Goal: Task Accomplishment & Management: Manage account settings

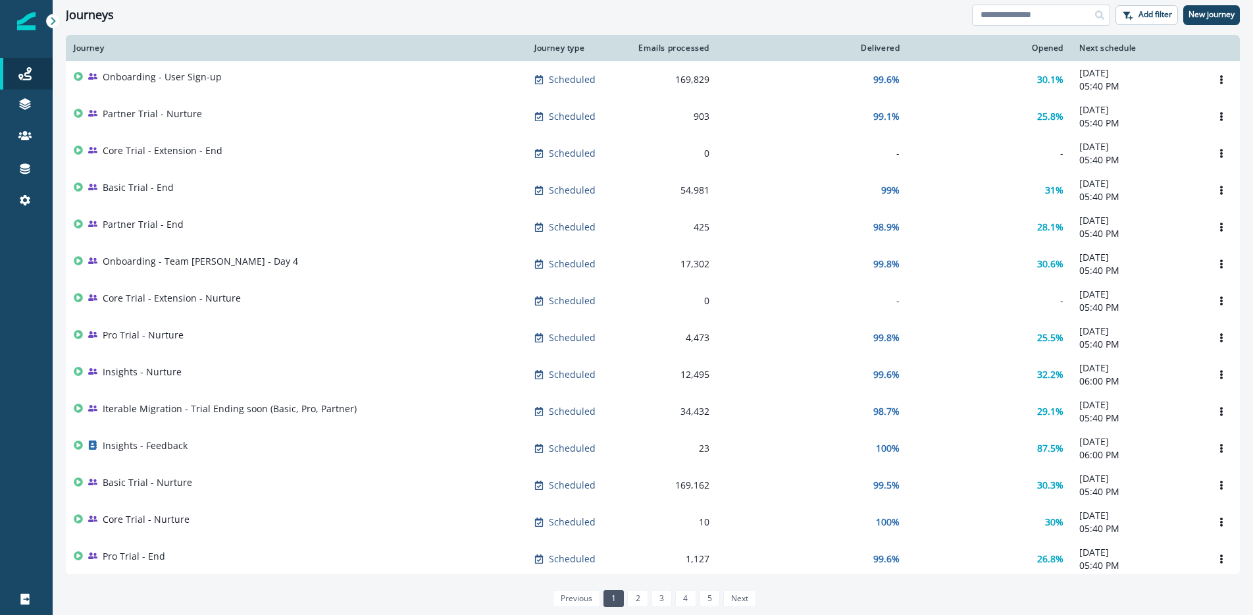
click at [1016, 9] on input at bounding box center [1041, 15] width 138 height 21
type input "********"
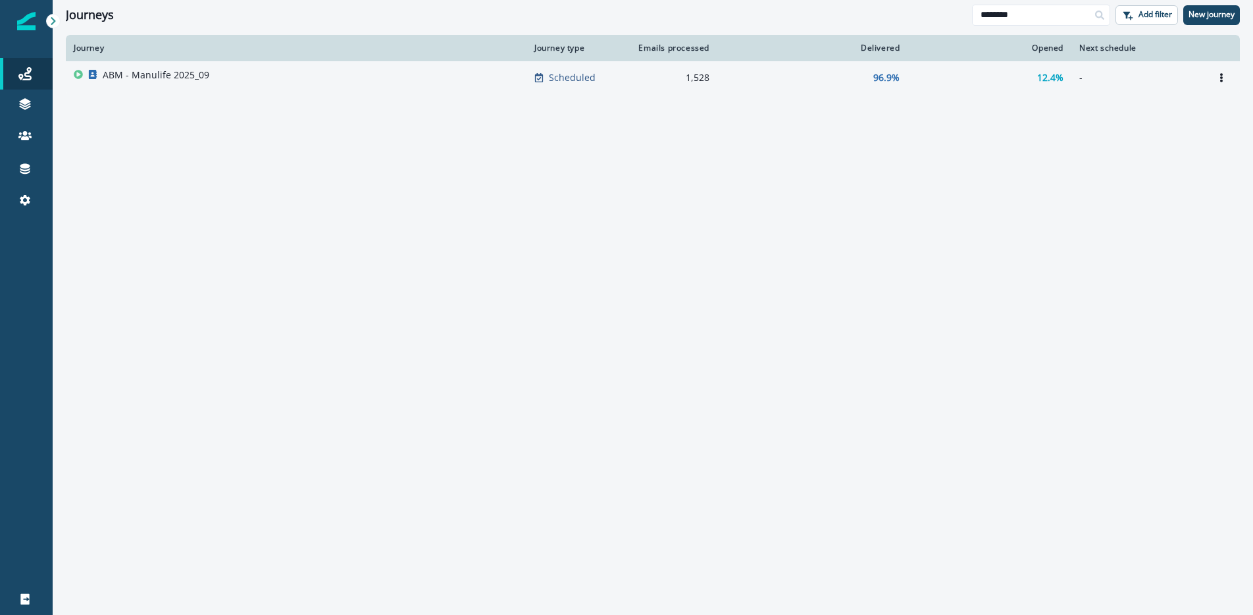
click at [180, 79] on p "ABM - Manulife 2025_09" at bounding box center [156, 74] width 107 height 13
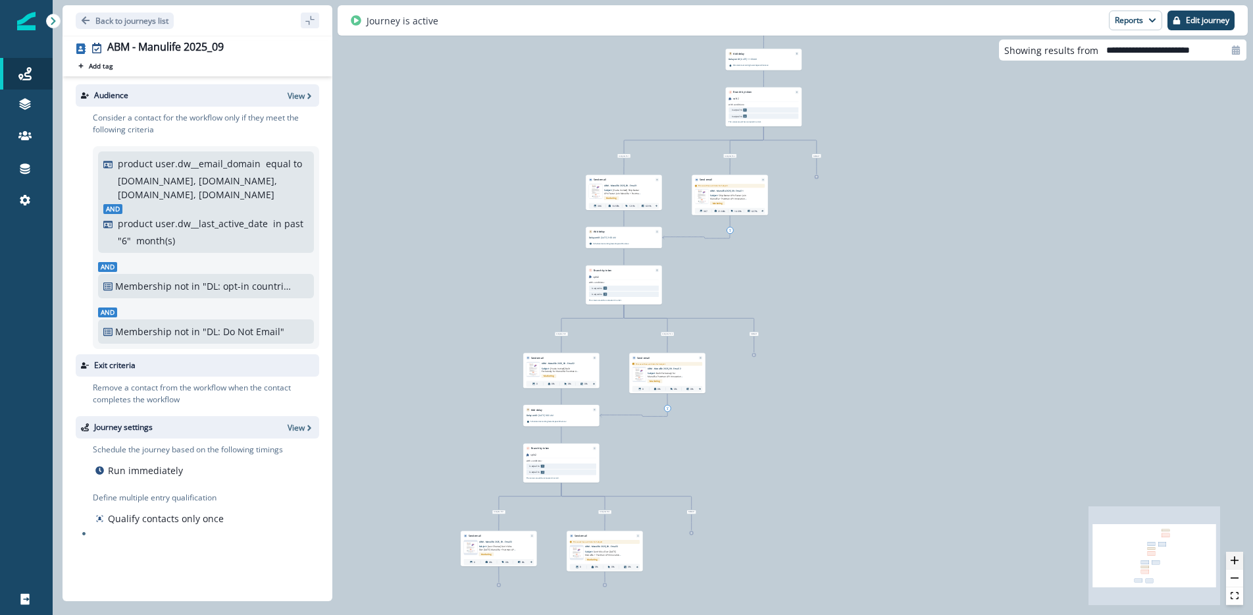
click at [1238, 559] on icon "zoom in" at bounding box center [1235, 560] width 8 height 8
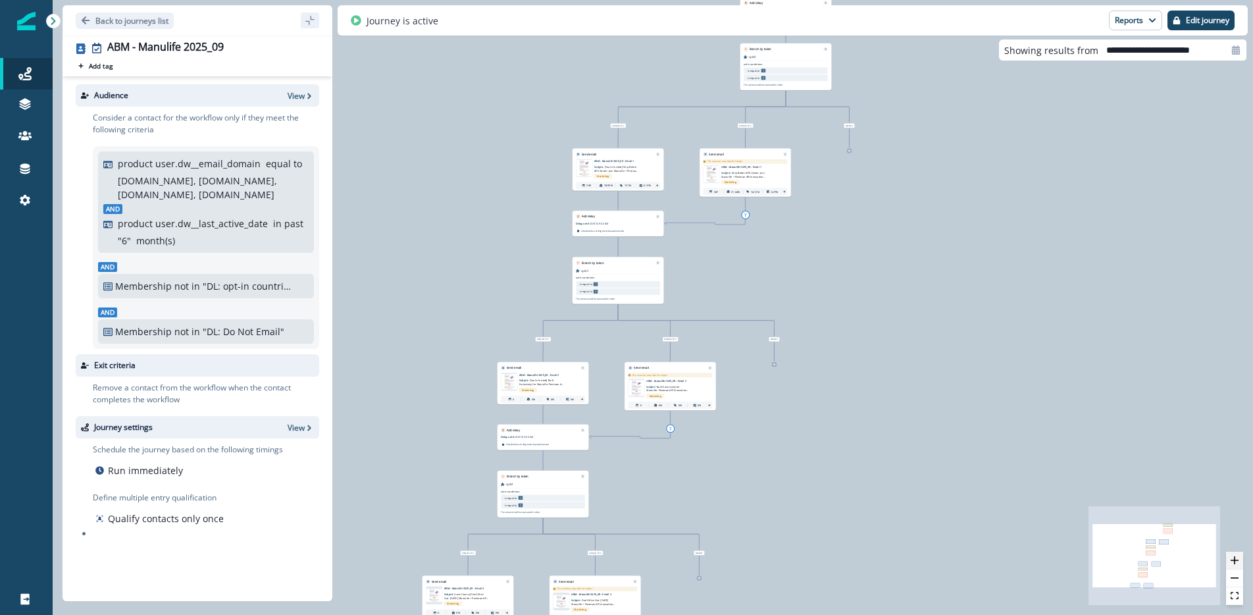
click at [1238, 559] on icon "zoom in" at bounding box center [1235, 560] width 8 height 8
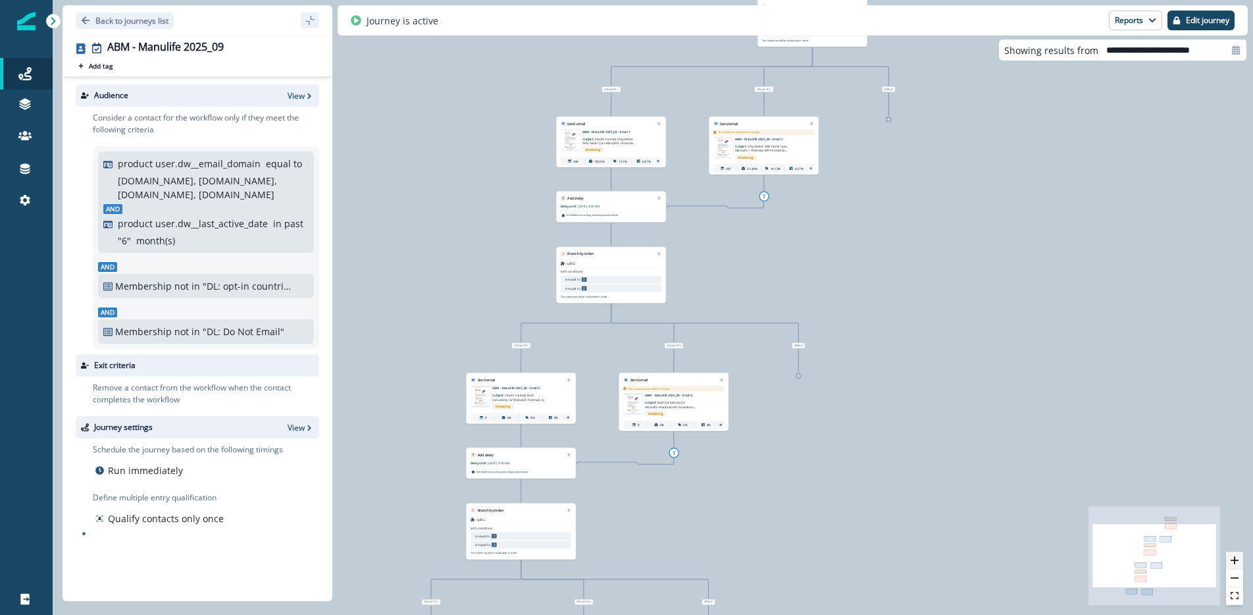
click at [1238, 559] on icon "zoom in" at bounding box center [1235, 560] width 8 height 8
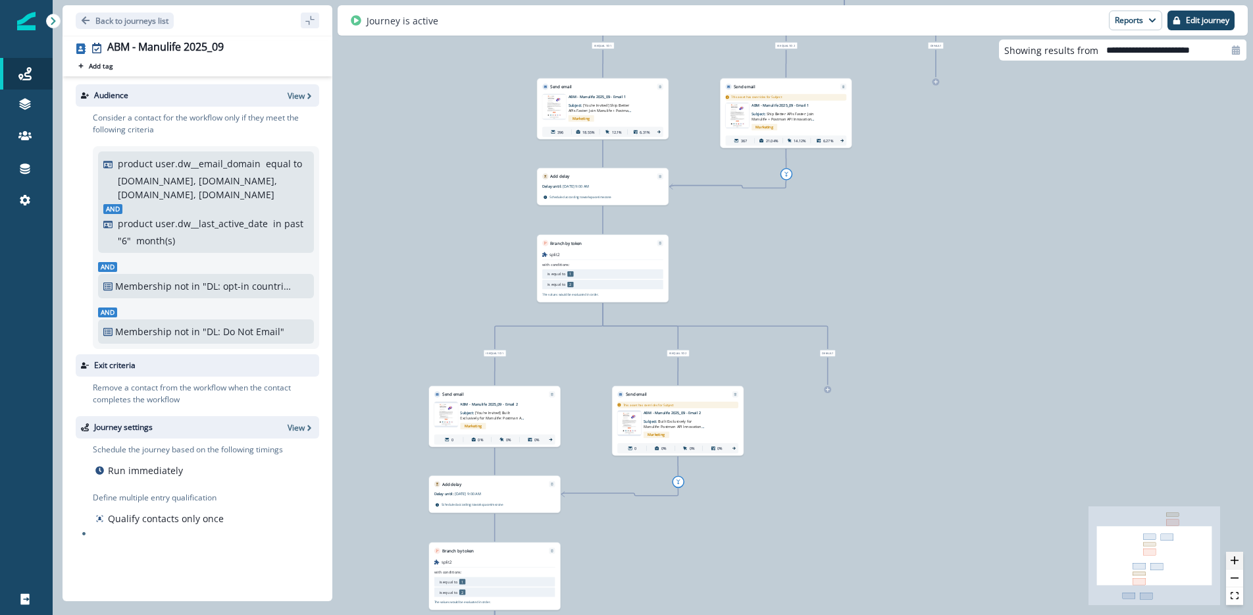
click at [1238, 559] on icon "zoom in" at bounding box center [1235, 560] width 8 height 8
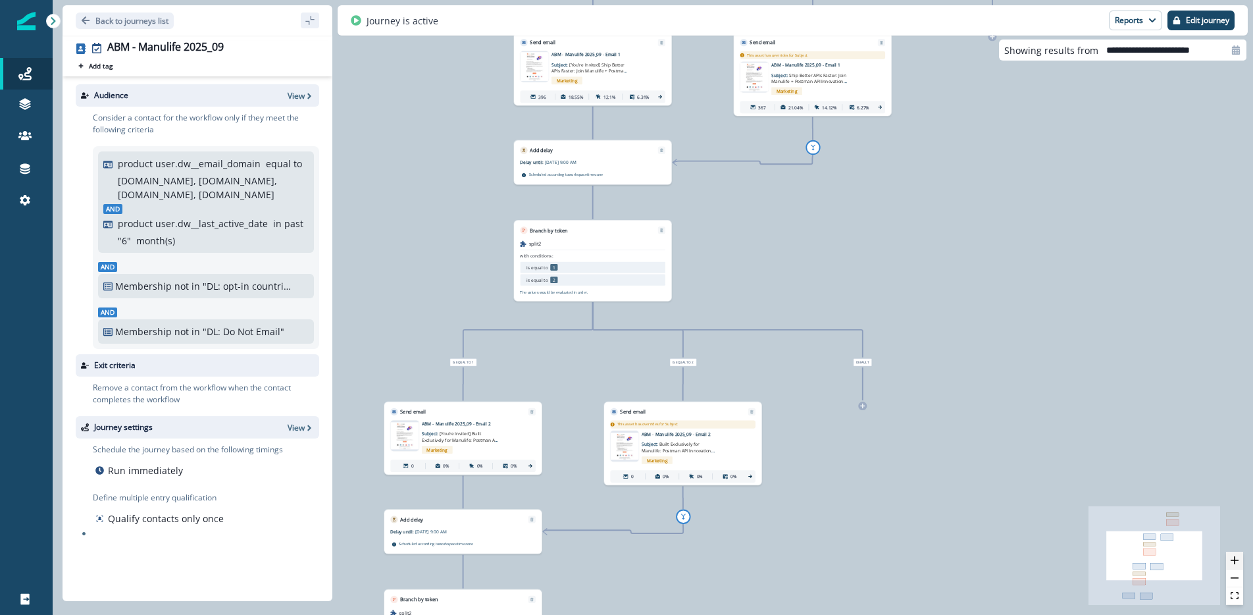
click at [1238, 559] on icon "zoom in" at bounding box center [1235, 560] width 8 height 8
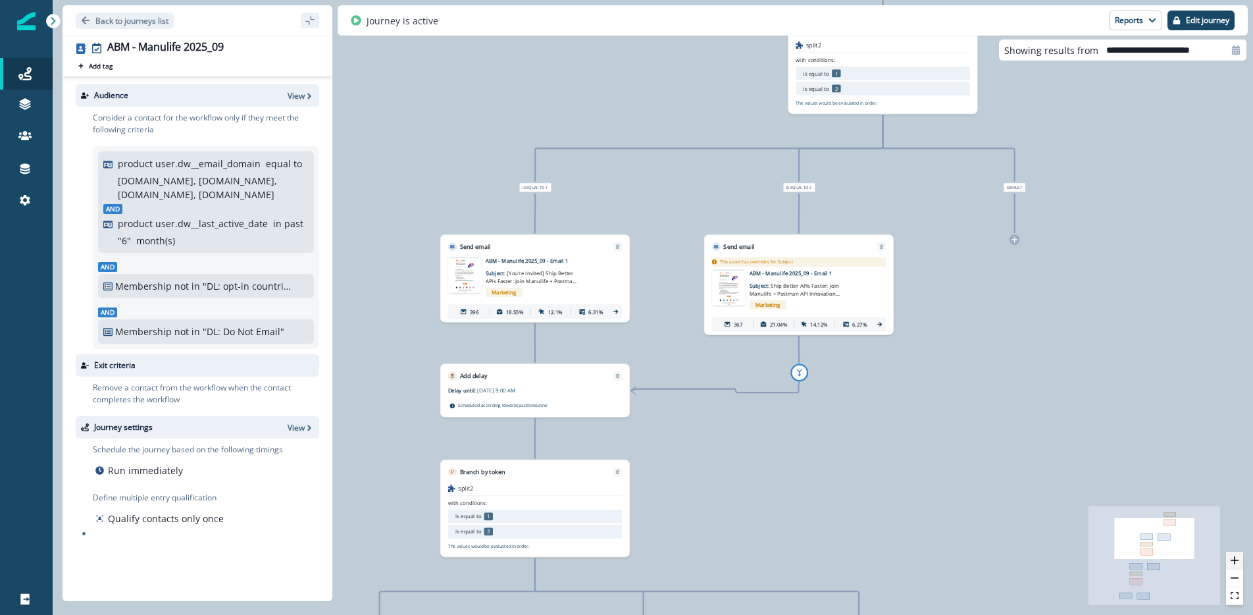
click at [1235, 561] on icon "zoom in" at bounding box center [1235, 560] width 8 height 8
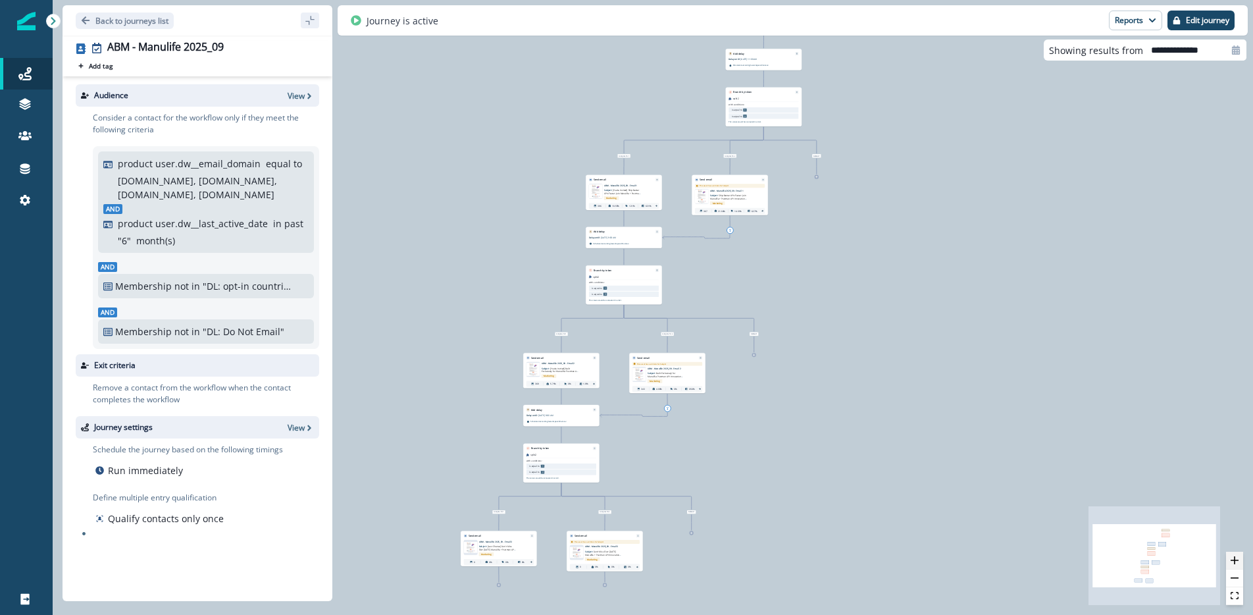
click at [1237, 565] on button "zoom in" at bounding box center [1234, 561] width 17 height 18
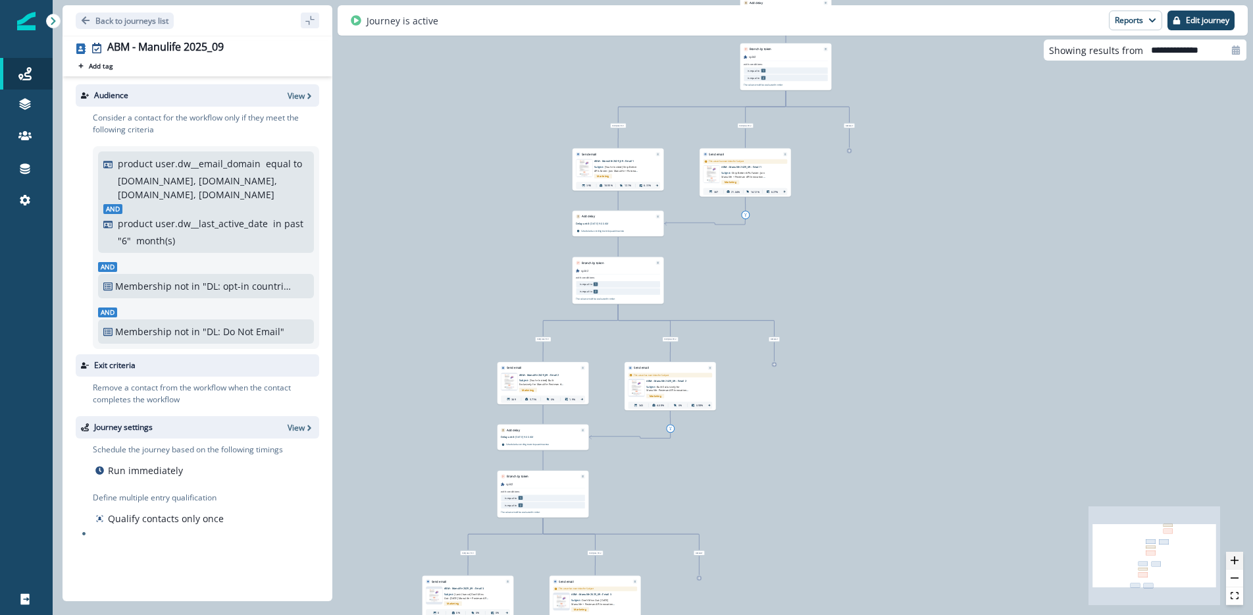
click at [1237, 565] on button "zoom in" at bounding box center [1234, 561] width 17 height 18
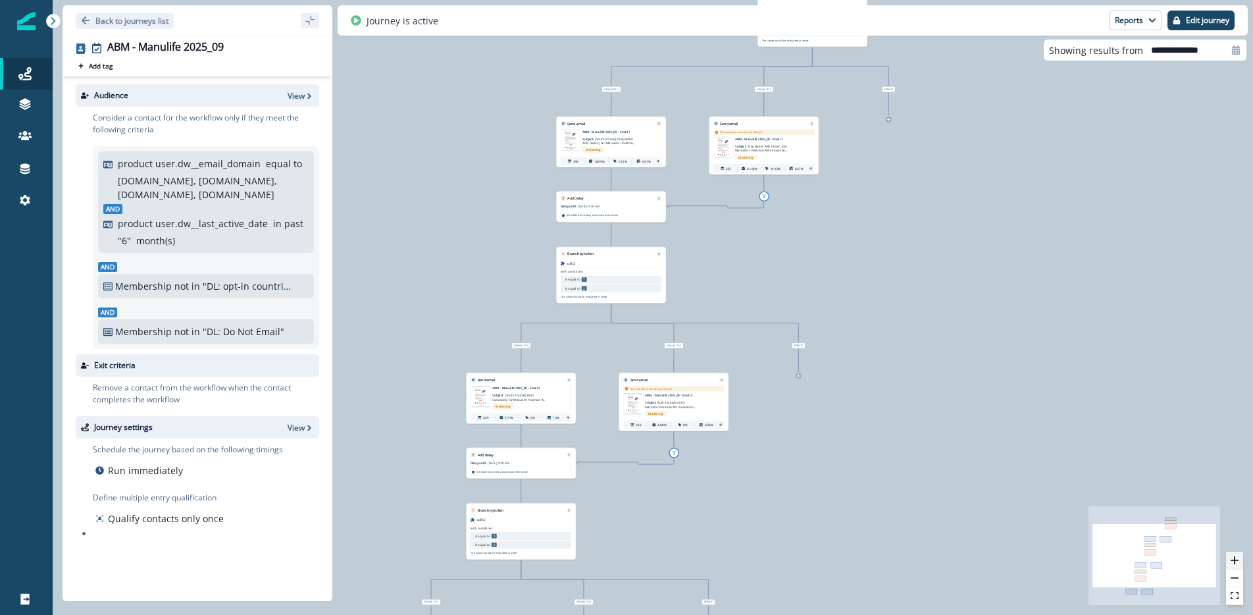
click at [1237, 565] on button "zoom in" at bounding box center [1234, 561] width 17 height 18
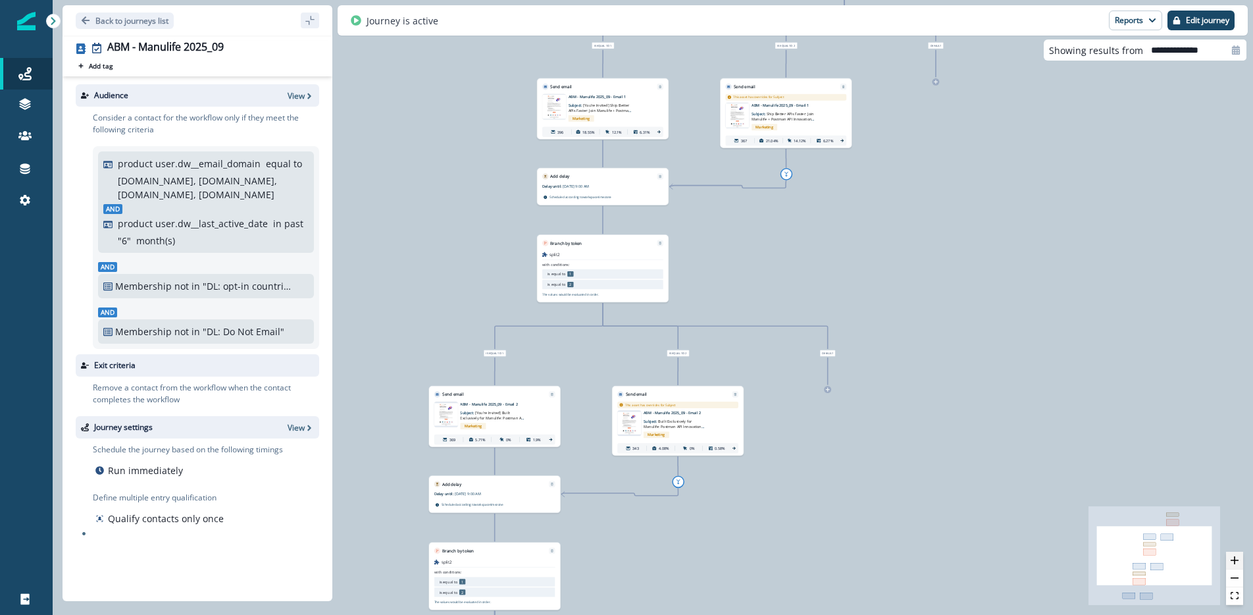
click at [1237, 565] on button "zoom in" at bounding box center [1234, 561] width 17 height 18
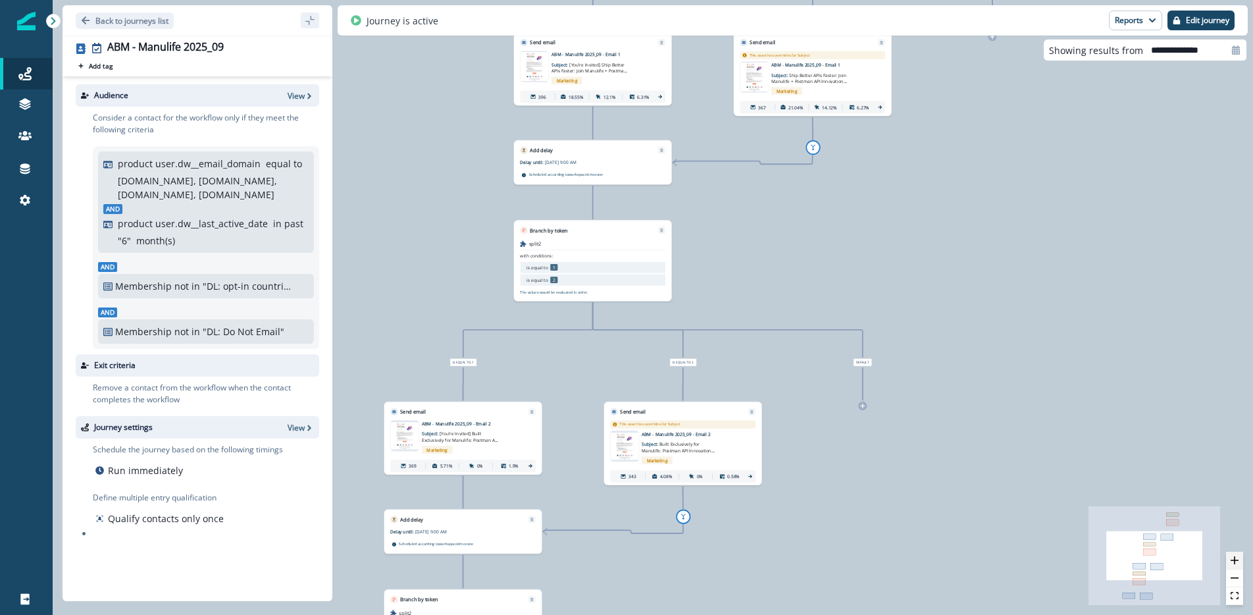
click at [1237, 558] on icon "zoom in" at bounding box center [1235, 560] width 8 height 8
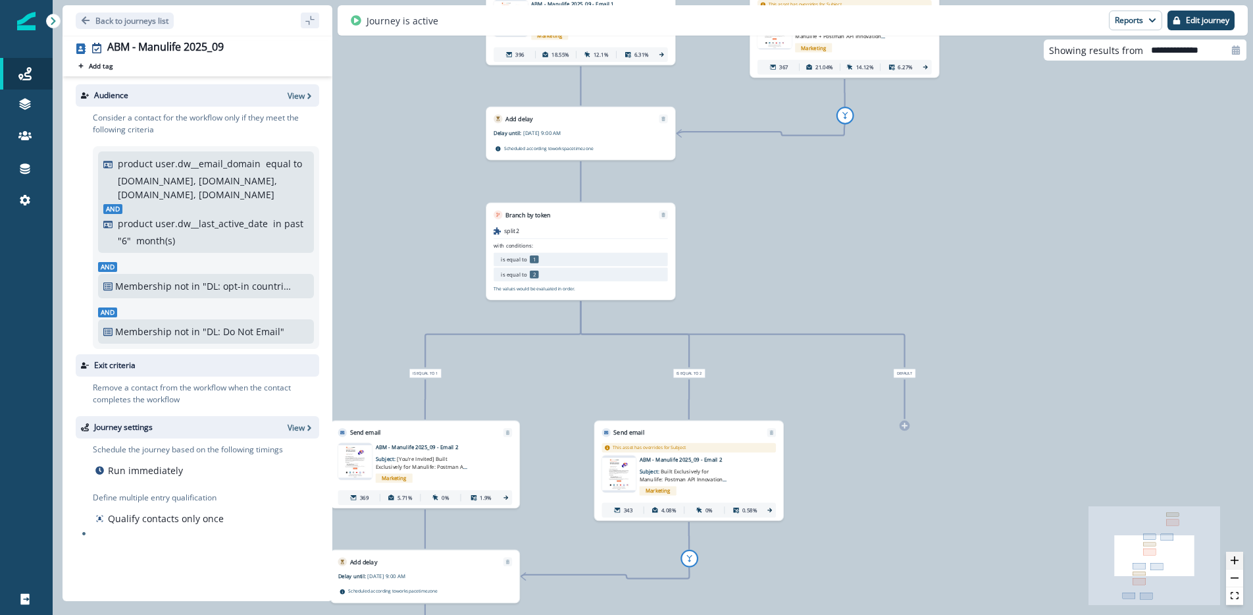
click at [1237, 558] on icon "zoom in" at bounding box center [1235, 560] width 8 height 8
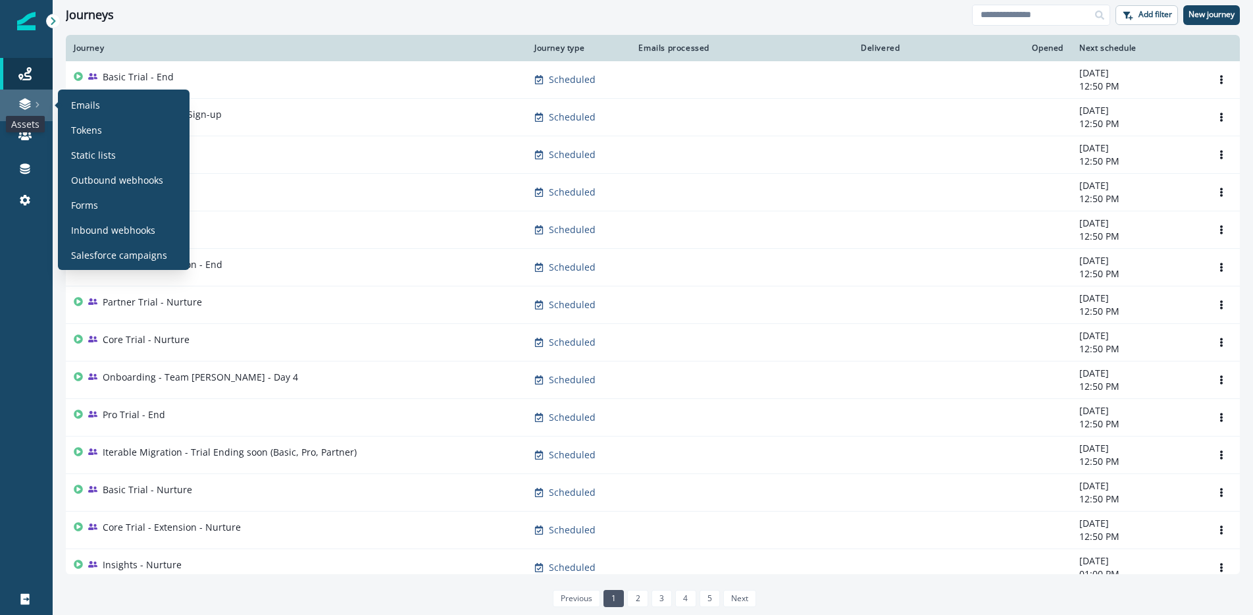
click at [22, 99] on icon at bounding box center [24, 103] width 13 height 13
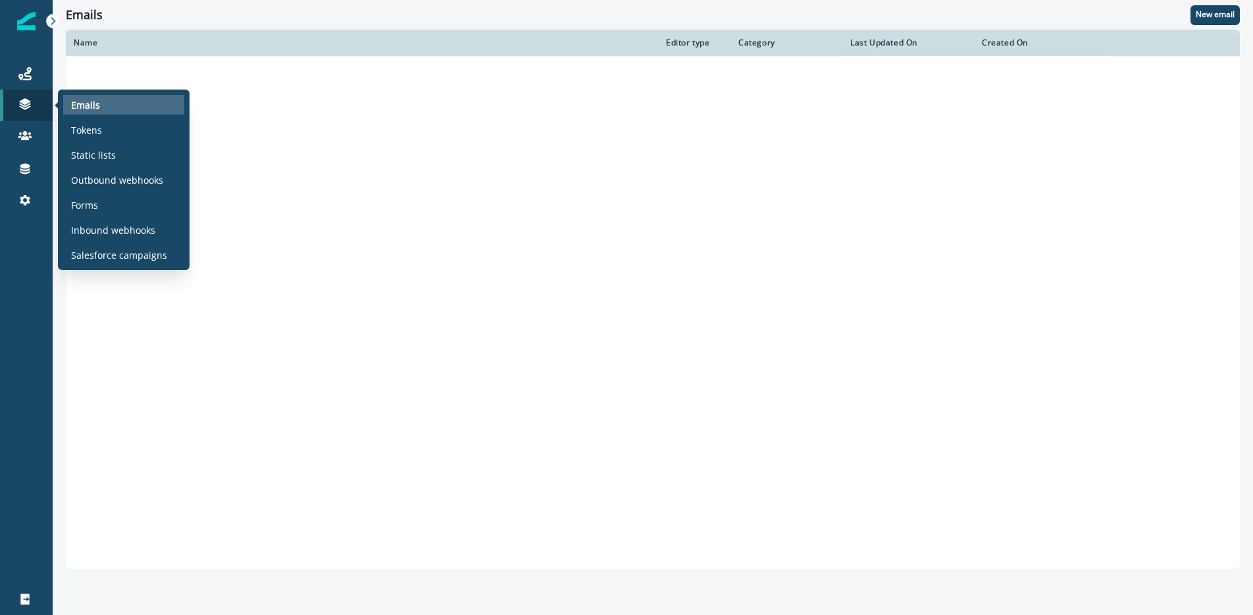
click at [91, 105] on p "Emails" at bounding box center [85, 105] width 29 height 14
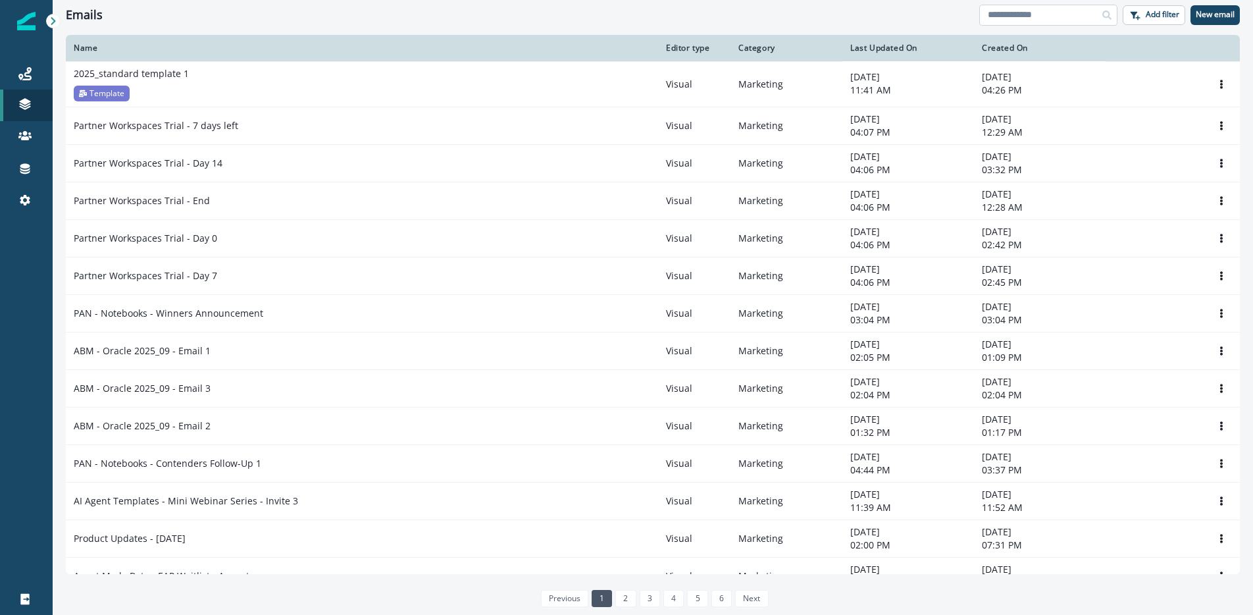
click at [1046, 16] on input at bounding box center [1048, 15] width 138 height 21
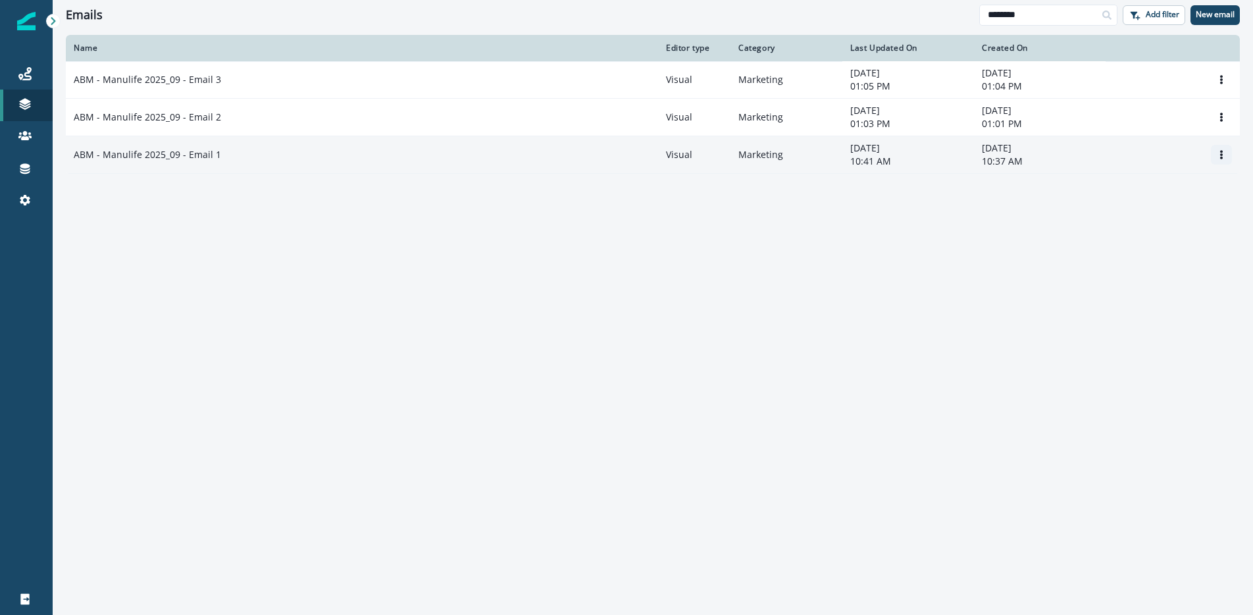
type input "********"
click at [1220, 154] on icon "Options" at bounding box center [1221, 154] width 9 height 9
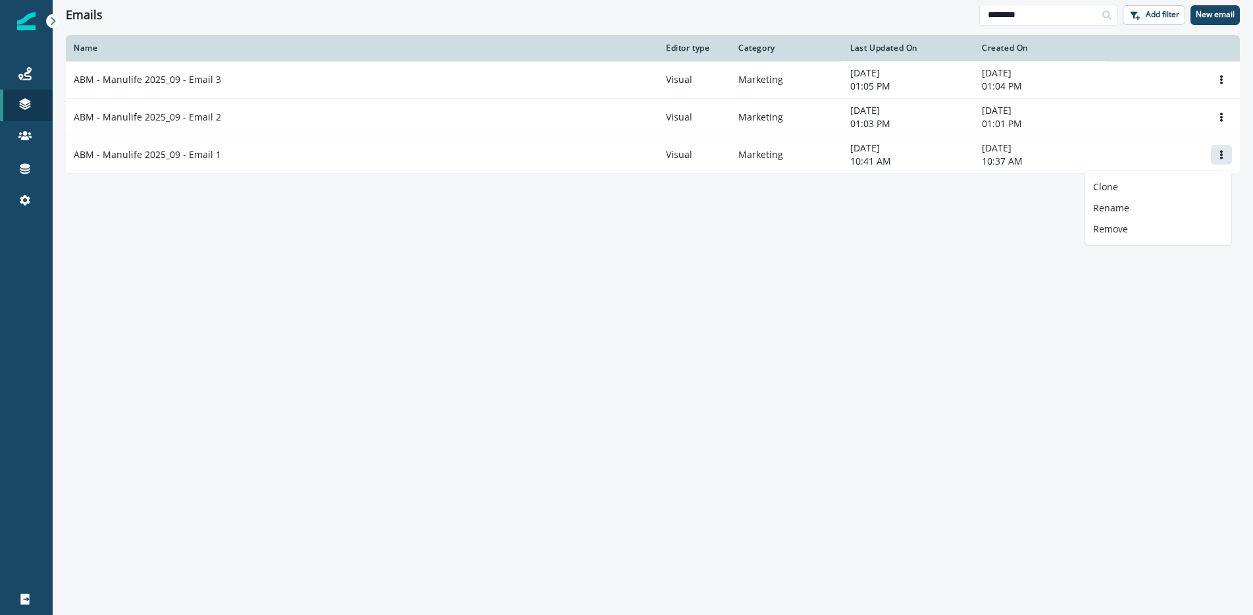
click at [803, 324] on div "Name Editor type Category Last Updated On Created On ABM - Manulife 2025_09 - E…" at bounding box center [653, 324] width 1201 height 579
click at [33, 164] on div "Connections" at bounding box center [26, 169] width 42 height 16
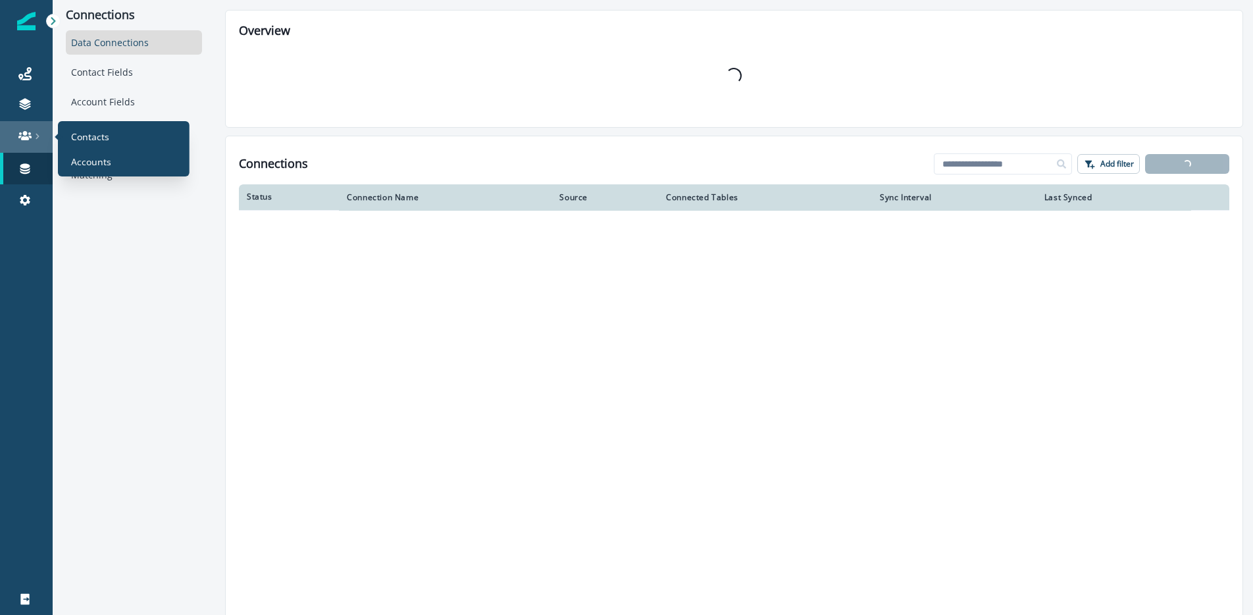
click at [34, 143] on link at bounding box center [26, 137] width 53 height 32
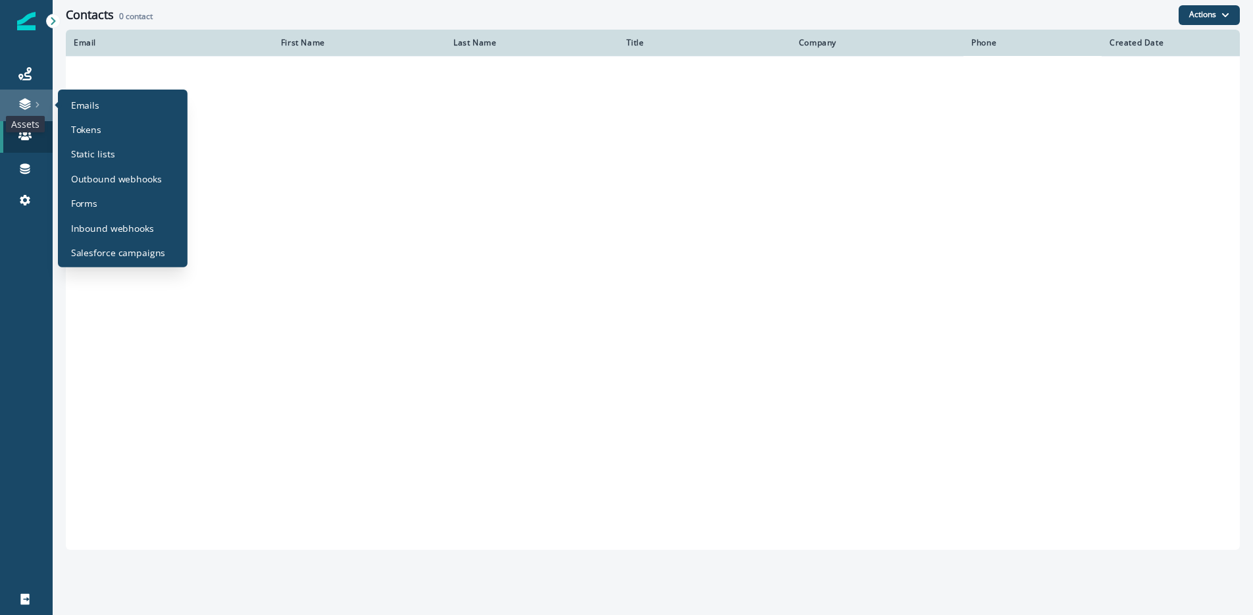
click at [30, 104] on icon at bounding box center [24, 105] width 11 height 4
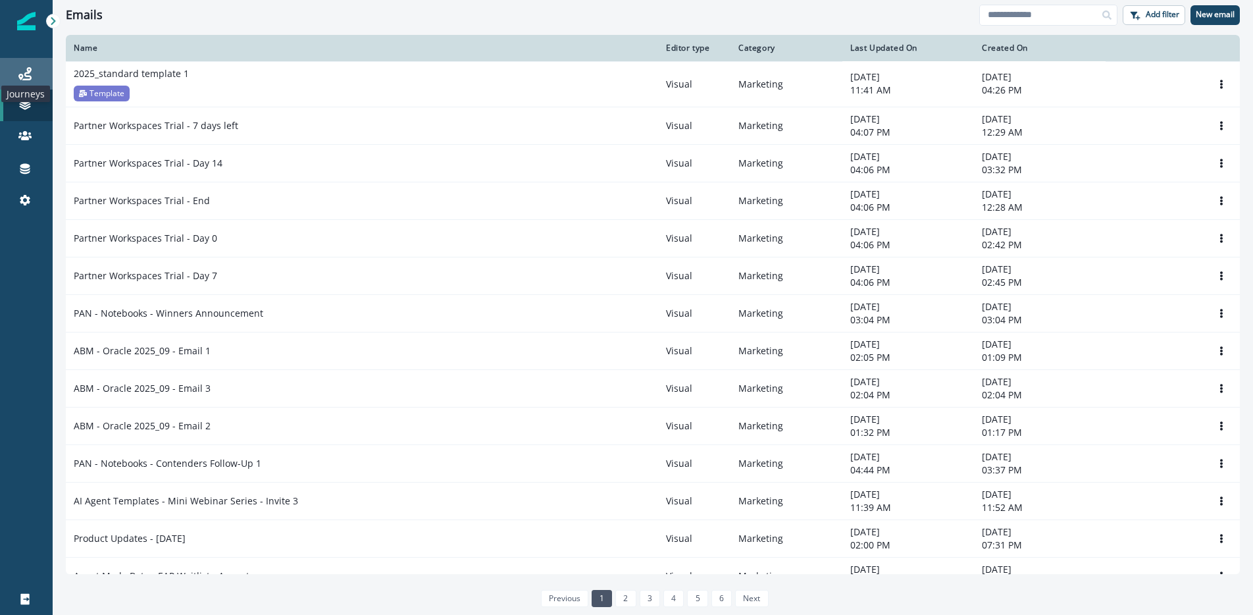
click at [25, 73] on icon at bounding box center [24, 73] width 13 height 13
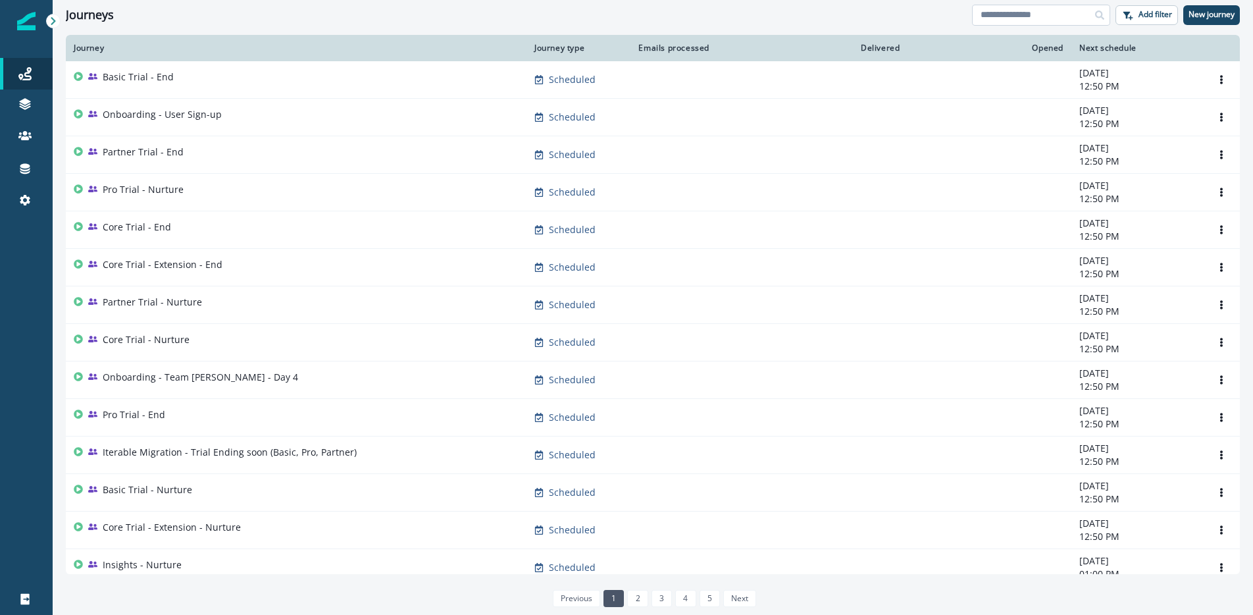
click at [1064, 17] on input at bounding box center [1041, 15] width 138 height 21
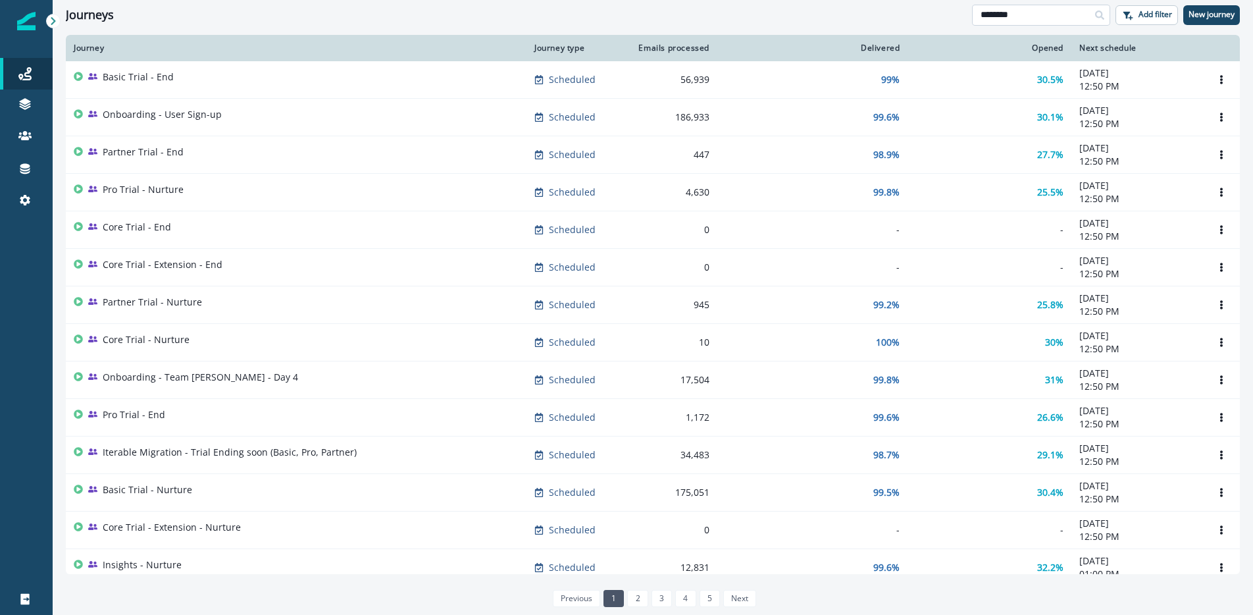
type input "********"
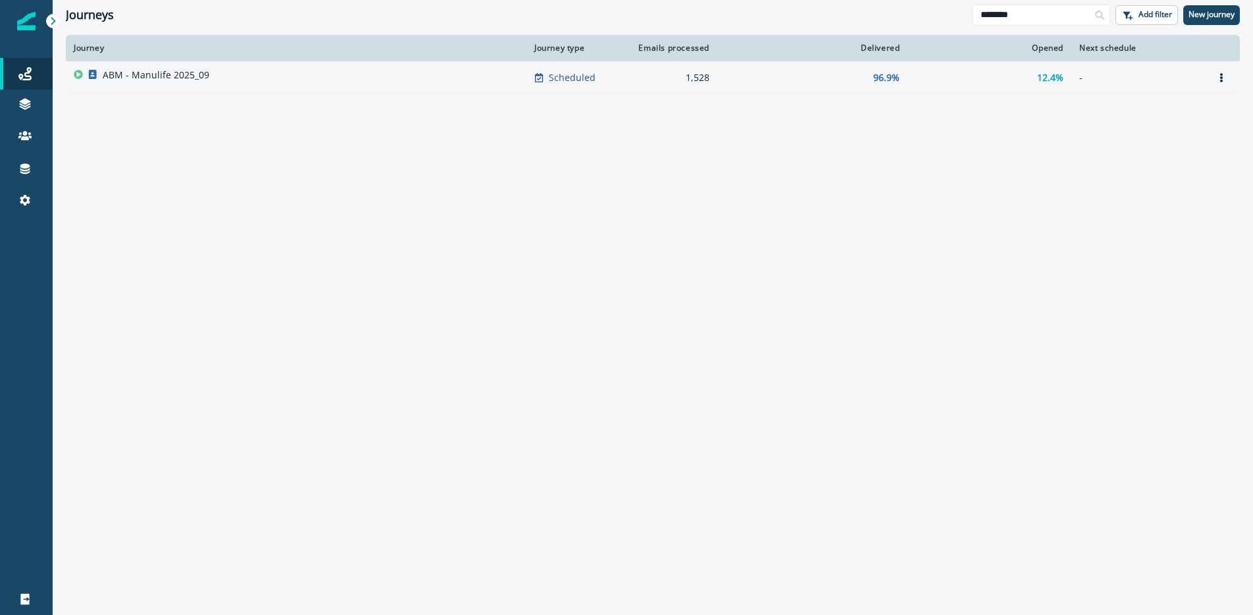
click at [169, 78] on p "ABM - Manulife 2025_09" at bounding box center [156, 74] width 107 height 13
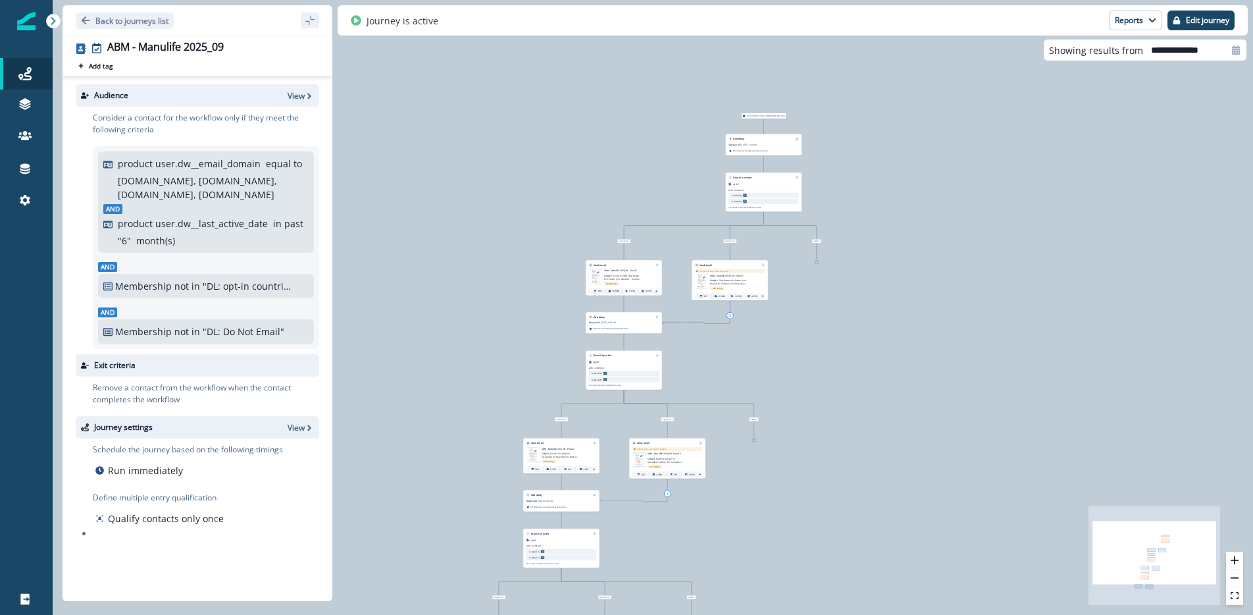
click at [636, 280] on div "Marketing" at bounding box center [628, 283] width 49 height 6
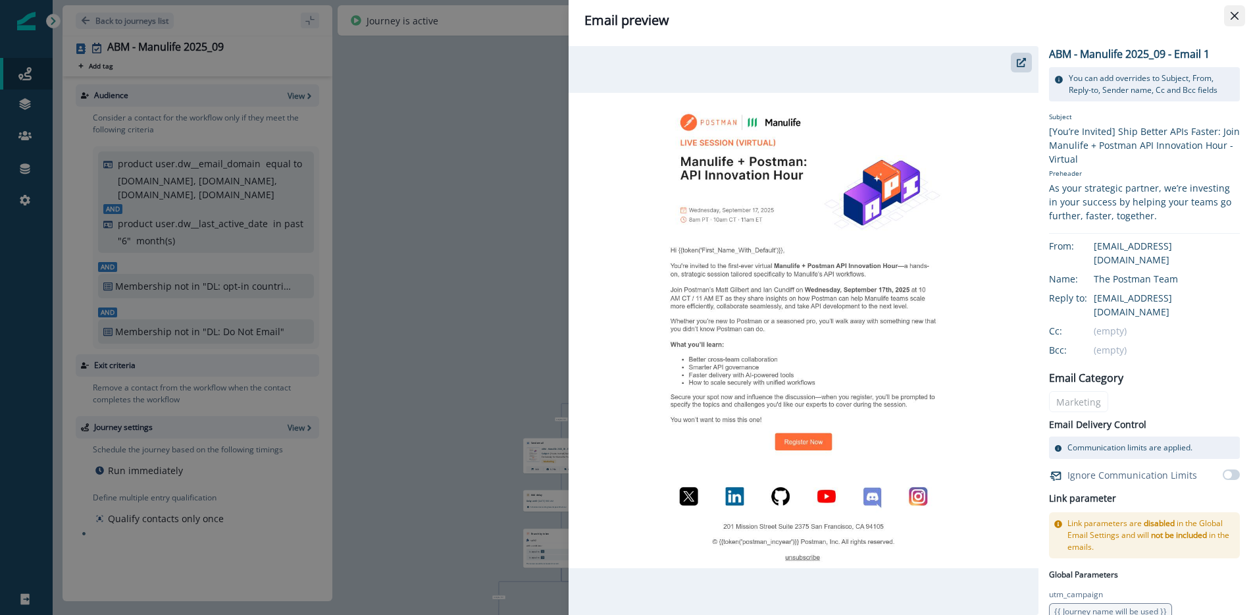
click at [1237, 13] on icon "Close" at bounding box center [1235, 16] width 8 height 8
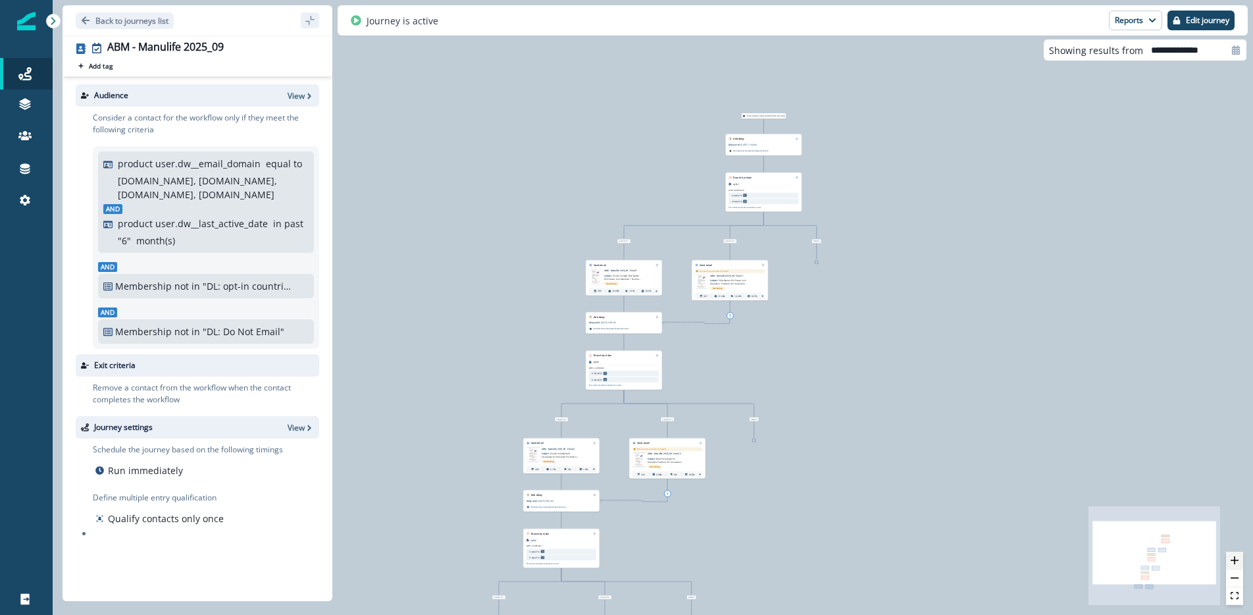
click at [1235, 559] on icon "zoom in" at bounding box center [1235, 560] width 8 height 8
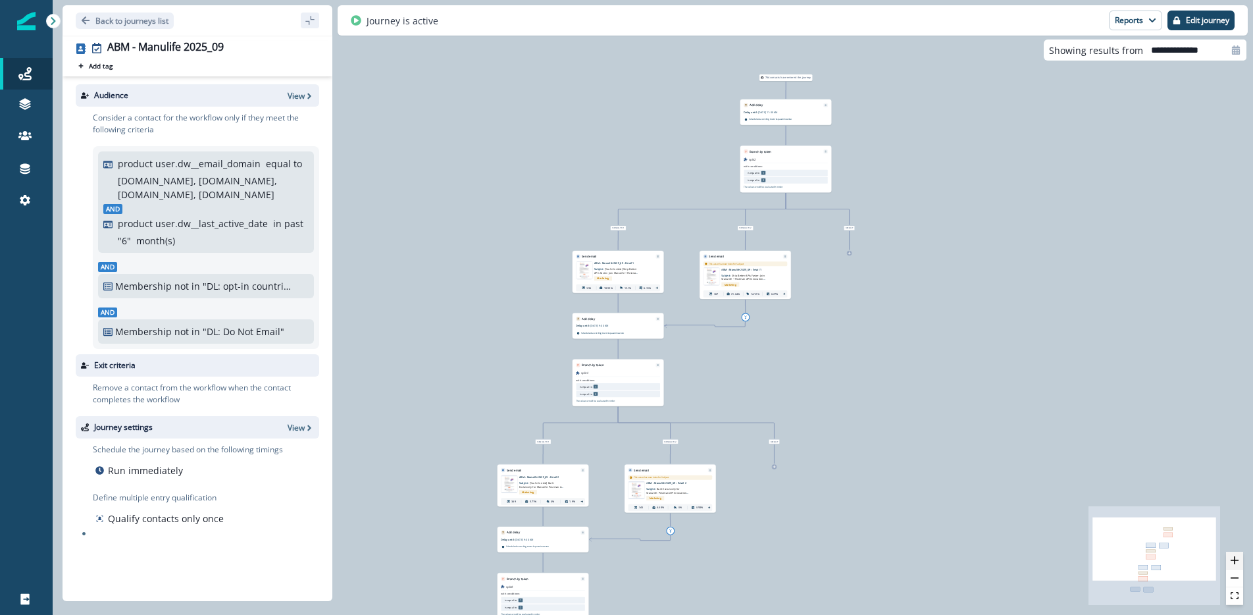
click at [1235, 559] on icon "zoom in" at bounding box center [1235, 560] width 8 height 8
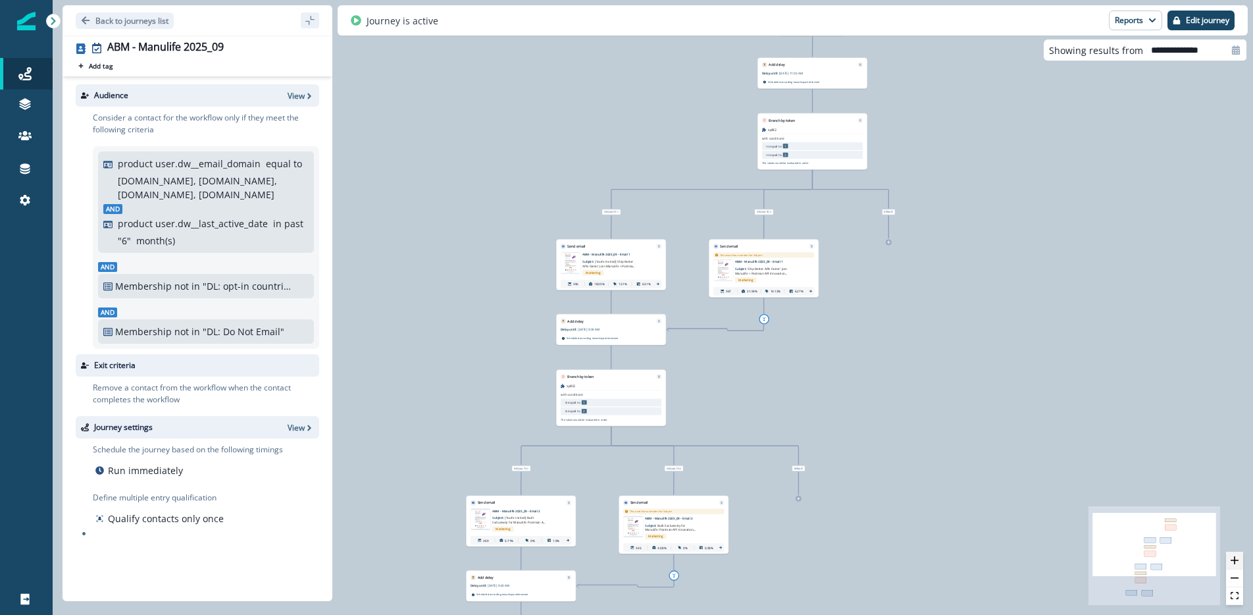
click at [1235, 559] on icon "zoom in" at bounding box center [1235, 560] width 8 height 8
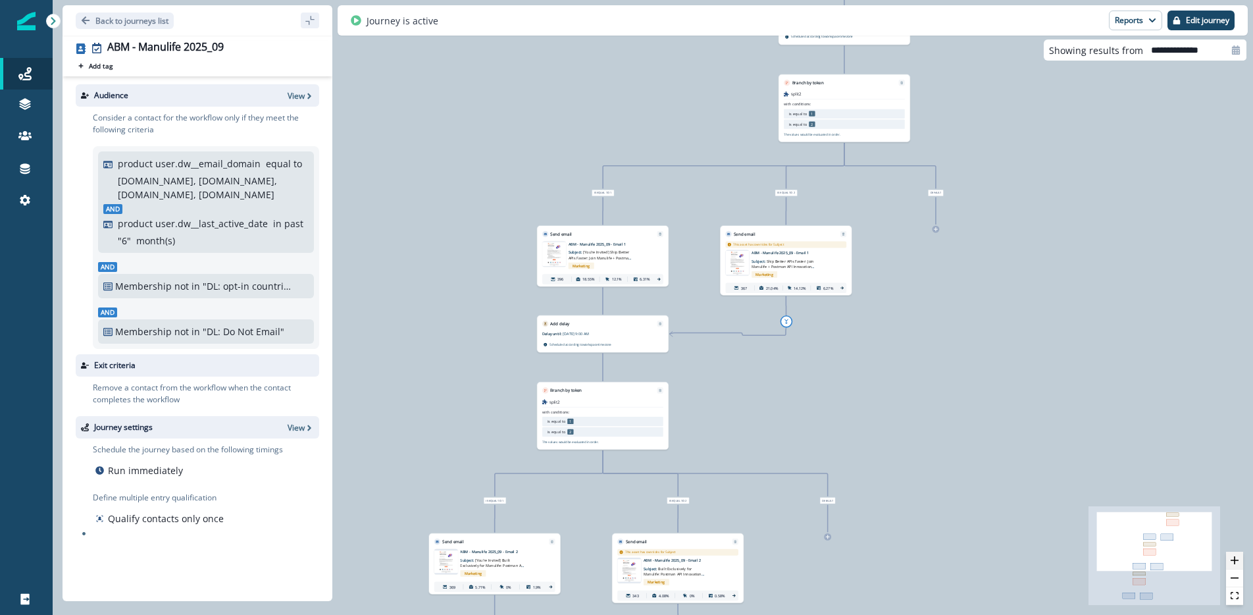
click at [1235, 559] on icon "zoom in" at bounding box center [1235, 560] width 8 height 8
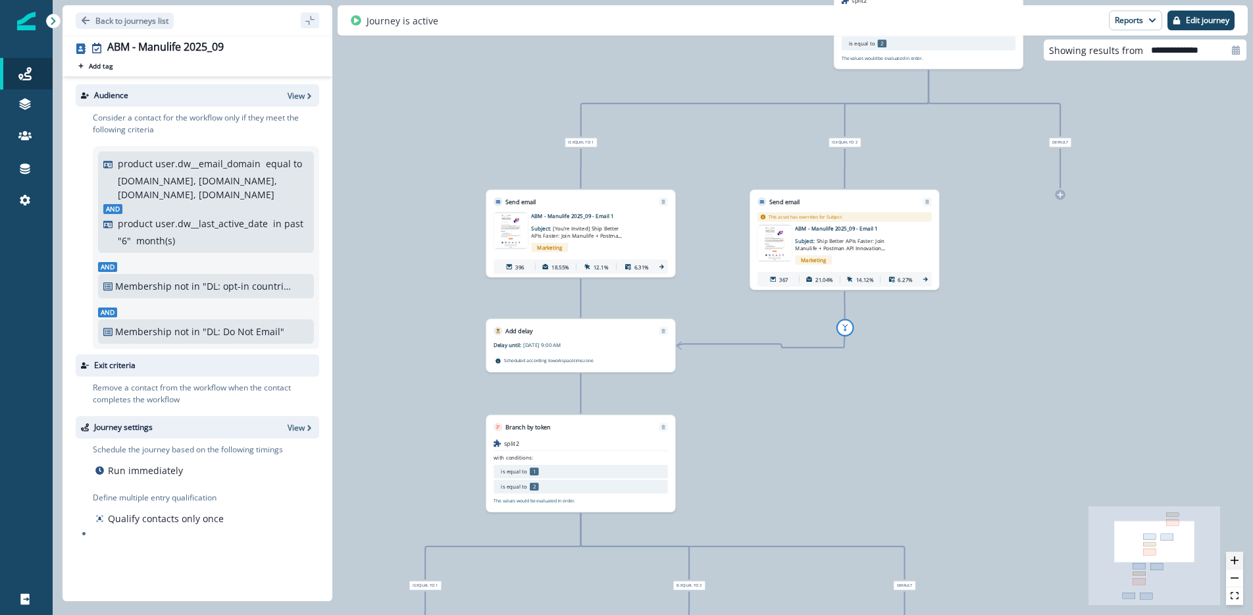
click at [1235, 559] on icon "zoom in" at bounding box center [1235, 560] width 8 height 8
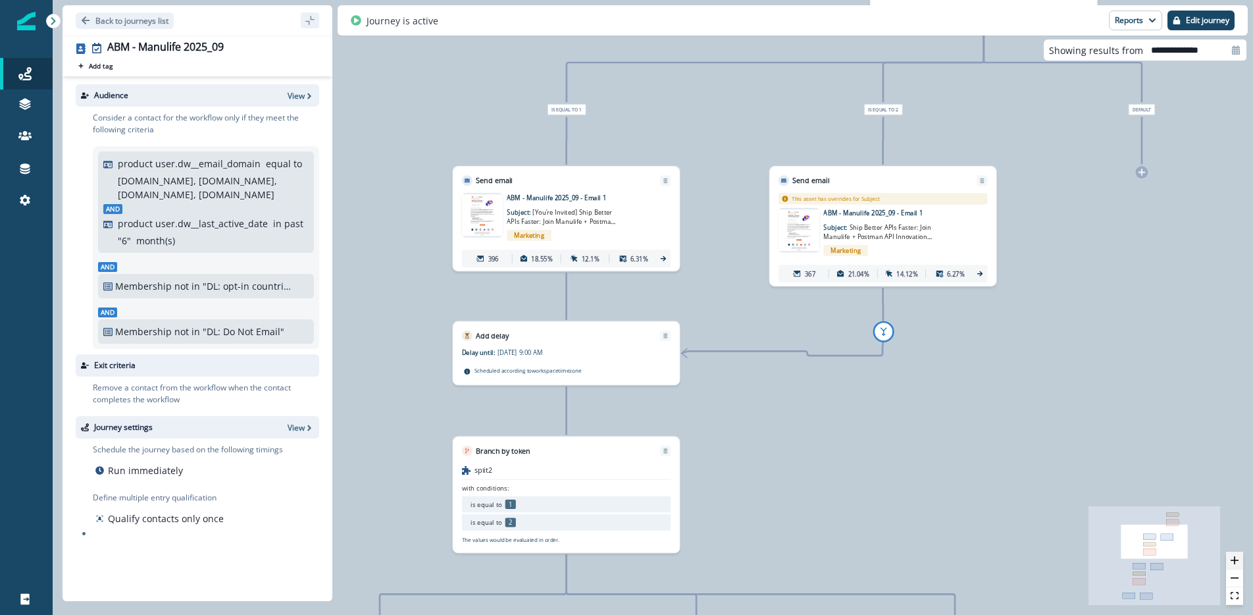
click at [1235, 559] on icon "zoom in" at bounding box center [1235, 560] width 8 height 8
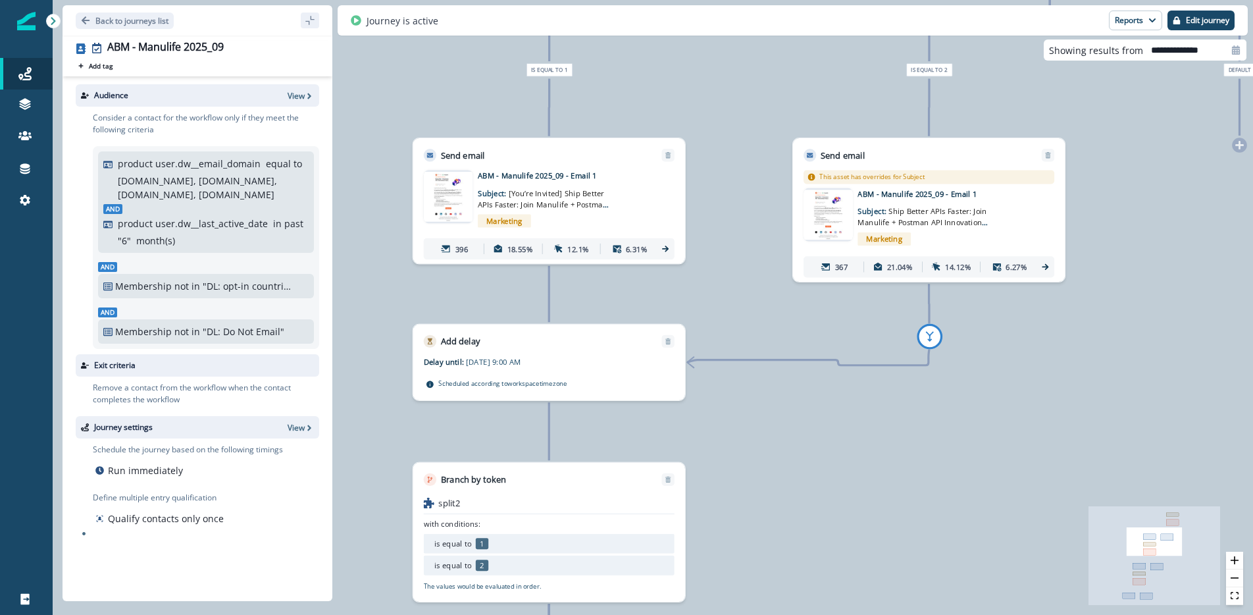
click at [662, 252] on icon at bounding box center [666, 249] width 10 height 10
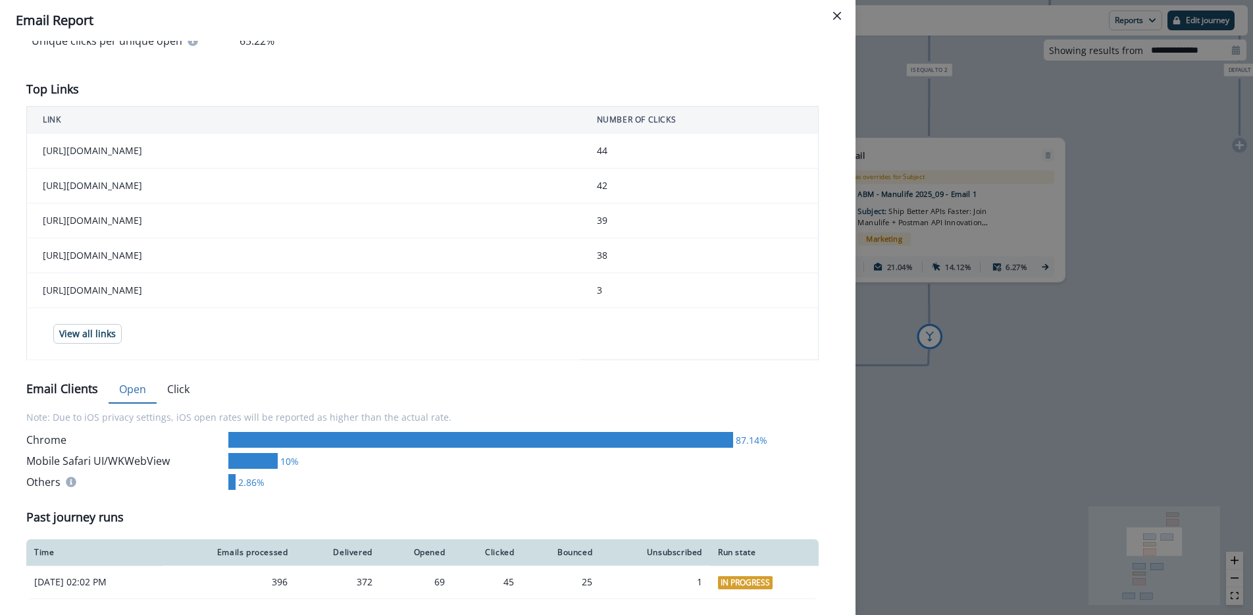
scroll to position [430, 0]
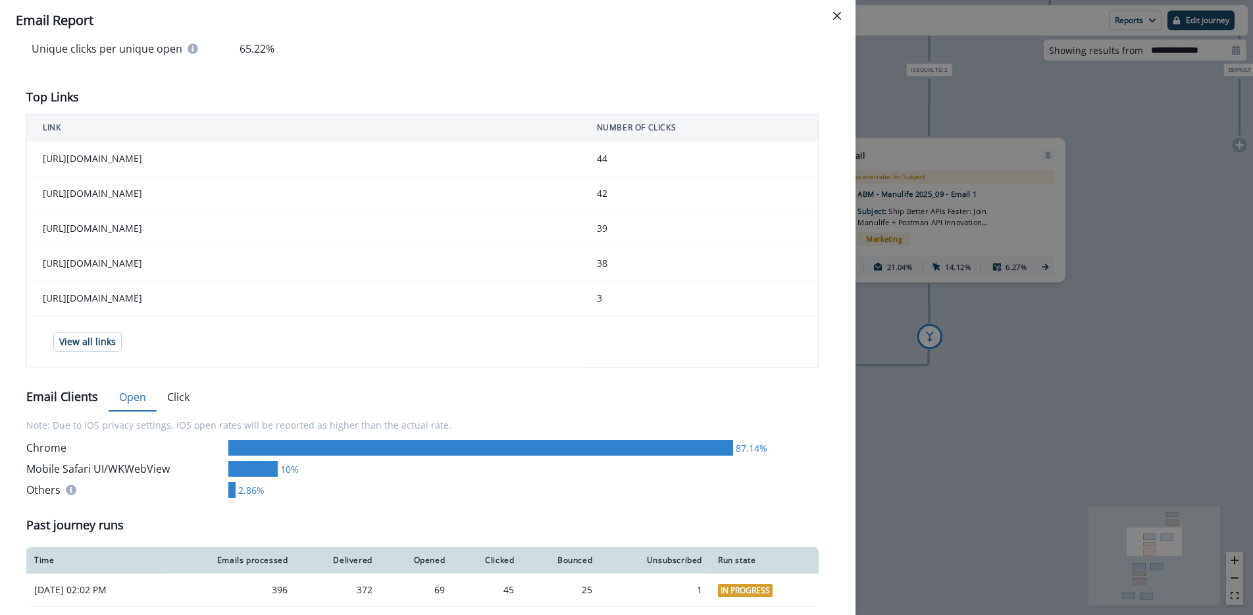
click at [176, 389] on div "Delivery Stats 396 Emails Processed 100% 396 Sent 93.94% 372 Delivered 6.31% 25…" at bounding box center [427, 138] width 803 height 937
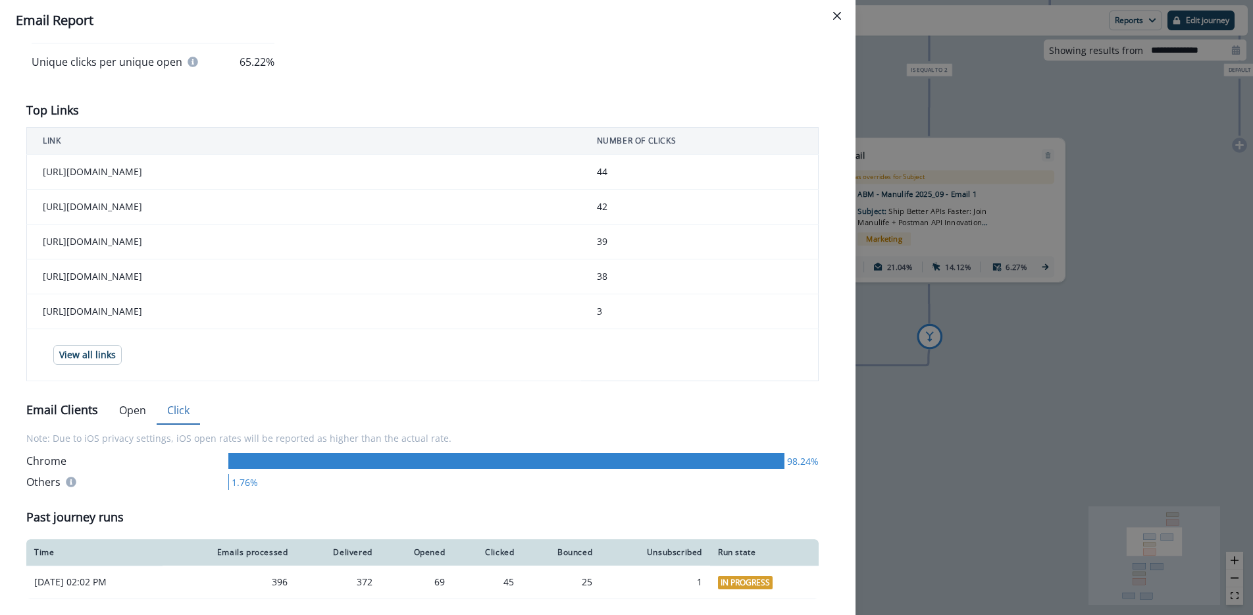
click at [177, 413] on button "Click" at bounding box center [178, 411] width 43 height 28
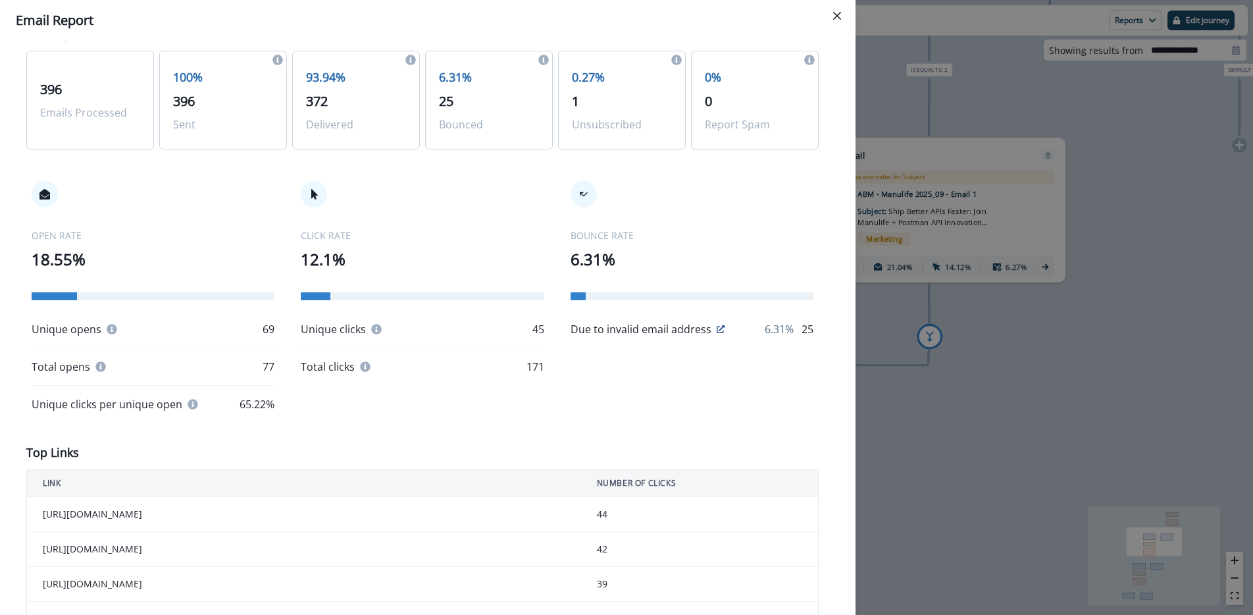
scroll to position [0, 0]
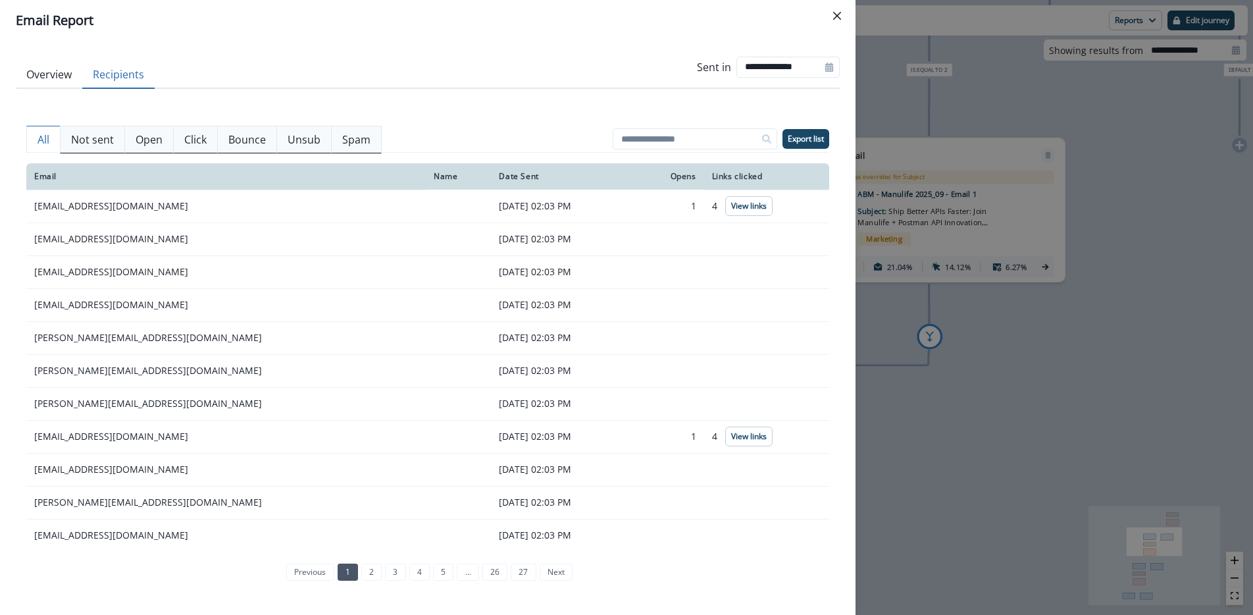
click at [126, 72] on button "Recipients" at bounding box center [118, 75] width 72 height 28
click at [199, 134] on p "Click" at bounding box center [195, 140] width 22 height 16
click at [47, 138] on p "All" at bounding box center [44, 140] width 12 height 16
click at [194, 142] on p "Click" at bounding box center [195, 140] width 22 height 16
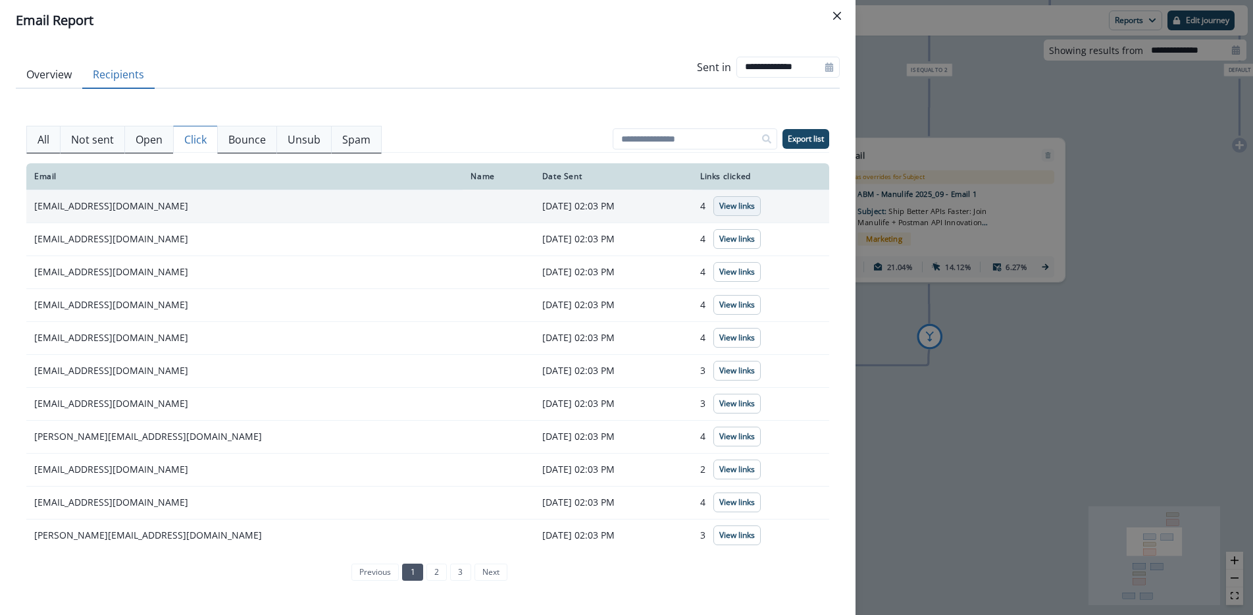
click at [740, 211] on button "View links" at bounding box center [737, 206] width 47 height 20
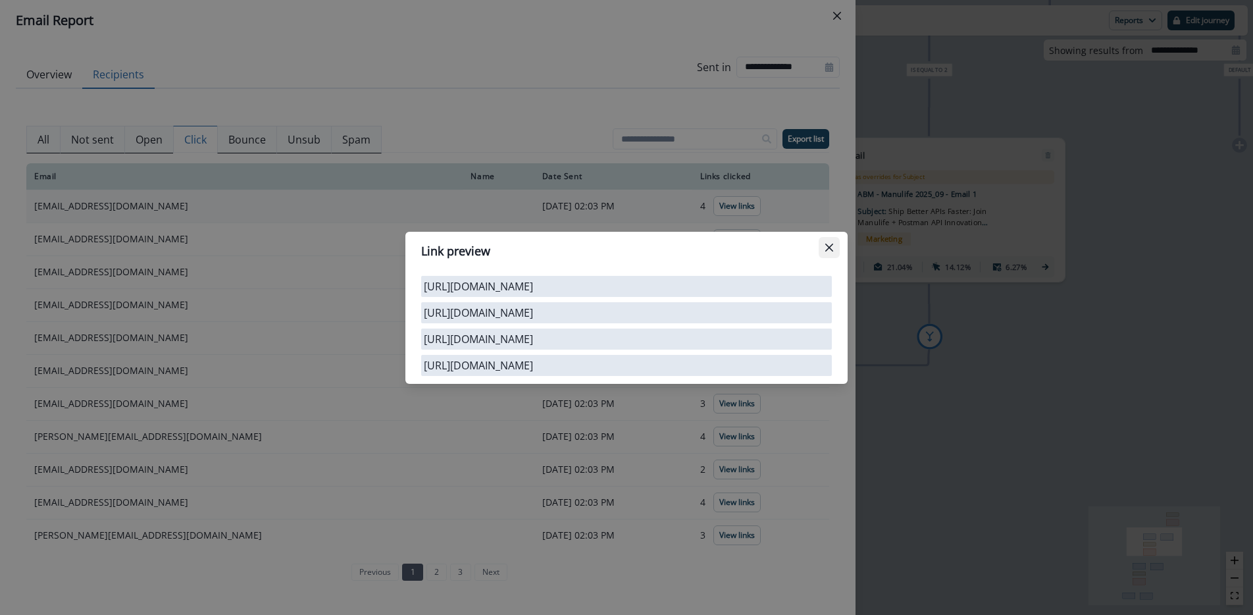
click at [830, 243] on icon "Close" at bounding box center [829, 247] width 8 height 8
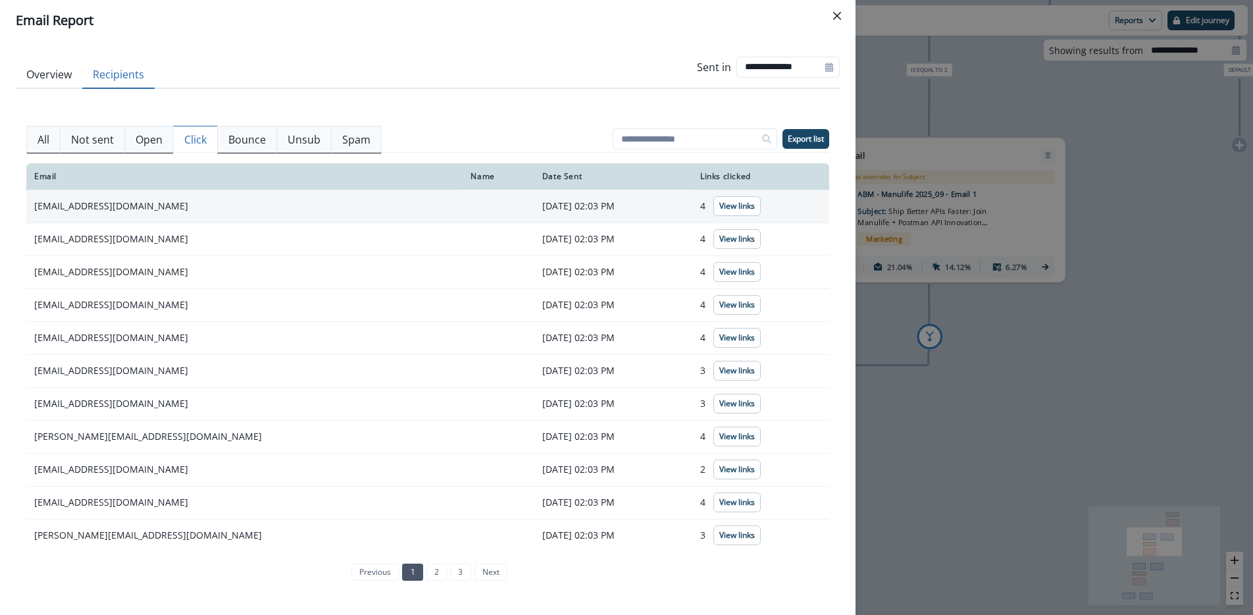
click at [51, 132] on button "All" at bounding box center [43, 140] width 34 height 28
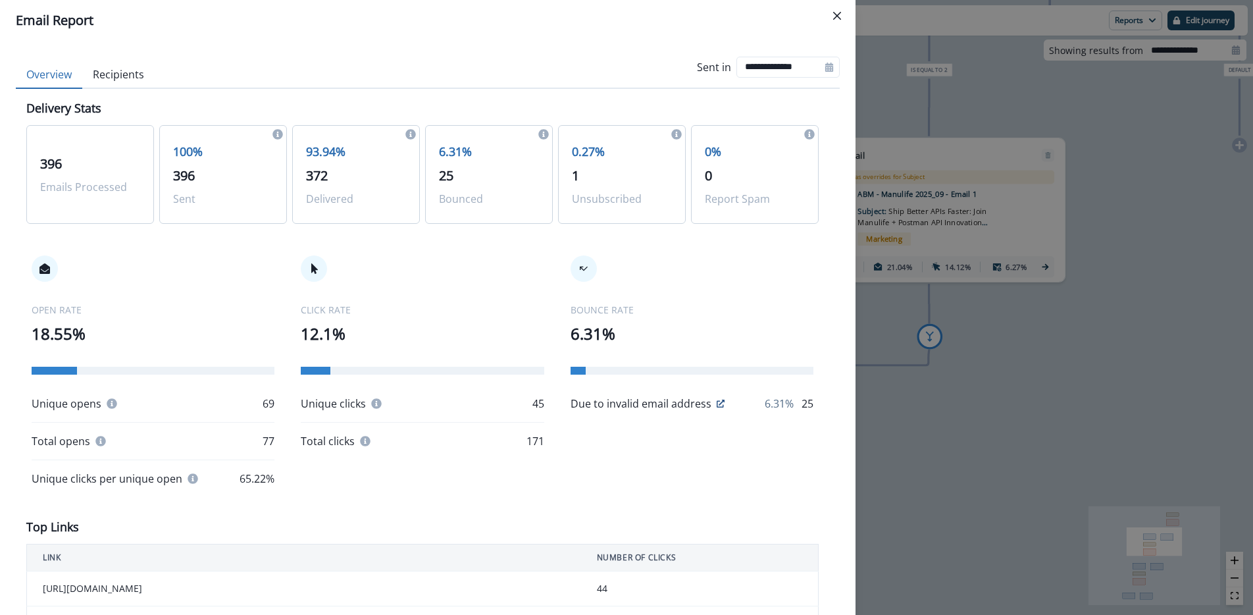
click at [58, 78] on button "Overview" at bounding box center [49, 75] width 66 height 28
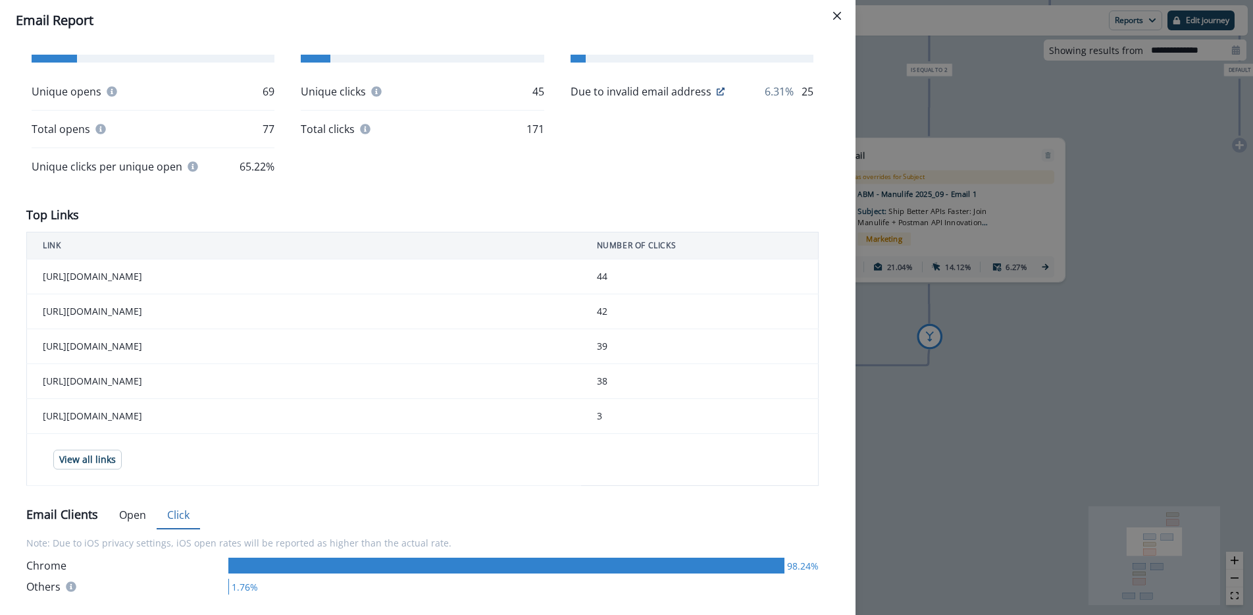
scroll to position [315, 0]
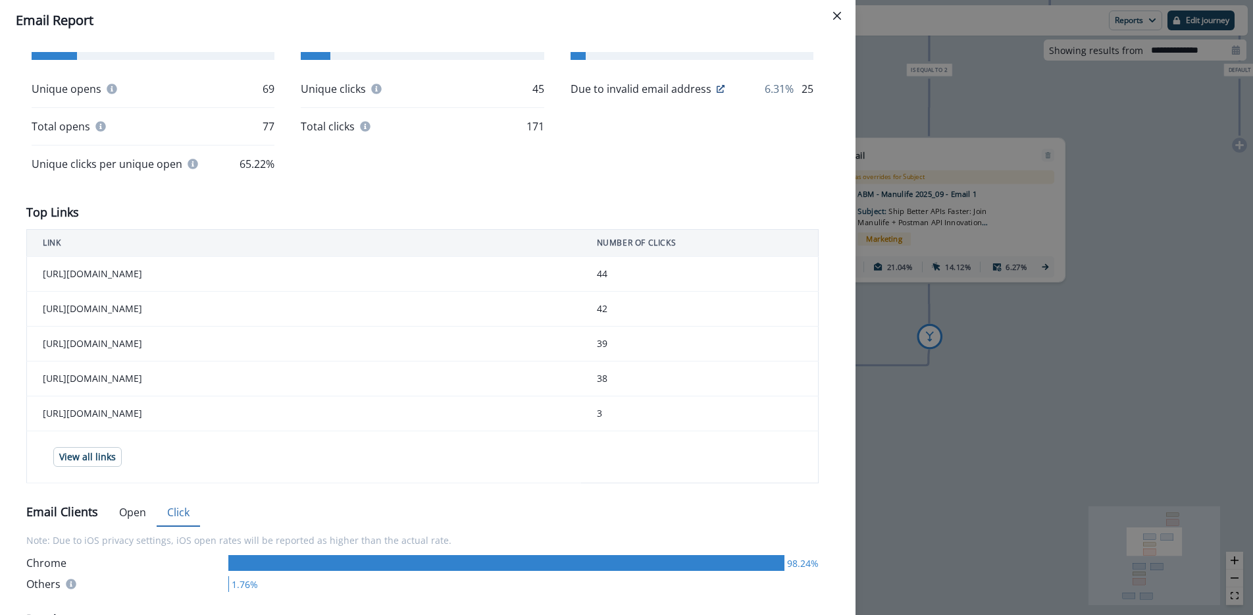
drag, startPoint x: 614, startPoint y: 418, endPoint x: 586, endPoint y: 418, distance: 28.3
click at [611, 418] on td "3" at bounding box center [700, 413] width 238 height 35
drag, startPoint x: 586, startPoint y: 418, endPoint x: 425, endPoint y: 423, distance: 161.3
click at [570, 417] on tr "https://app.zuddl.com/postman/p/a/event/d880bd60-8031-4da9-a831-2d06756b362d?ut…" at bounding box center [423, 413] width 792 height 35
drag, startPoint x: 394, startPoint y: 424, endPoint x: 56, endPoint y: 451, distance: 339.4
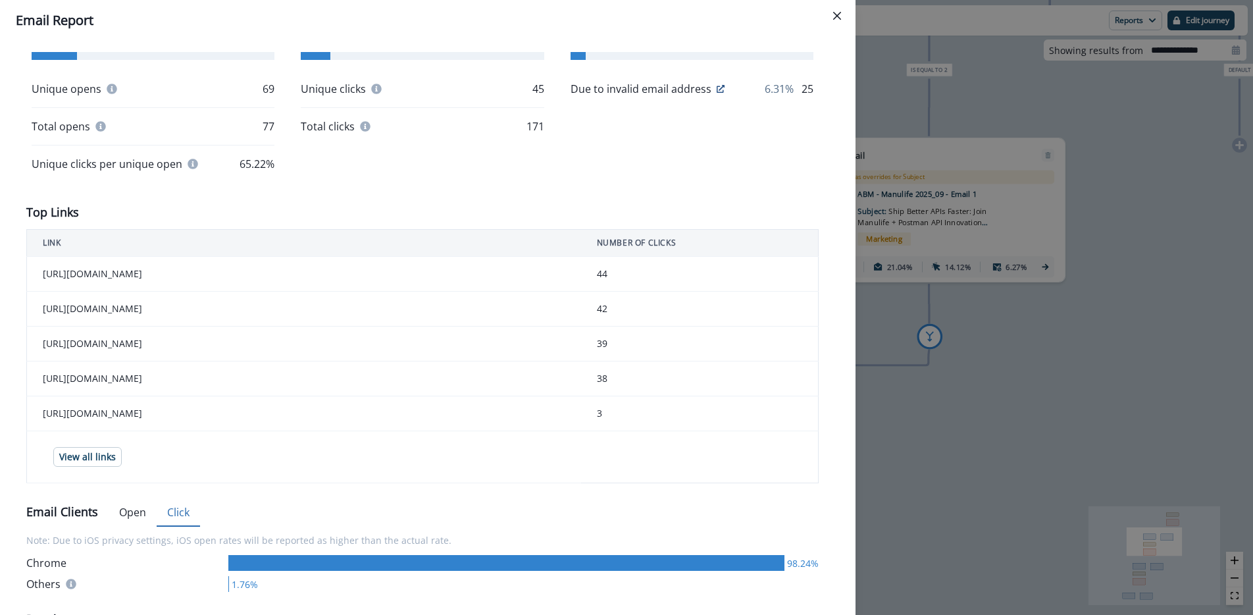
click at [391, 424] on td "https://app.zuddl.com/postman/p/a/event/d880bd60-8031-4da9-a831-2d06756b362d?ut…" at bounding box center [304, 413] width 554 height 35
click at [77, 463] on p "View all links" at bounding box center [87, 457] width 57 height 11
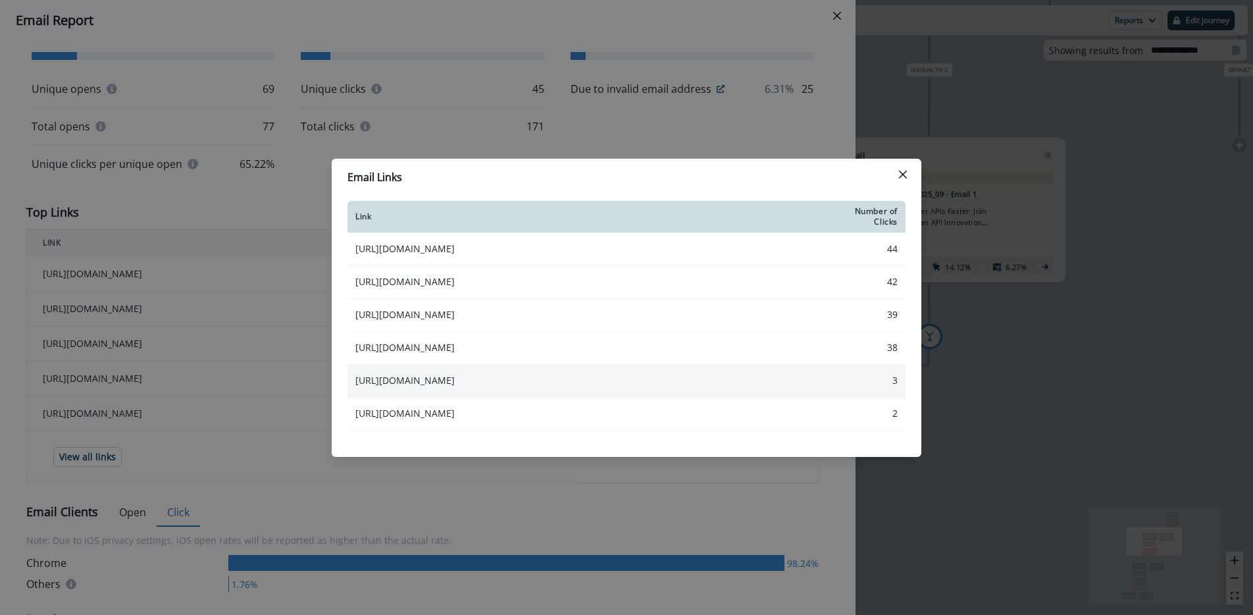
click at [892, 380] on td "3" at bounding box center [873, 380] width 65 height 33
click at [667, 390] on td "https://app.zuddl.com/postman/p/a/event/d880bd60-8031-4da9-a831-2d06756b362d?ut…" at bounding box center [595, 380] width 494 height 33
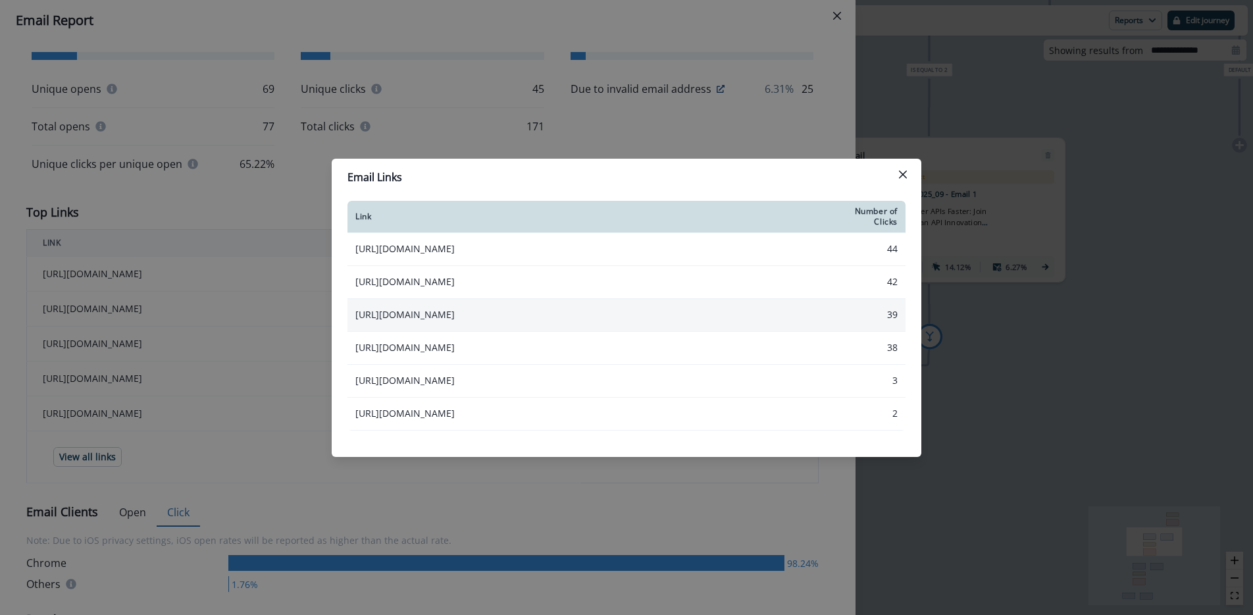
drag, startPoint x: 718, startPoint y: 386, endPoint x: 781, endPoint y: 299, distance: 107.4
click at [718, 386] on td "https://app.zuddl.com/postman/p/a/event/d880bd60-8031-4da9-a831-2d06756b362d?ut…" at bounding box center [595, 380] width 494 height 33
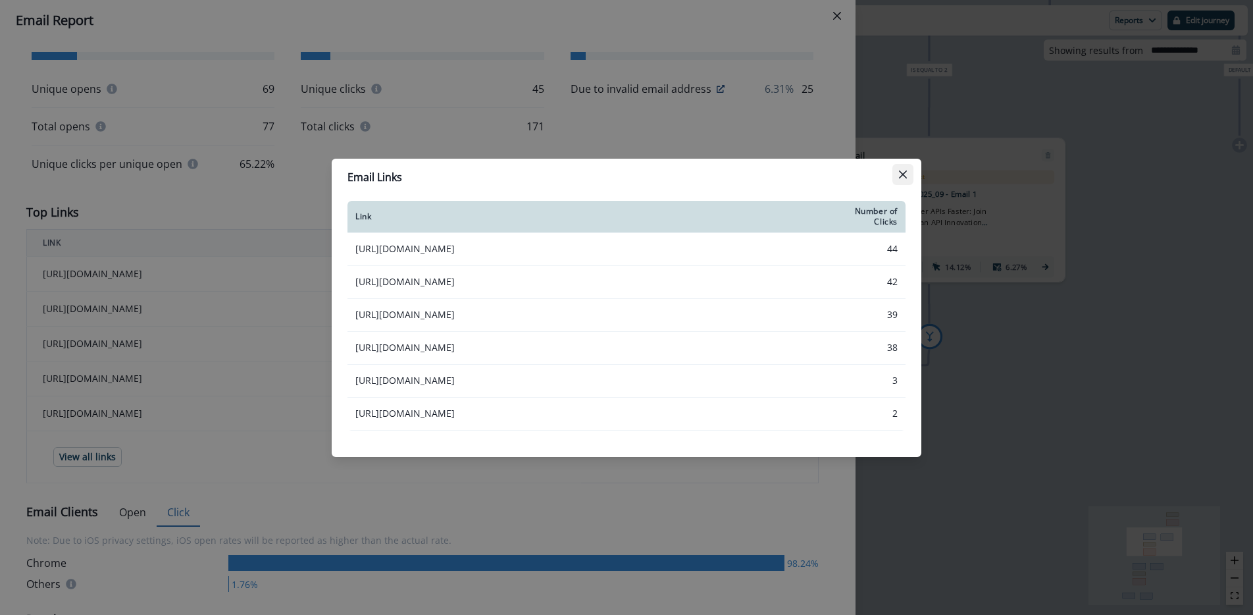
click at [902, 170] on icon "Close" at bounding box center [903, 174] width 8 height 8
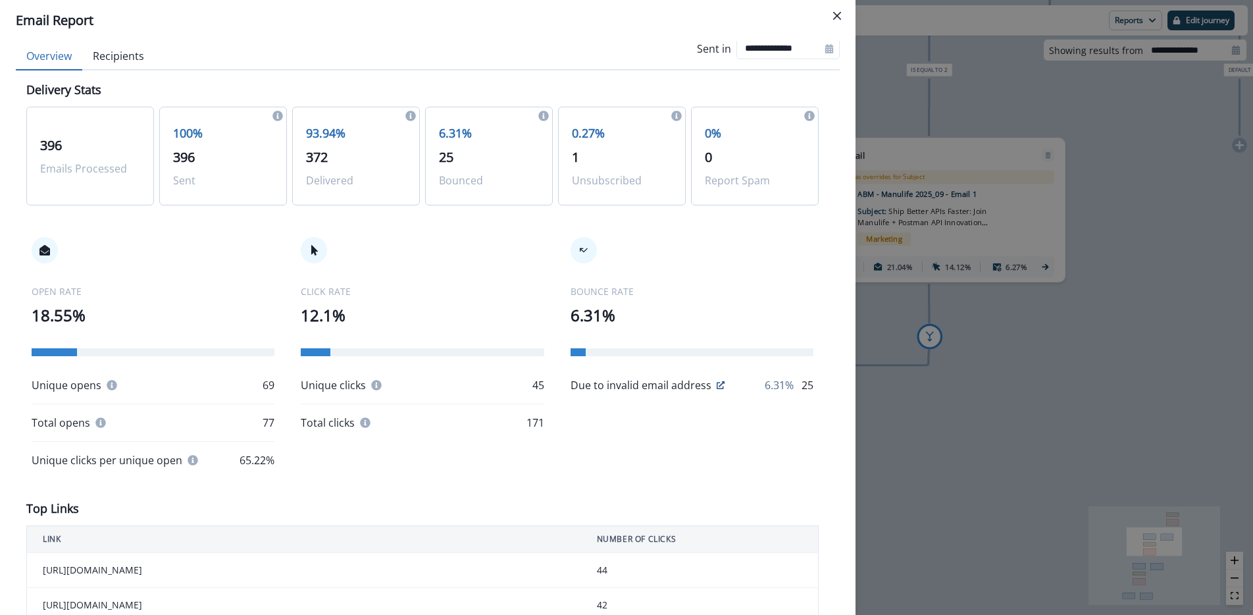
scroll to position [0, 0]
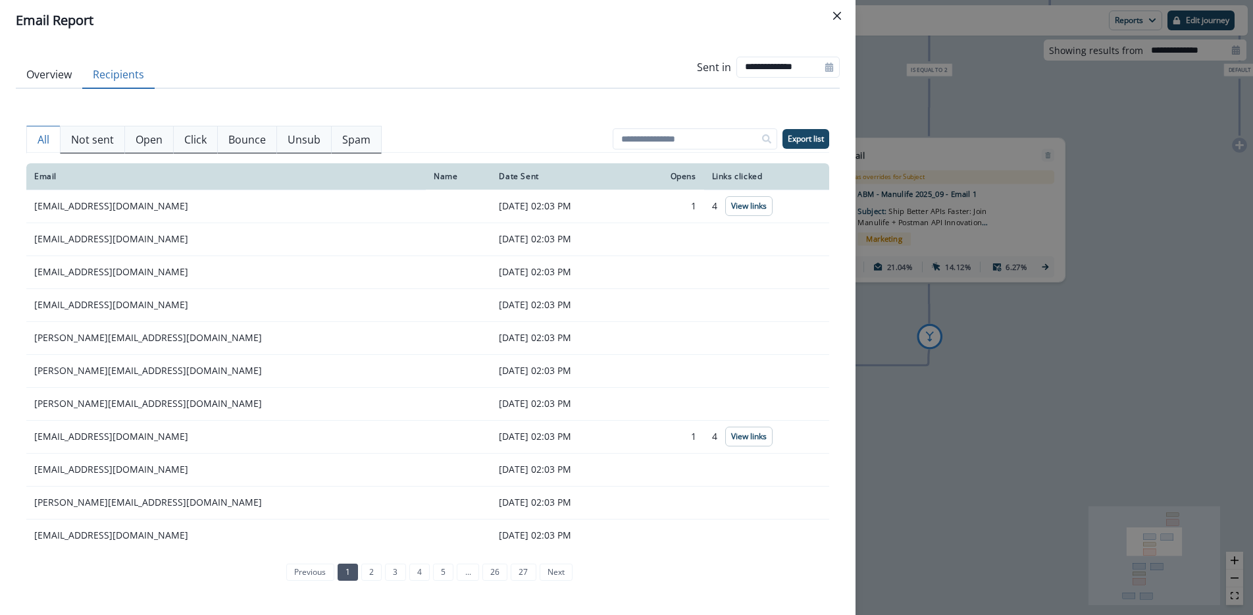
click at [123, 78] on button "Recipients" at bounding box center [118, 75] width 72 height 28
click at [199, 140] on p "Click" at bounding box center [195, 140] width 22 height 16
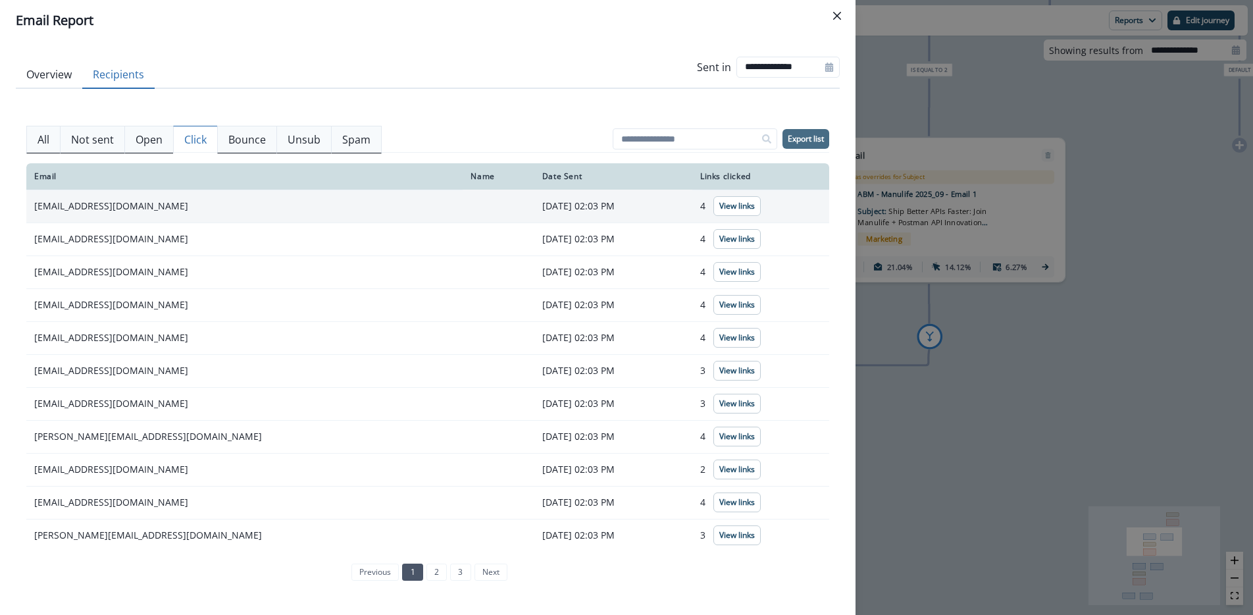
click at [808, 140] on p "Export list" at bounding box center [806, 138] width 36 height 9
click at [837, 16] on icon "Close" at bounding box center [837, 16] width 8 height 8
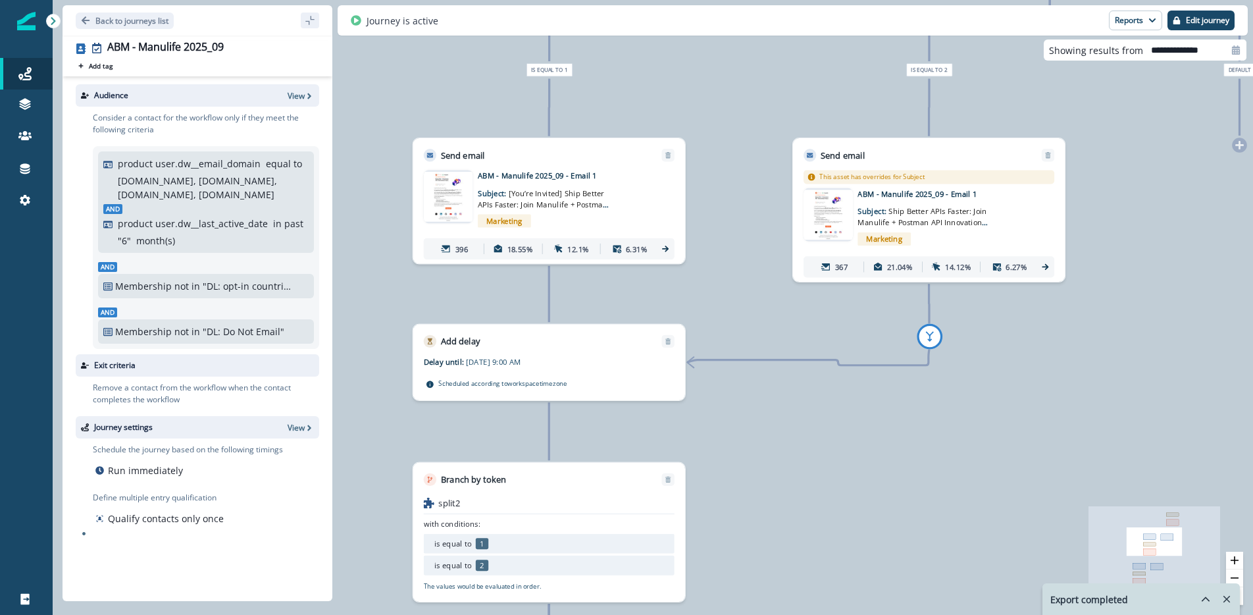
click at [1045, 266] on icon at bounding box center [1046, 267] width 10 height 10
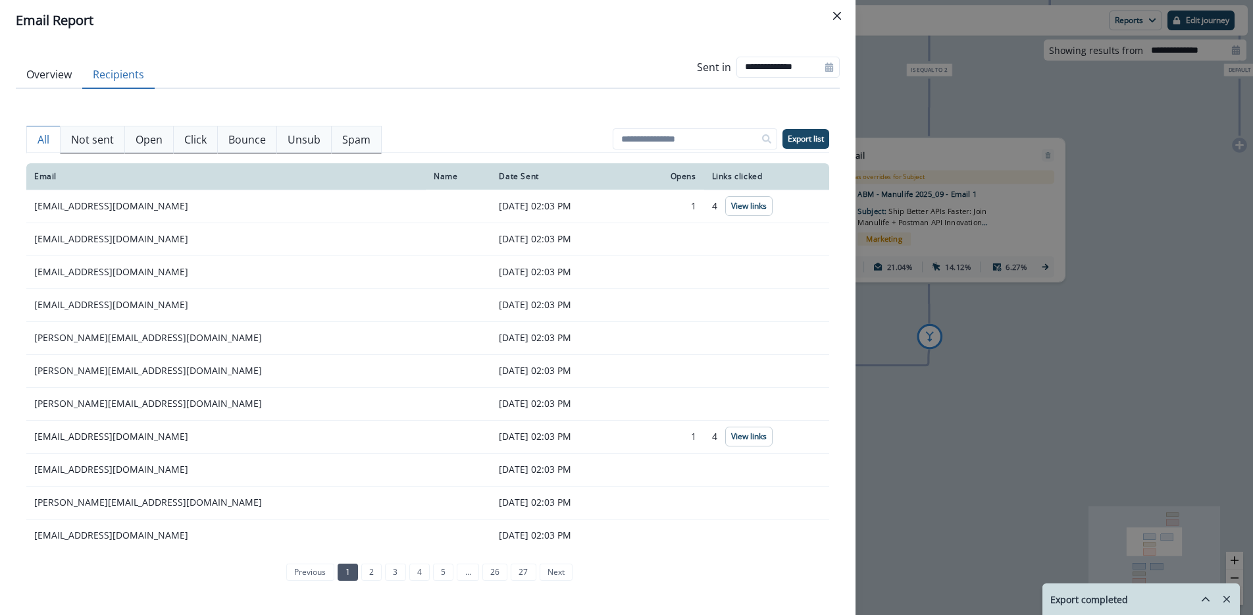
click at [113, 78] on button "Recipients" at bounding box center [118, 75] width 72 height 28
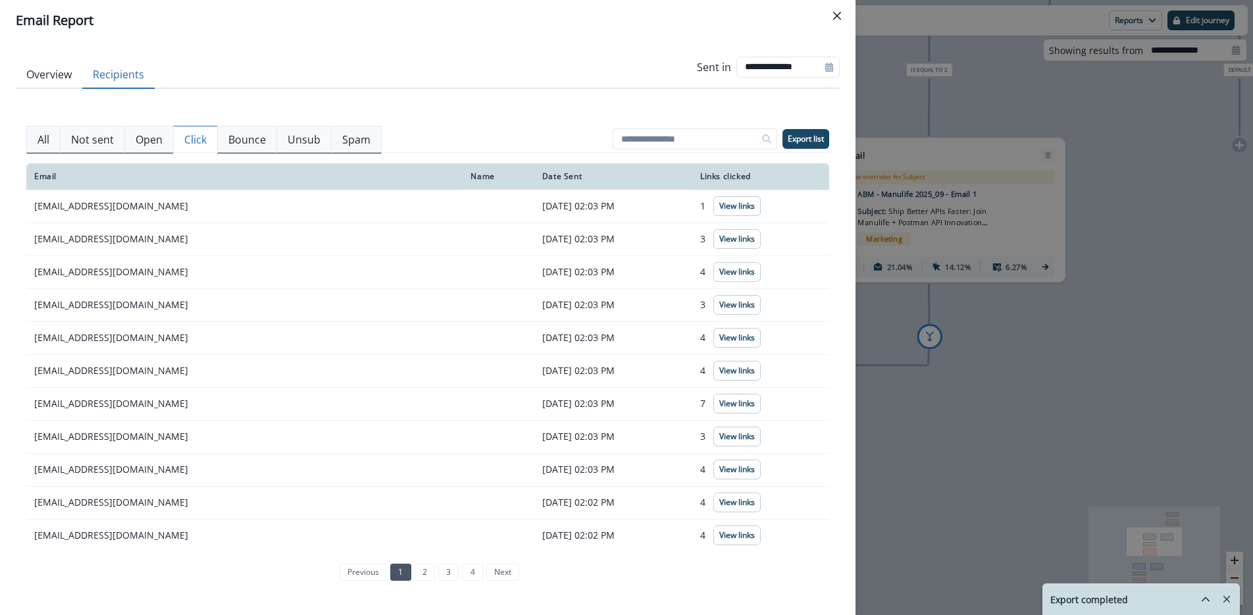
click at [194, 143] on p "Click" at bounding box center [195, 140] width 22 height 16
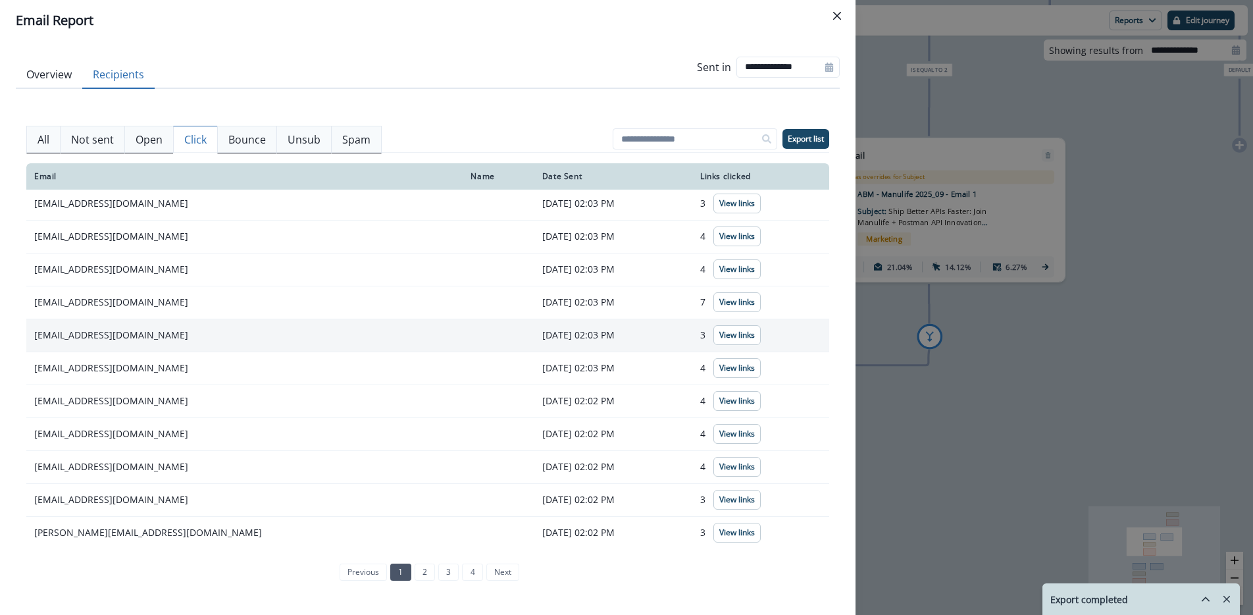
scroll to position [136, 0]
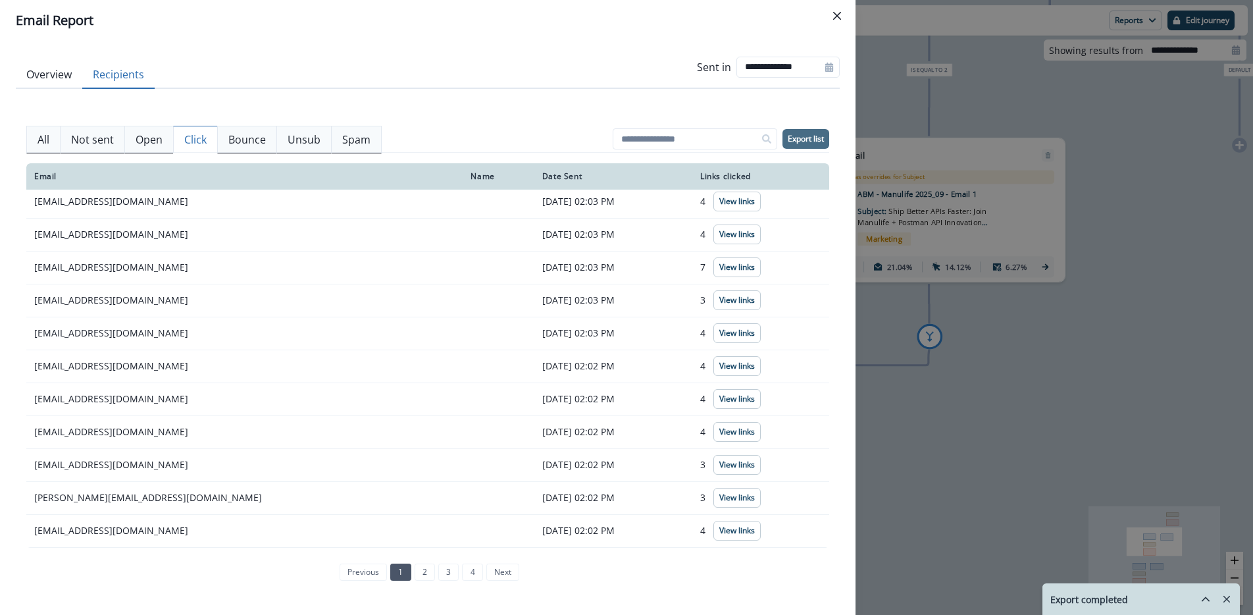
click at [804, 137] on p "Export list" at bounding box center [806, 138] width 36 height 9
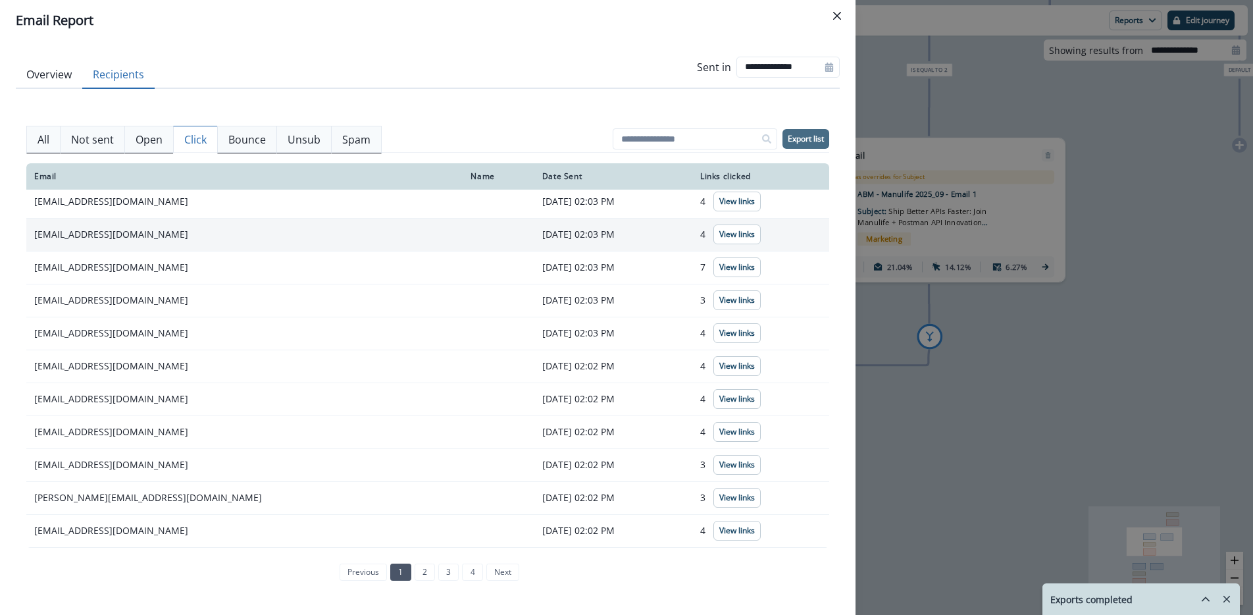
scroll to position [135, 0]
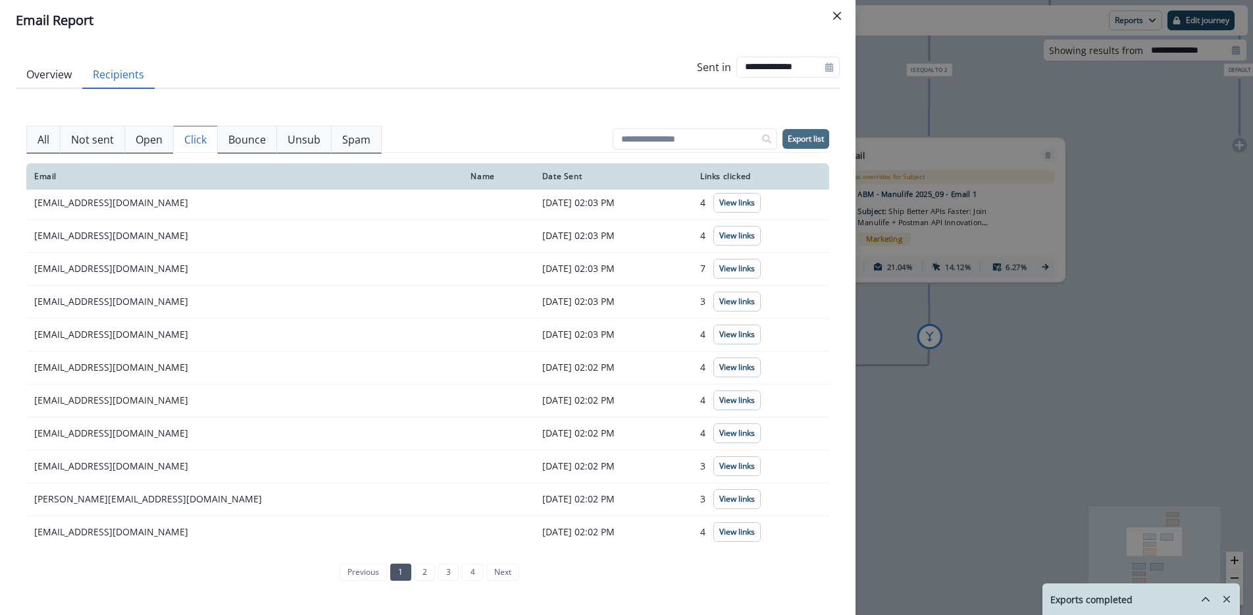
drag, startPoint x: 54, startPoint y: 142, endPoint x: 70, endPoint y: 148, distance: 16.9
click at [54, 142] on button "All" at bounding box center [43, 140] width 34 height 28
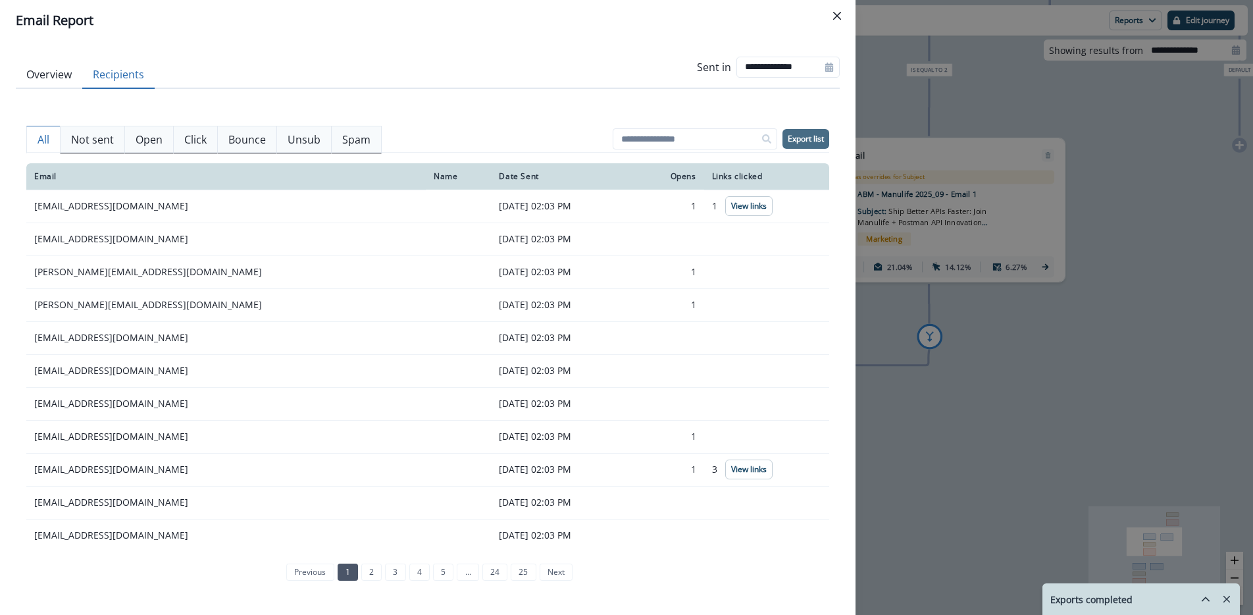
scroll to position [136, 0]
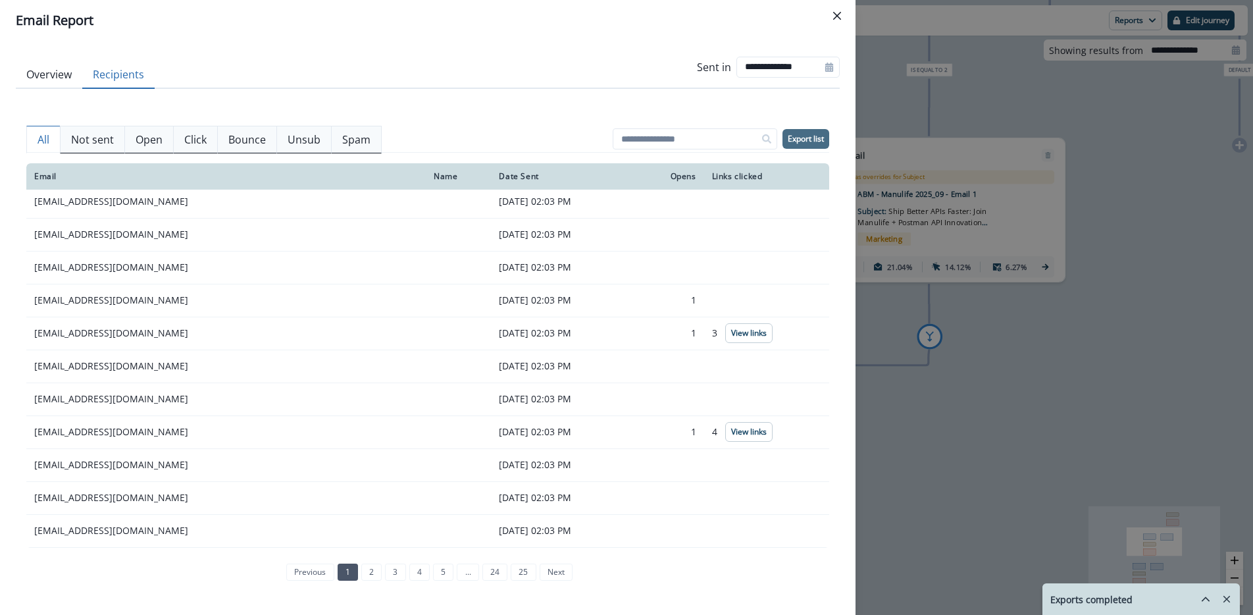
drag, startPoint x: 60, startPoint y: 79, endPoint x: 76, endPoint y: 88, distance: 18.3
click at [60, 79] on button "Overview" at bounding box center [49, 75] width 66 height 28
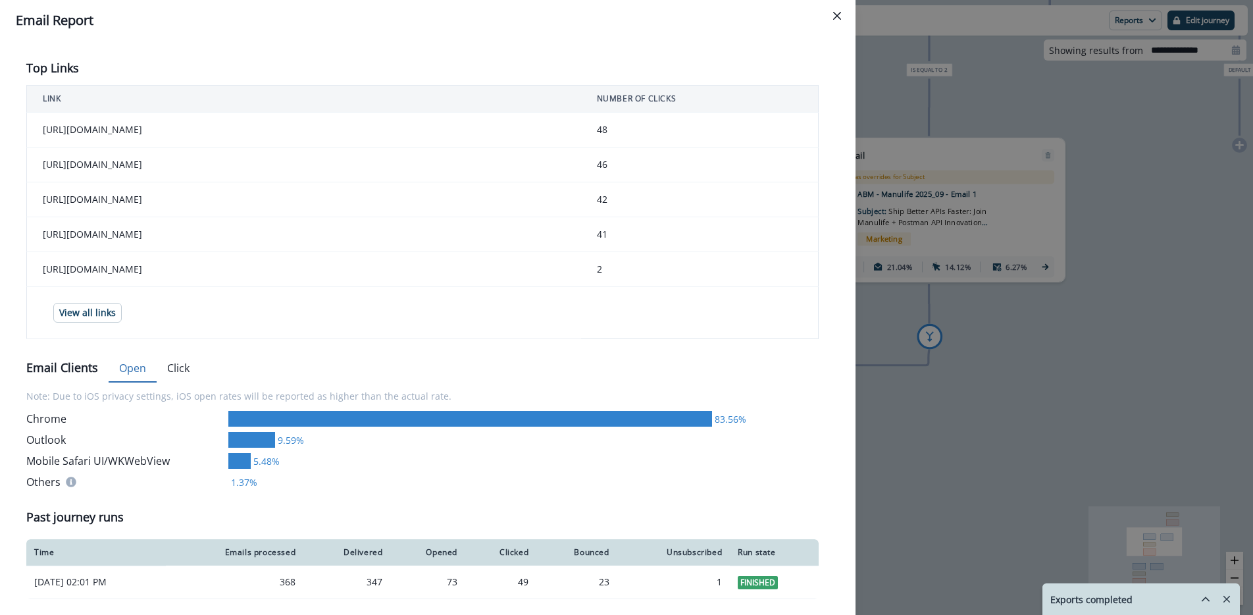
scroll to position [430, 0]
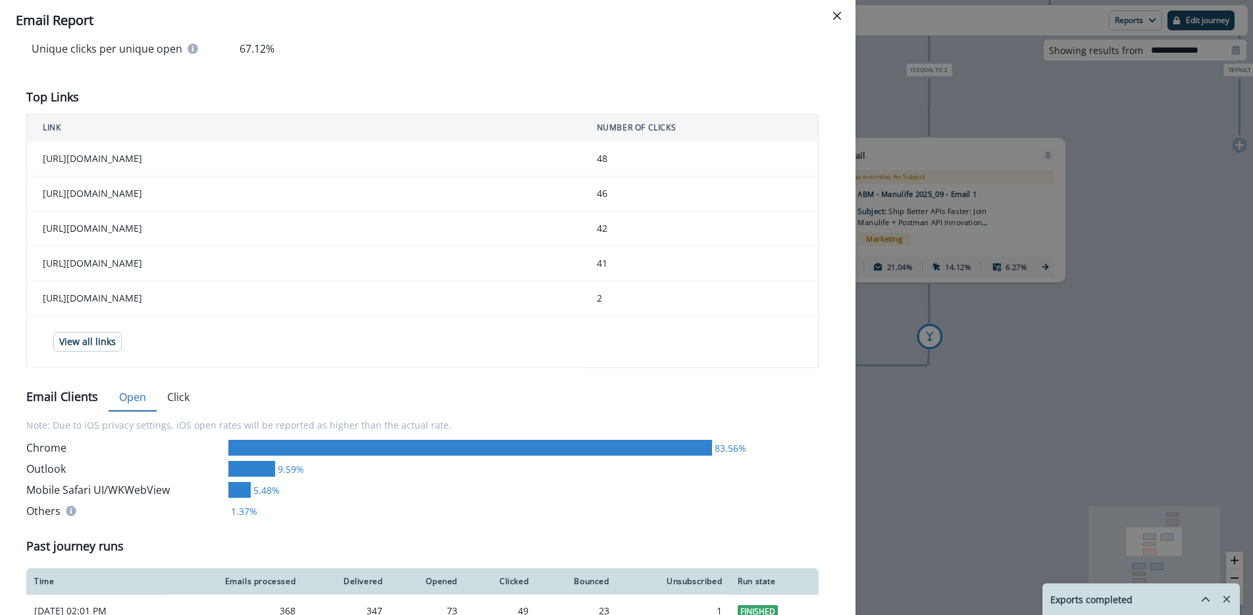
click at [182, 384] on div "Delivery Stats 368 Emails Processed 99.73% 367 Sent 94.55% 347 Delivered 6.27% …" at bounding box center [427, 149] width 803 height 958
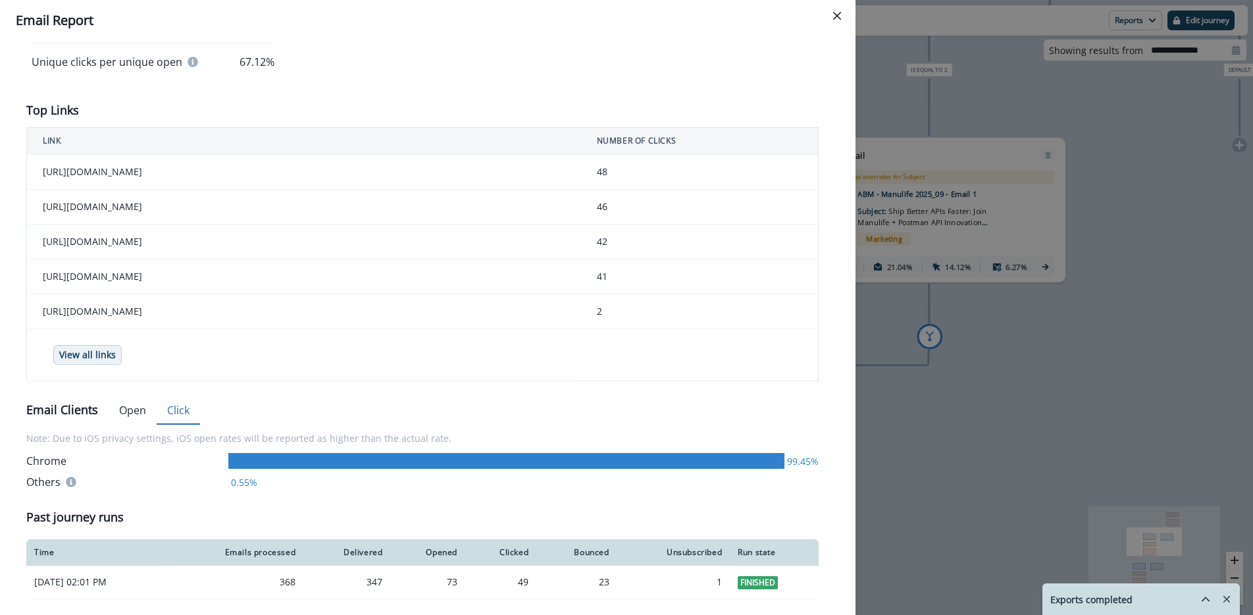
click at [88, 355] on p "View all links" at bounding box center [87, 355] width 57 height 11
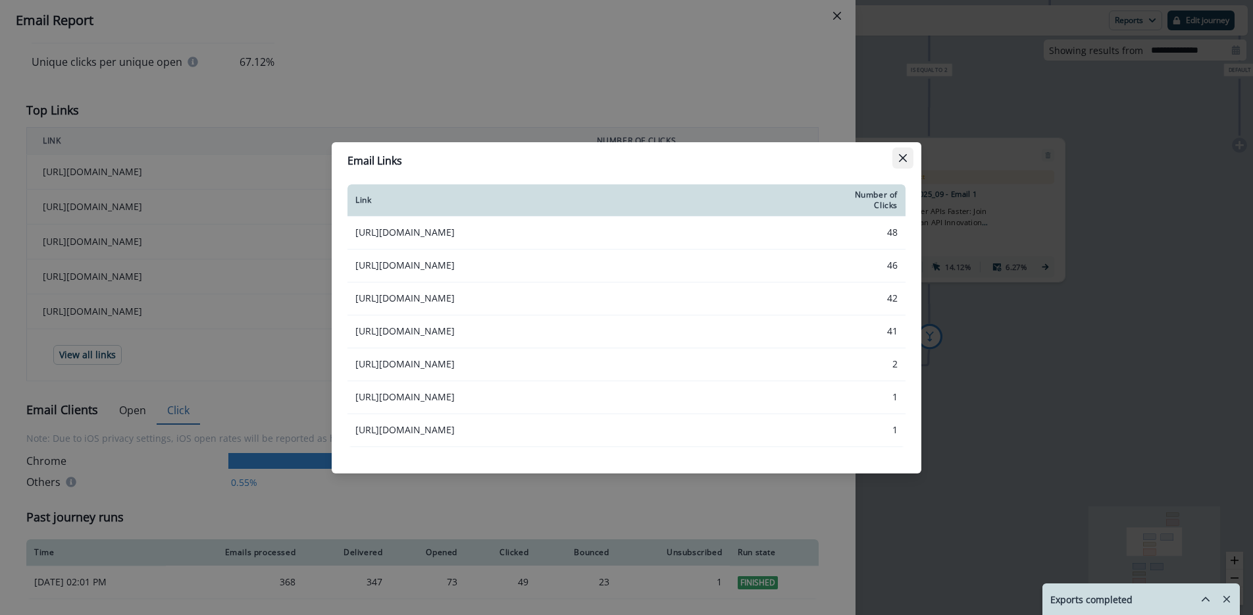
click at [904, 155] on icon "Close" at bounding box center [903, 158] width 8 height 8
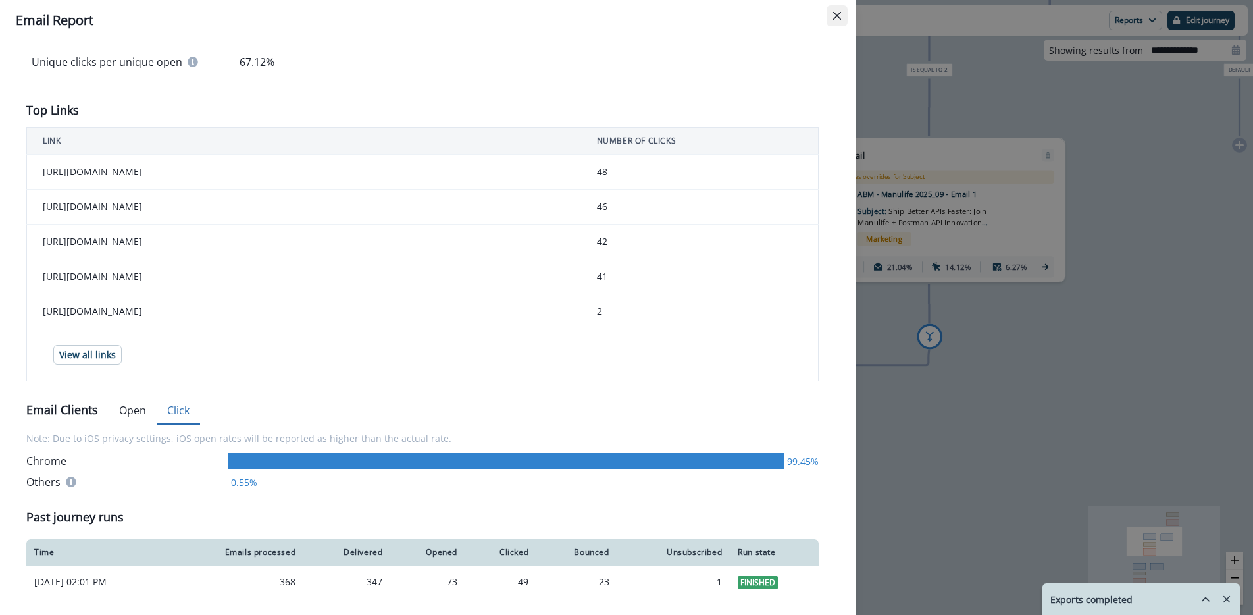
click at [841, 14] on icon "Close" at bounding box center [837, 16] width 8 height 8
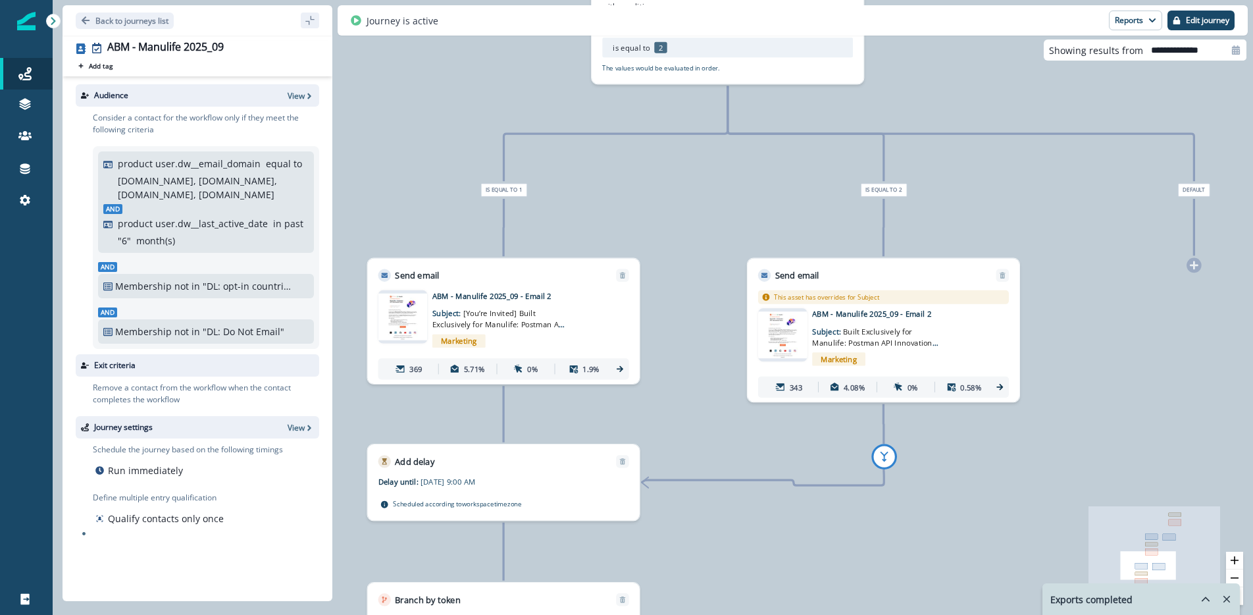
click at [619, 369] on icon at bounding box center [620, 369] width 7 height 6
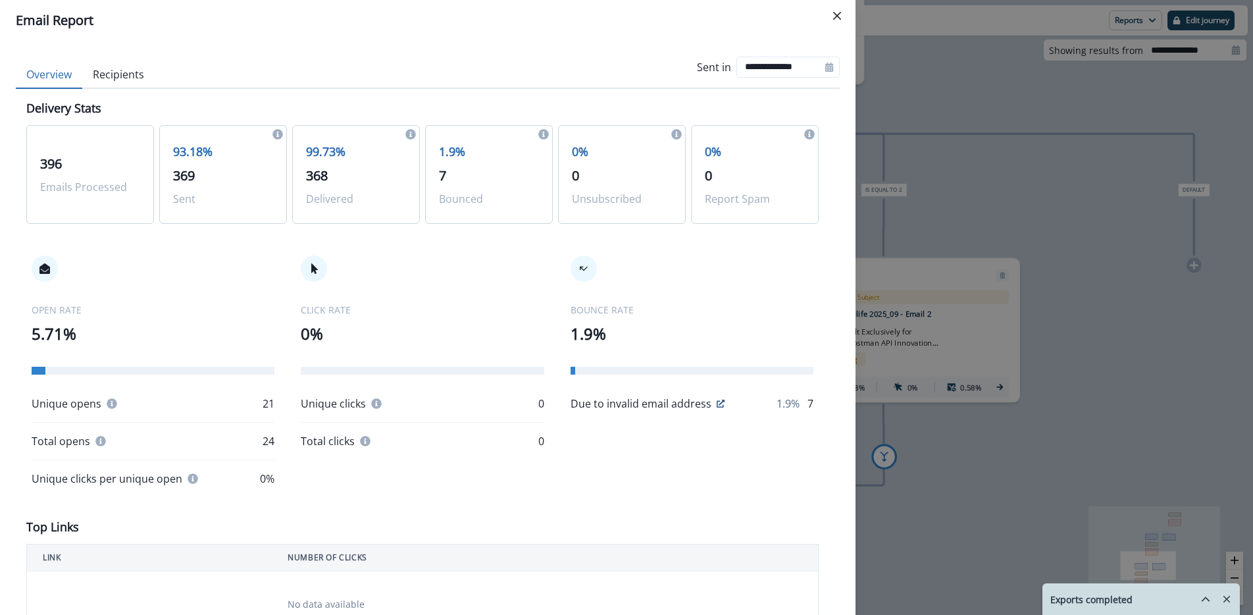
click at [117, 75] on button "Recipients" at bounding box center [118, 75] width 72 height 28
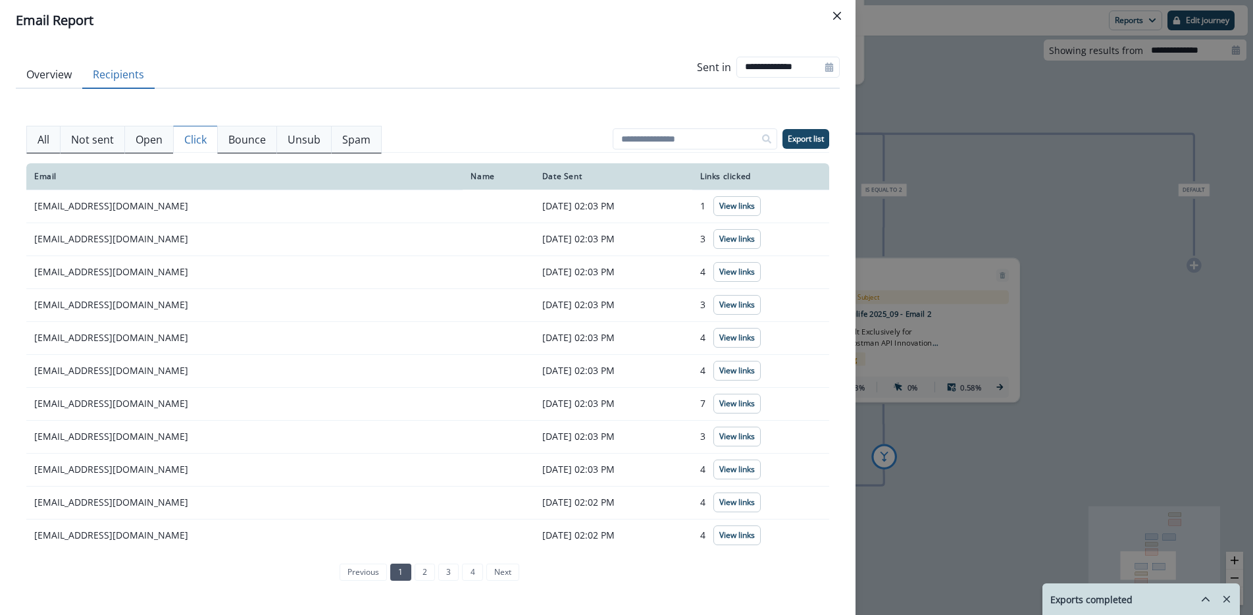
click at [195, 138] on p "Click" at bounding box center [195, 140] width 22 height 16
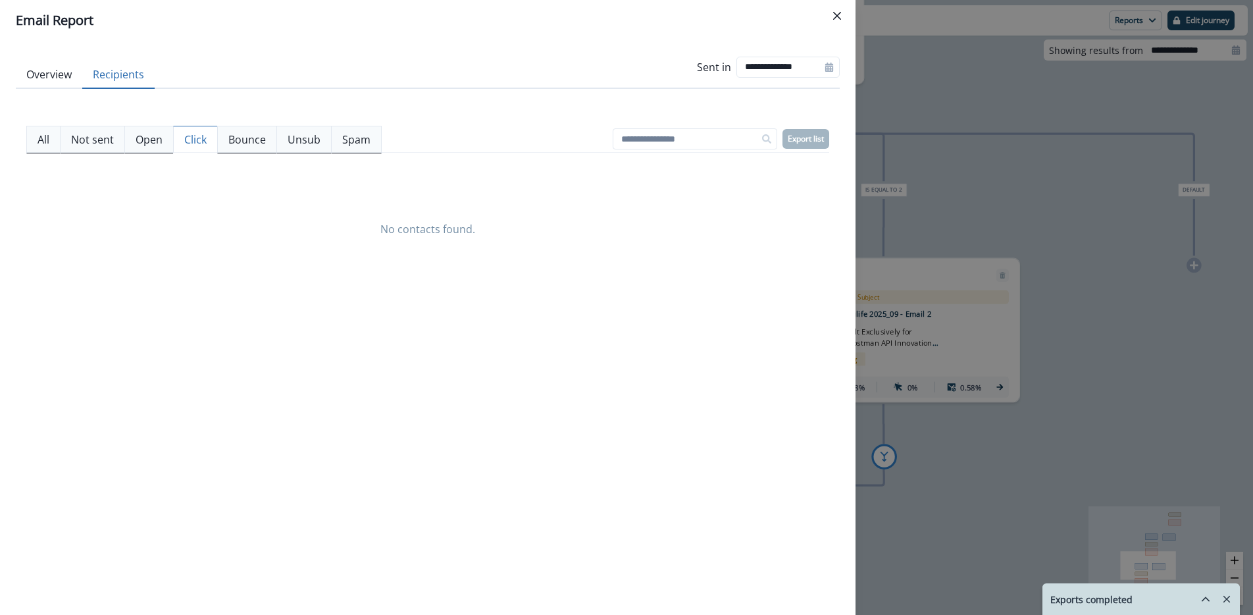
click at [40, 78] on button "Overview" at bounding box center [49, 75] width 66 height 28
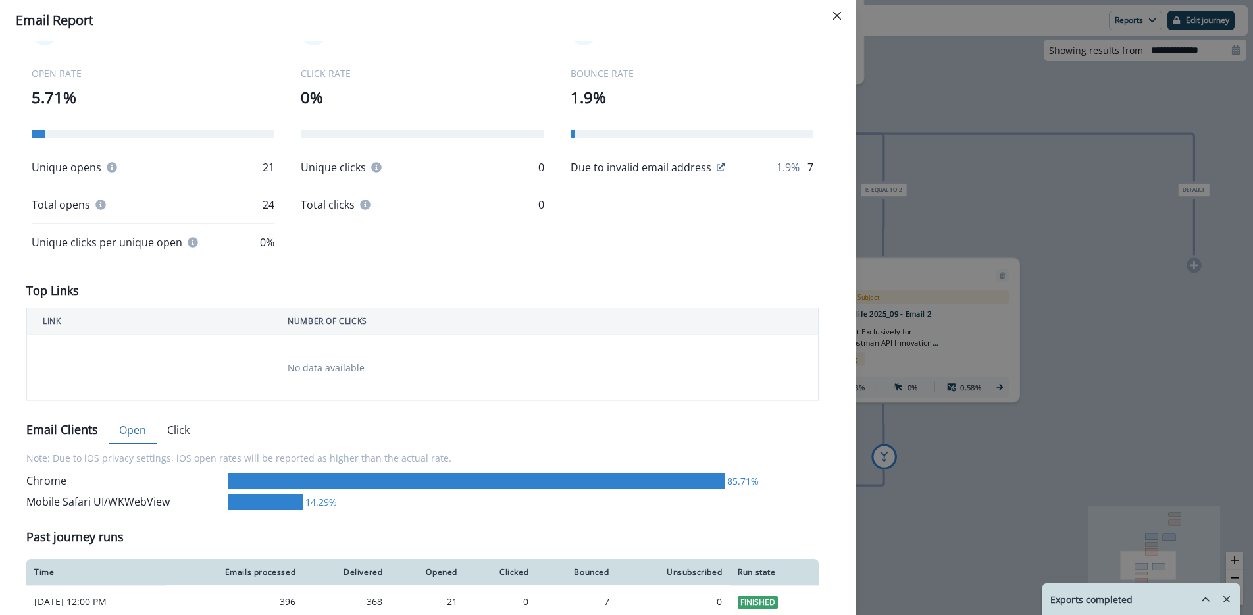
scroll to position [256, 0]
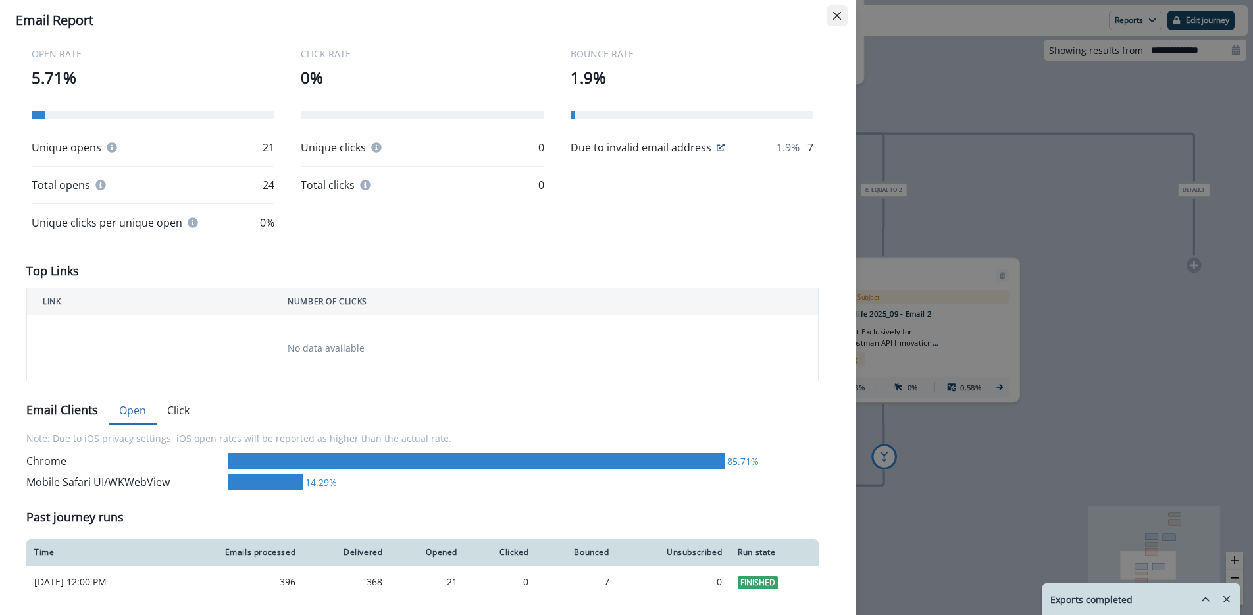
click at [839, 18] on icon "Close" at bounding box center [837, 16] width 8 height 8
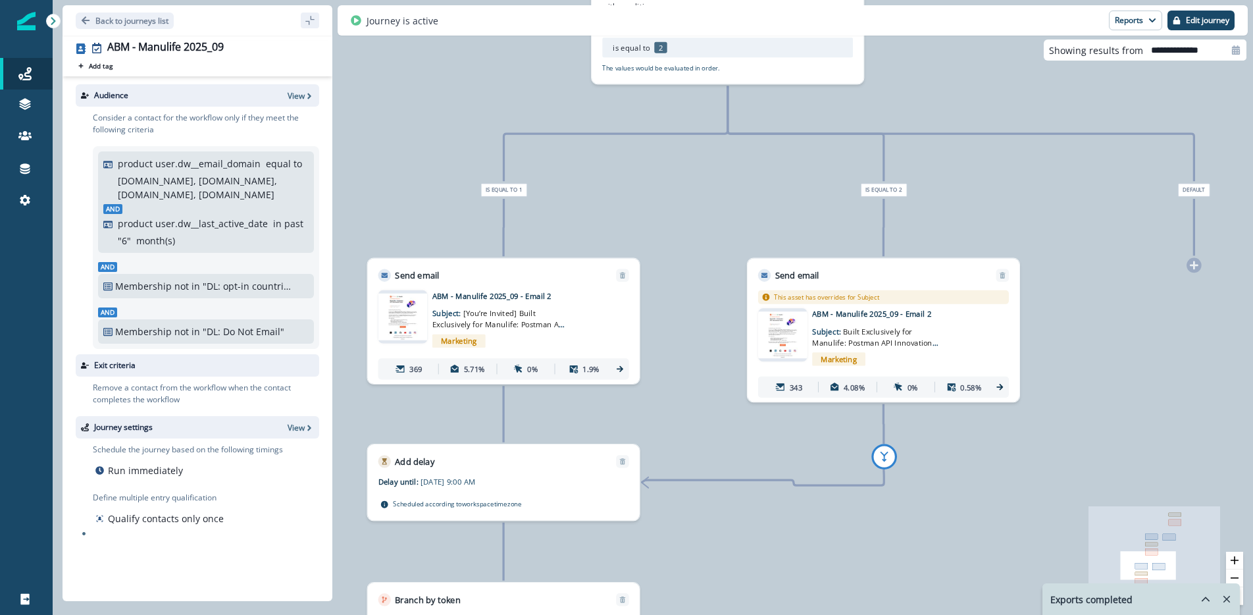
click at [1002, 384] on icon at bounding box center [1000, 387] width 10 height 10
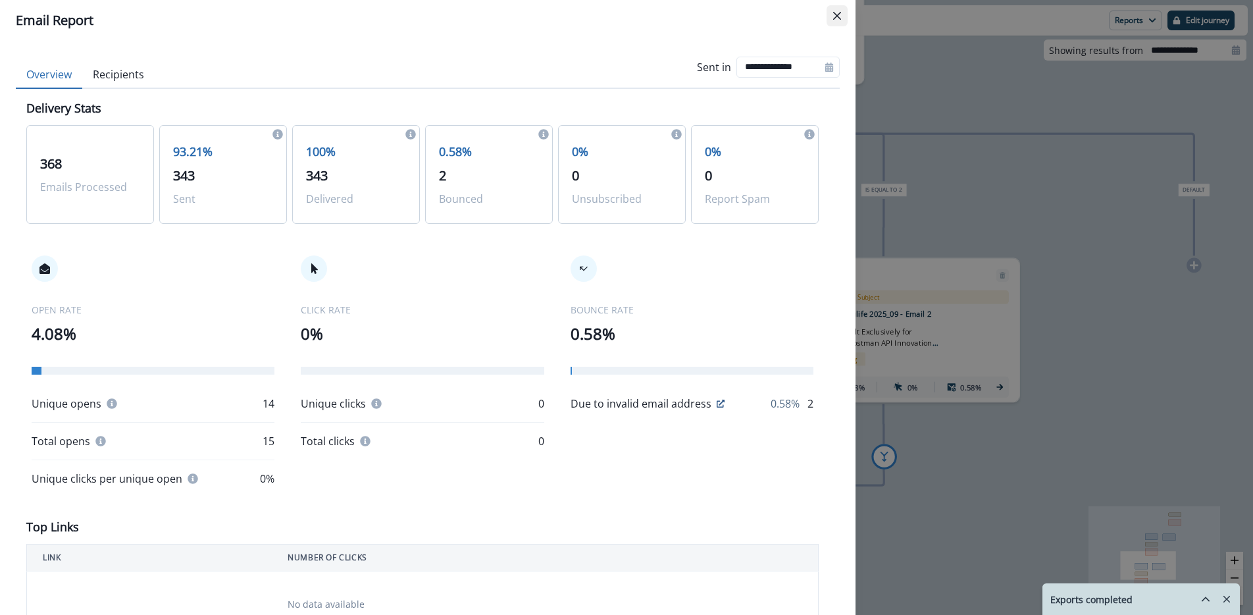
click at [834, 17] on icon "Close" at bounding box center [837, 16] width 8 height 8
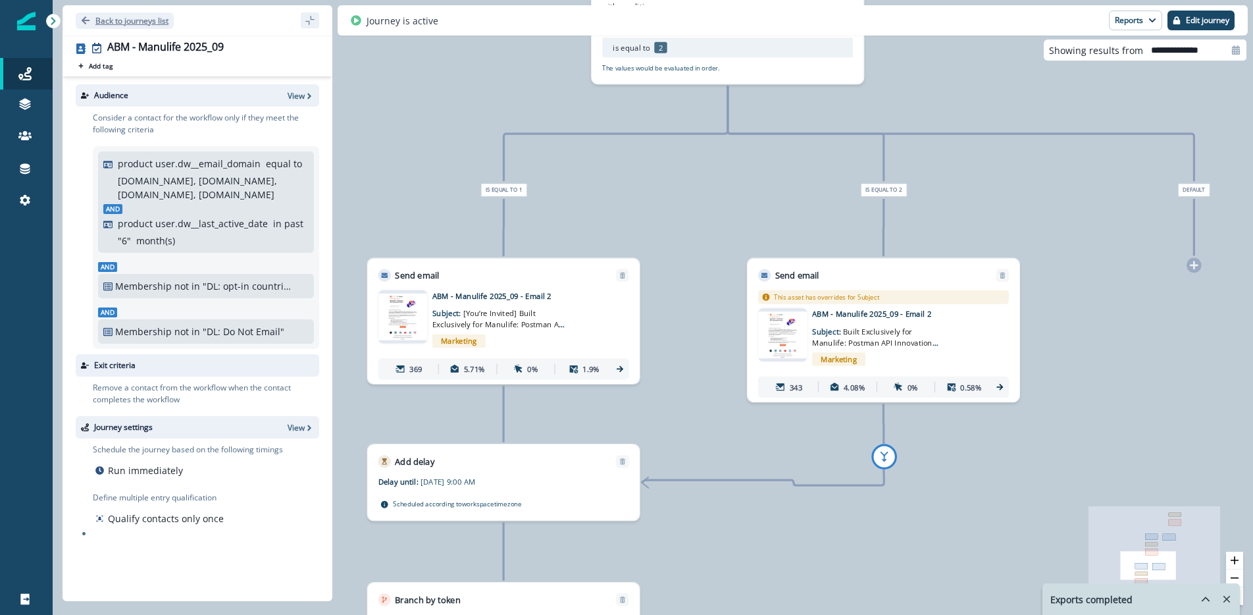
click at [115, 22] on p "Back to journeys list" at bounding box center [131, 20] width 73 height 11
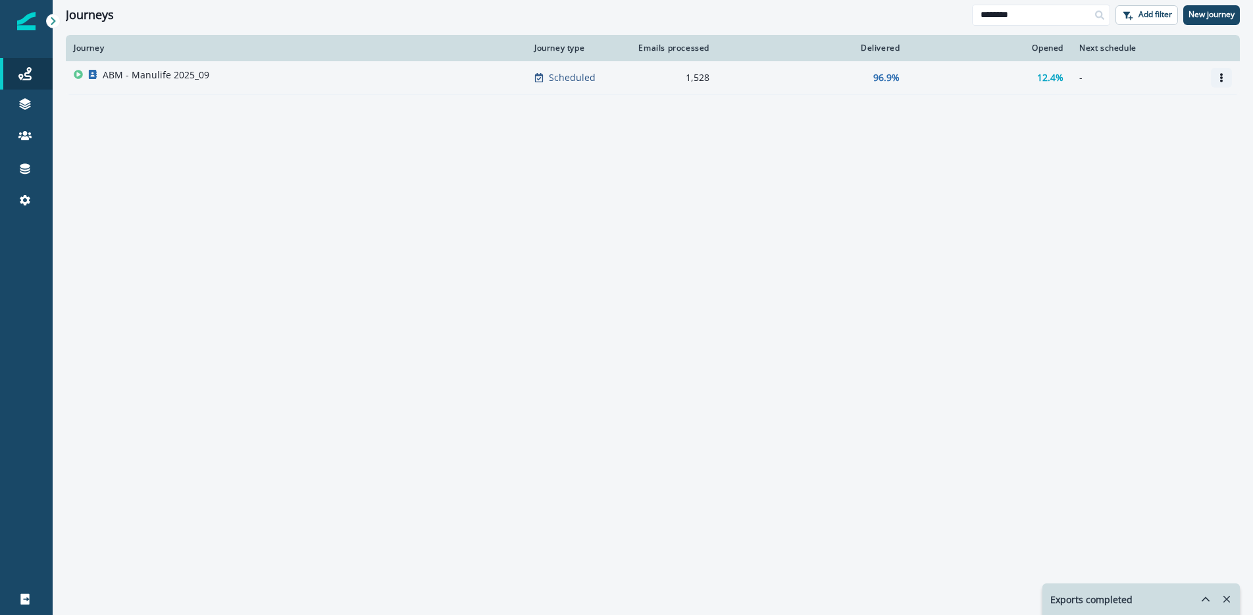
click at [1218, 77] on icon "Options" at bounding box center [1221, 77] width 9 height 9
click at [1115, 109] on button "Clone" at bounding box center [1158, 109] width 146 height 21
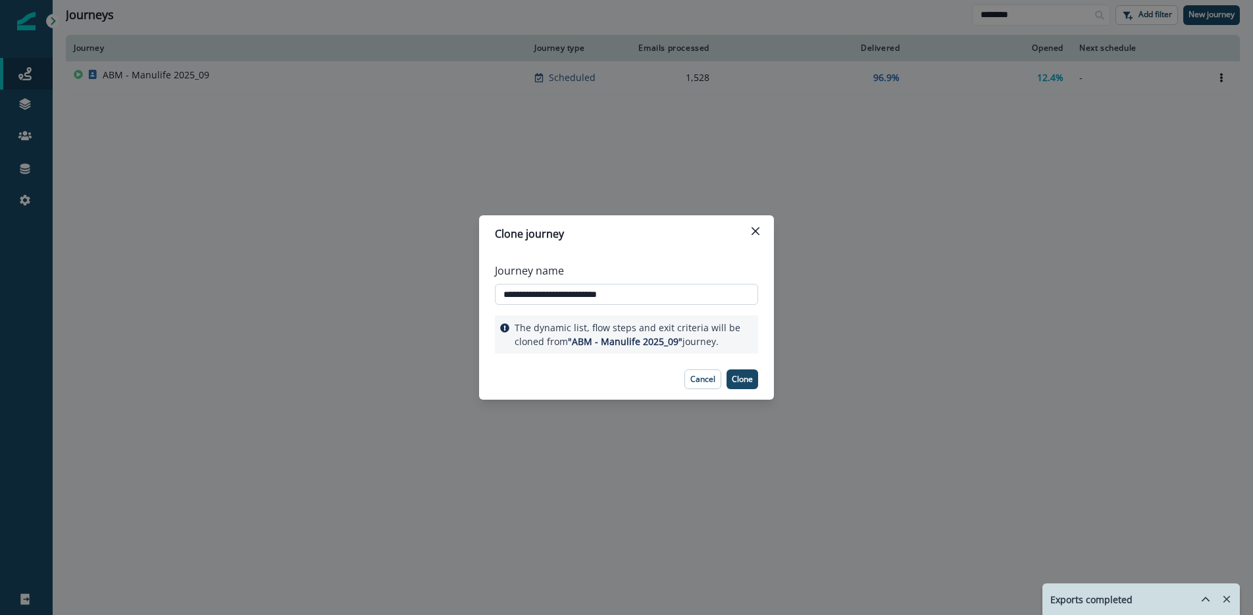
drag, startPoint x: 532, startPoint y: 294, endPoint x: 567, endPoint y: 290, distance: 34.5
click at [567, 290] on input "**********" at bounding box center [626, 294] width 263 height 21
drag, startPoint x: 611, startPoint y: 293, endPoint x: 695, endPoint y: 296, distance: 83.6
click at [695, 296] on input "**********" at bounding box center [626, 294] width 263 height 21
type input "**********"
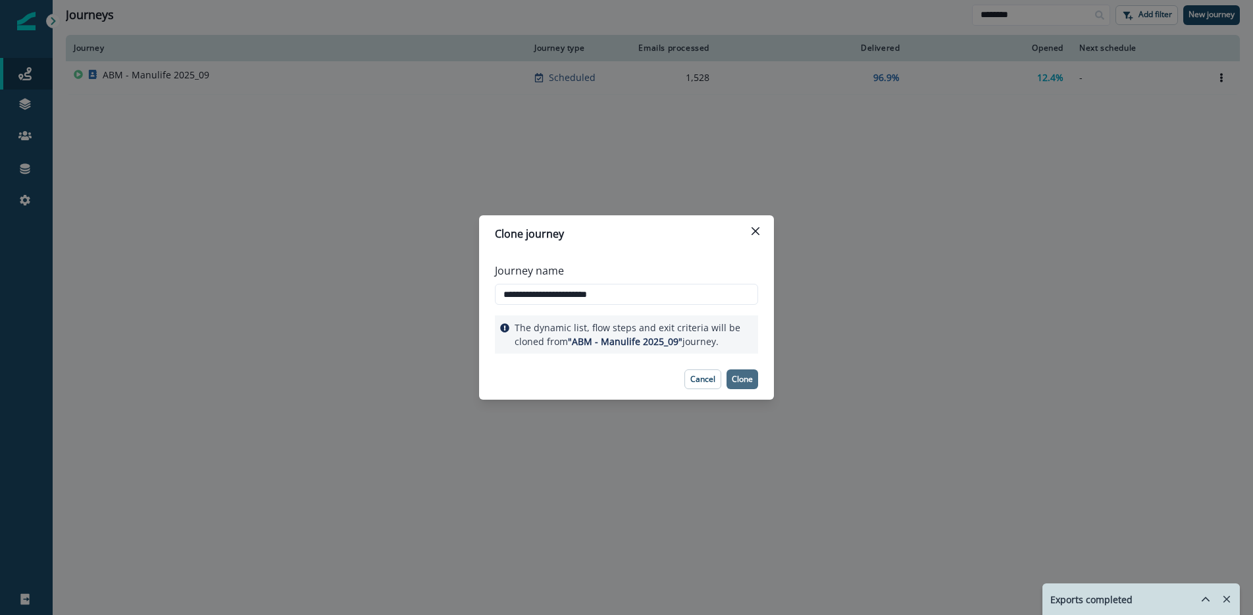
click at [745, 380] on p "Clone" at bounding box center [742, 379] width 21 height 9
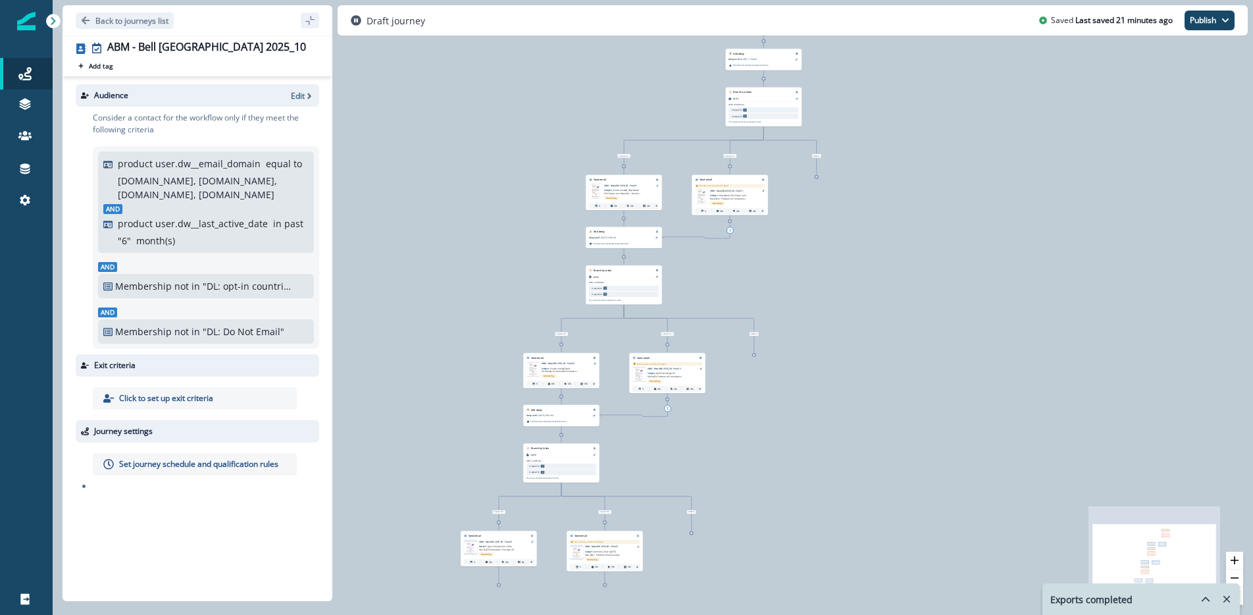
click at [182, 194] on p "[DOMAIN_NAME], [DOMAIN_NAME], [DOMAIN_NAME], [DOMAIN_NAME]" at bounding box center [212, 188] width 188 height 28
click at [301, 93] on p "Edit" at bounding box center [298, 95] width 14 height 11
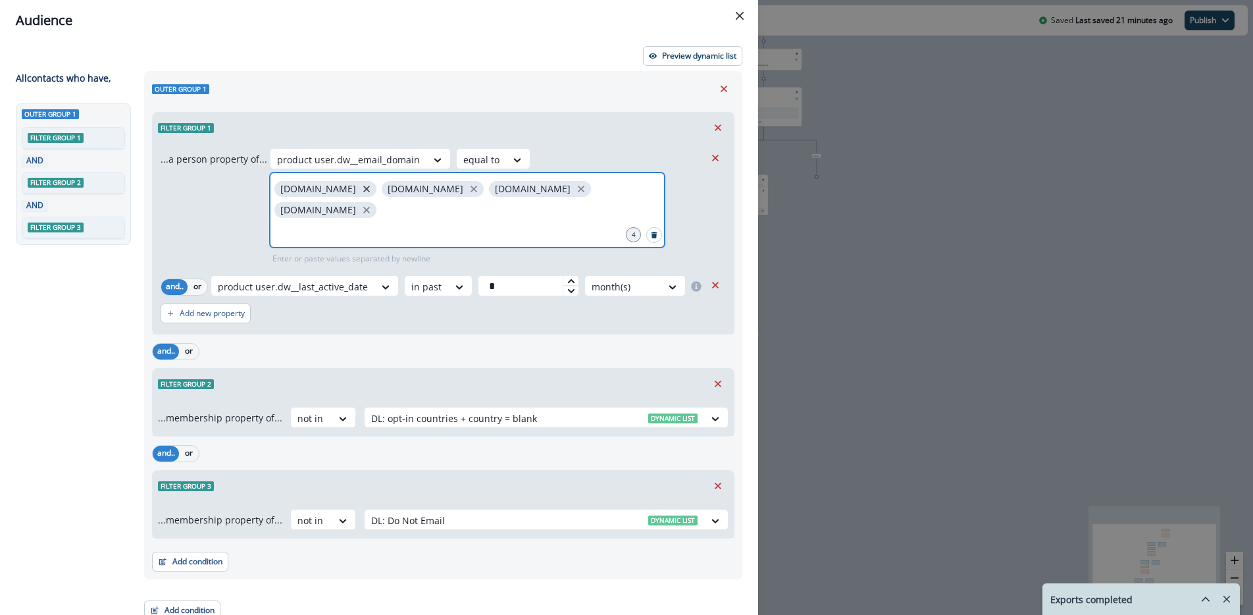
click at [363, 188] on icon "close" at bounding box center [366, 189] width 7 height 7
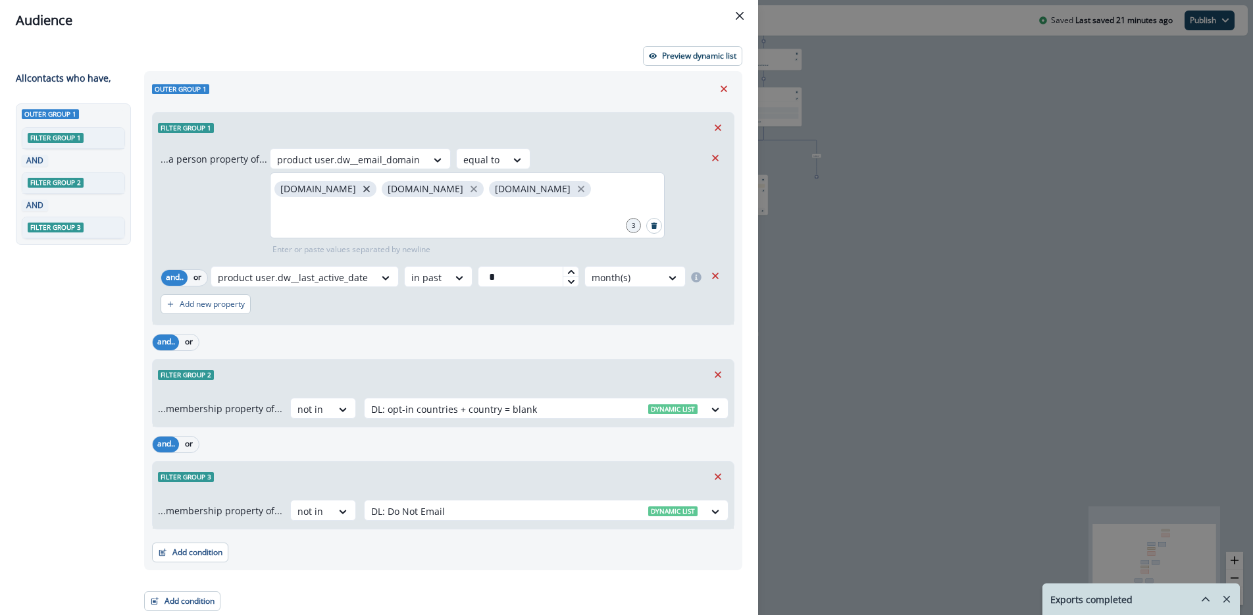
click at [347, 188] on p "johnhancock.com" at bounding box center [318, 189] width 76 height 11
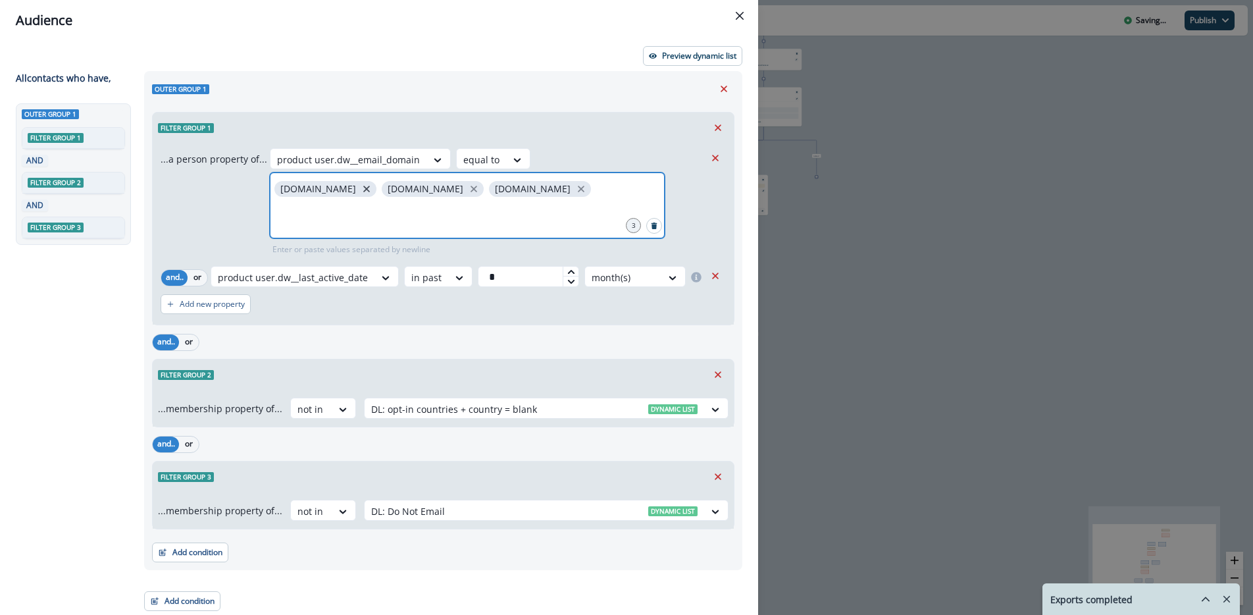
click at [363, 188] on icon "close" at bounding box center [366, 189] width 7 height 7
click at [361, 189] on icon "close" at bounding box center [367, 189] width 12 height 12
click at [363, 188] on icon "close" at bounding box center [366, 189] width 7 height 7
type input "**********"
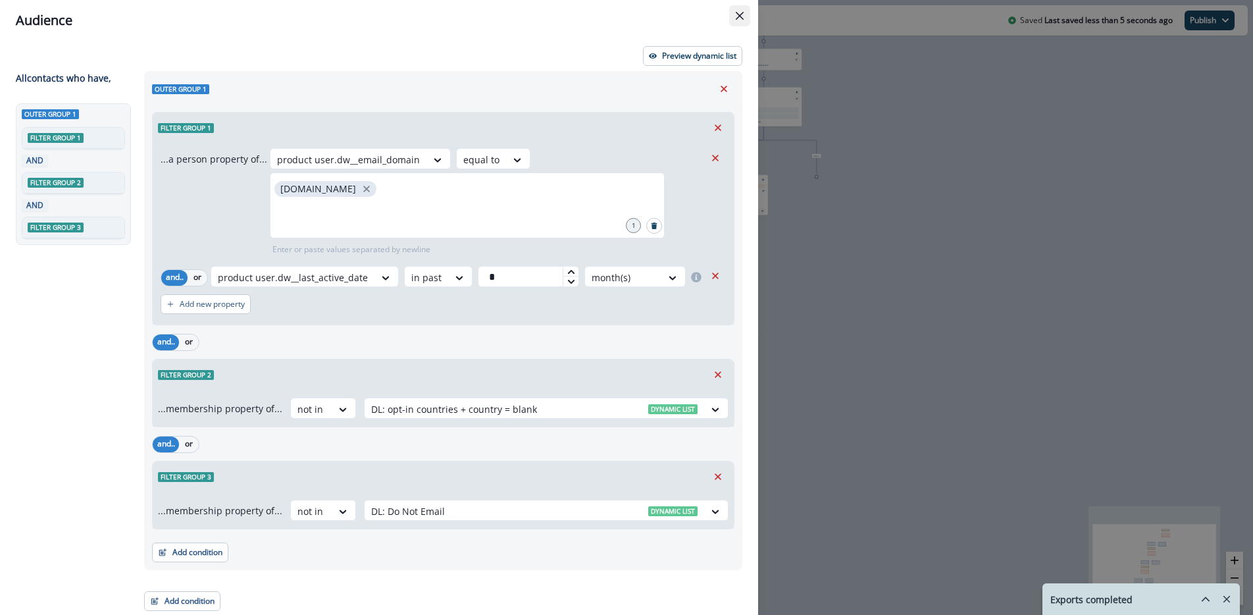
click at [744, 12] on button "Close" at bounding box center [739, 15] width 21 height 21
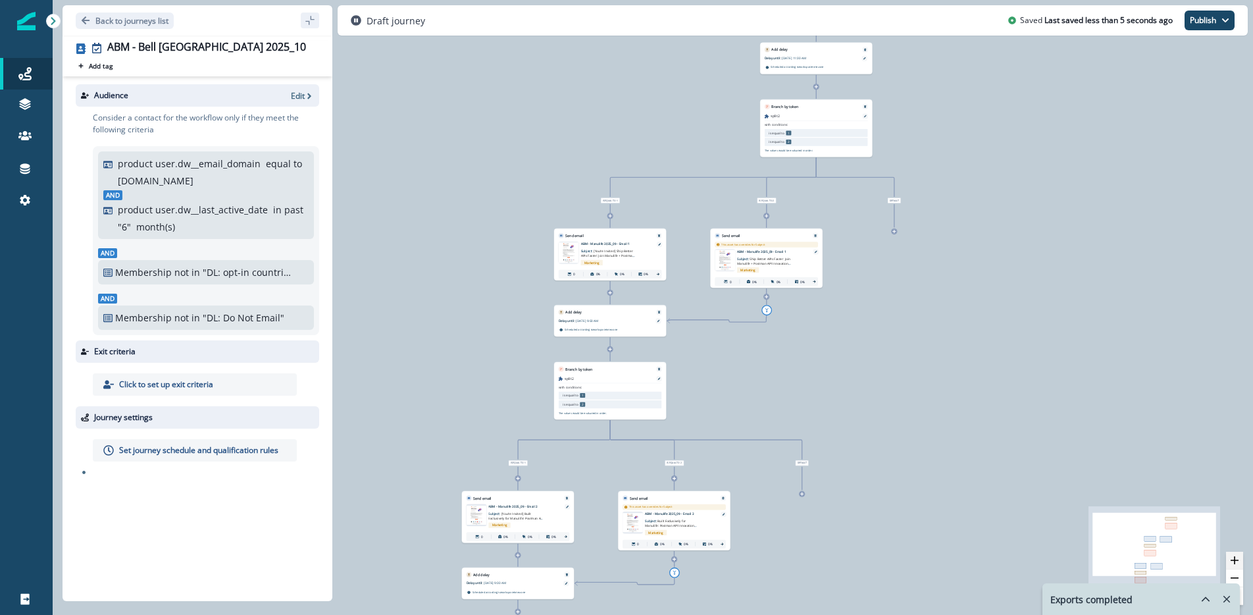
click at [1237, 565] on button "zoom in" at bounding box center [1234, 561] width 17 height 18
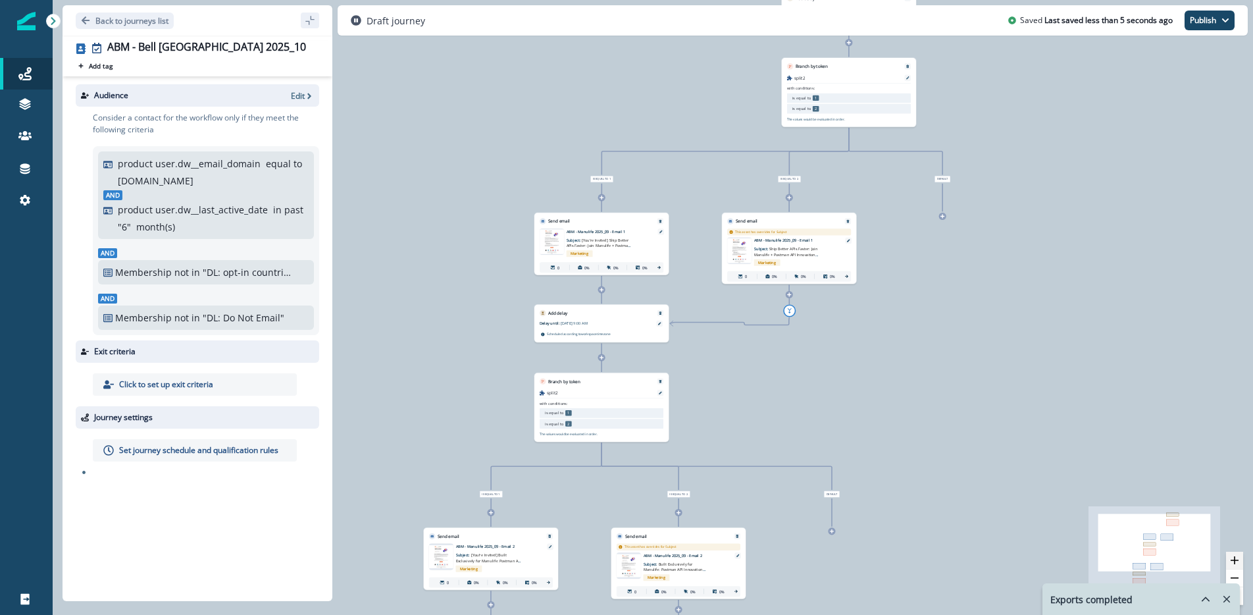
click at [1237, 565] on button "zoom in" at bounding box center [1234, 561] width 17 height 18
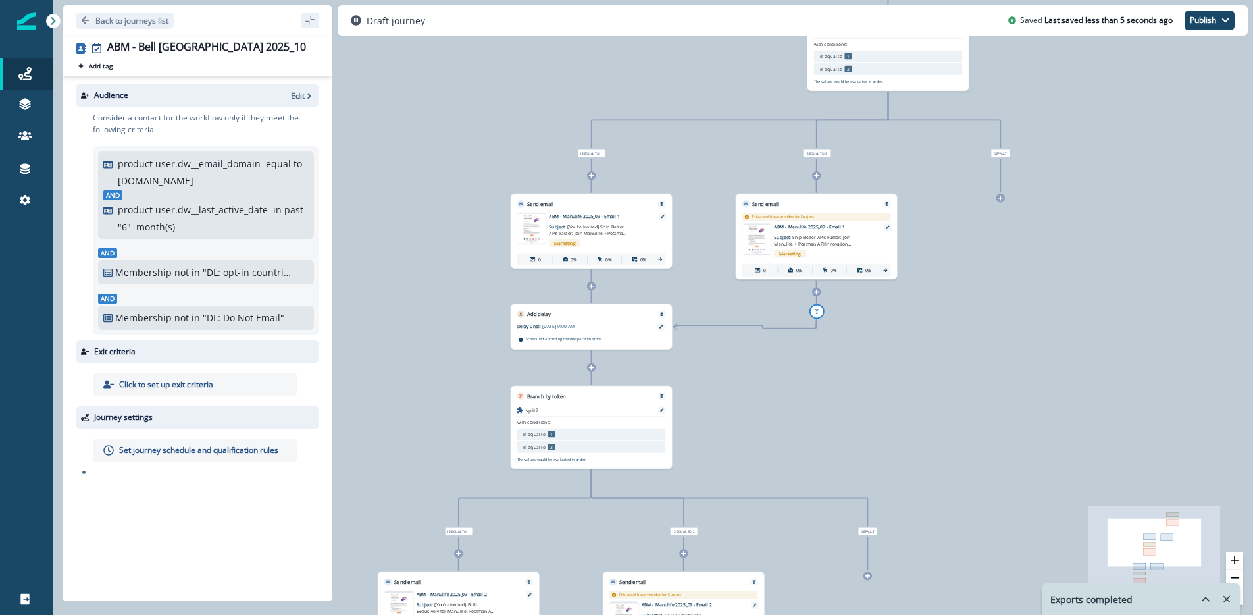
drag, startPoint x: 1237, startPoint y: 565, endPoint x: 1202, endPoint y: 557, distance: 35.8
click at [1237, 565] on button "zoom in" at bounding box center [1234, 561] width 17 height 18
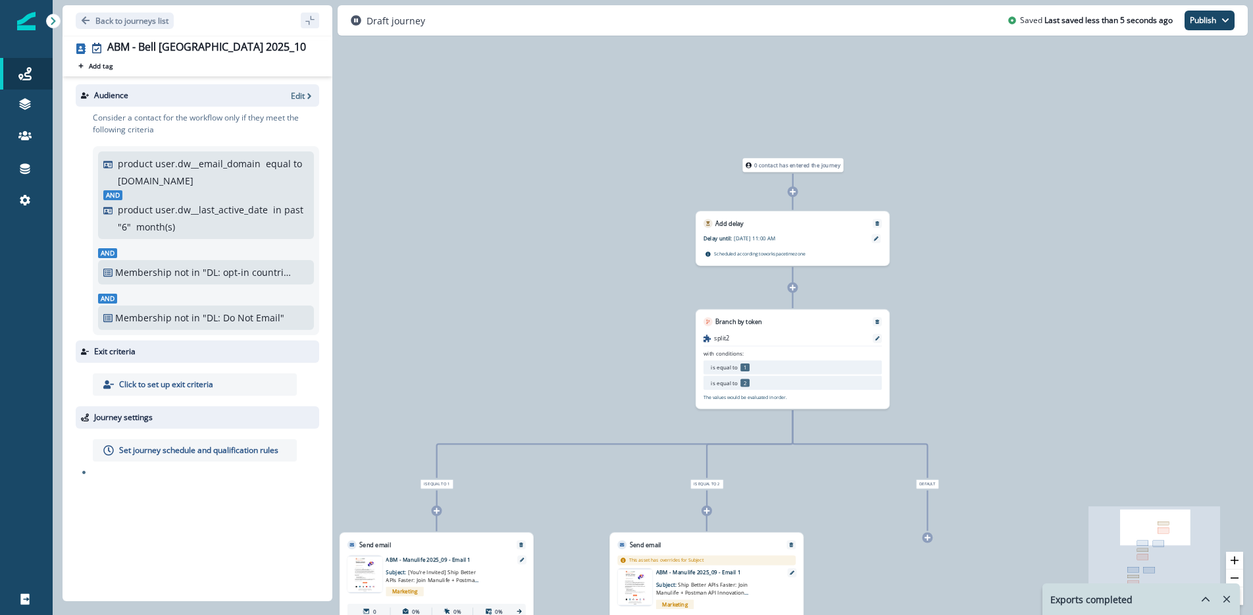
click at [754, 235] on p "[DATE] 11:00 AM" at bounding box center [781, 238] width 95 height 8
click at [876, 240] on icon at bounding box center [876, 238] width 5 height 5
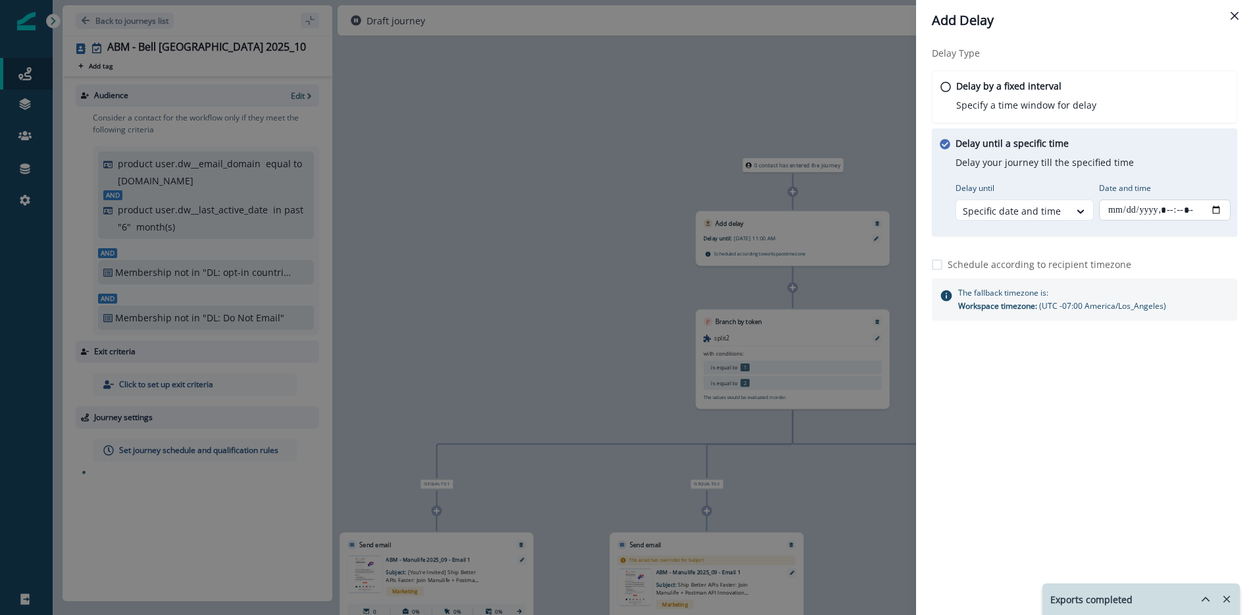
click at [1145, 209] on input "Date and time" at bounding box center [1165, 209] width 132 height 21
click at [1205, 209] on input "Date and time" at bounding box center [1165, 209] width 132 height 21
click at [1216, 207] on input "Date and time" at bounding box center [1165, 209] width 132 height 21
click at [1216, 212] on input "Date and time" at bounding box center [1165, 209] width 132 height 21
type input "**********"
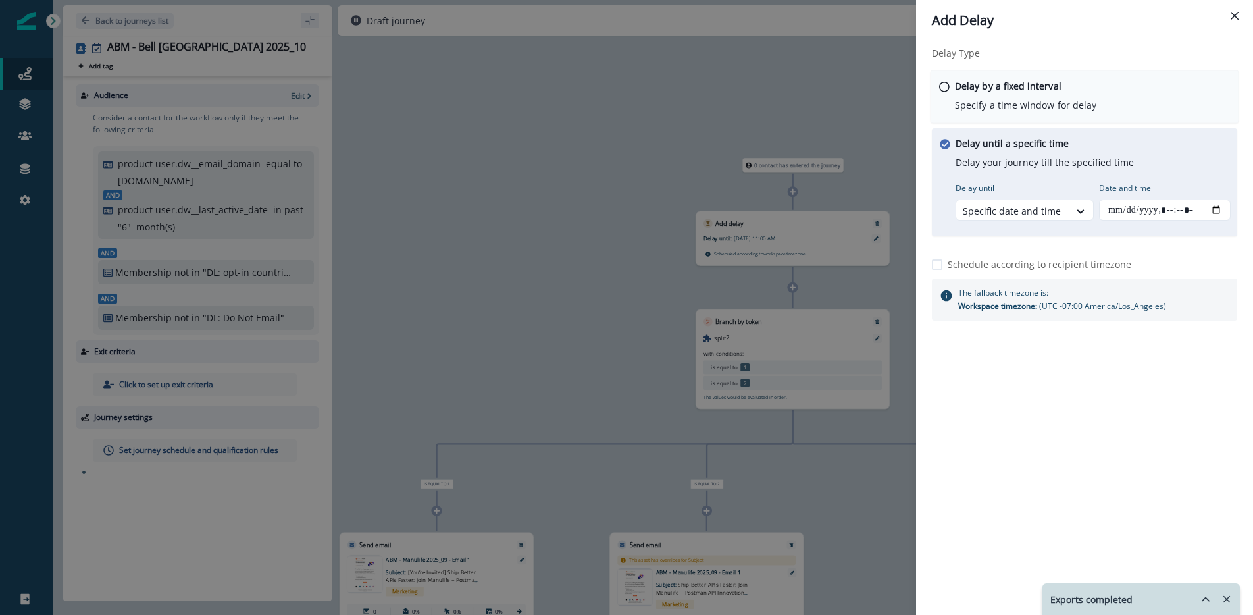
click at [1201, 91] on div "Delay by a fixed interval Specify a time window for delay" at bounding box center [1085, 96] width 309 height 53
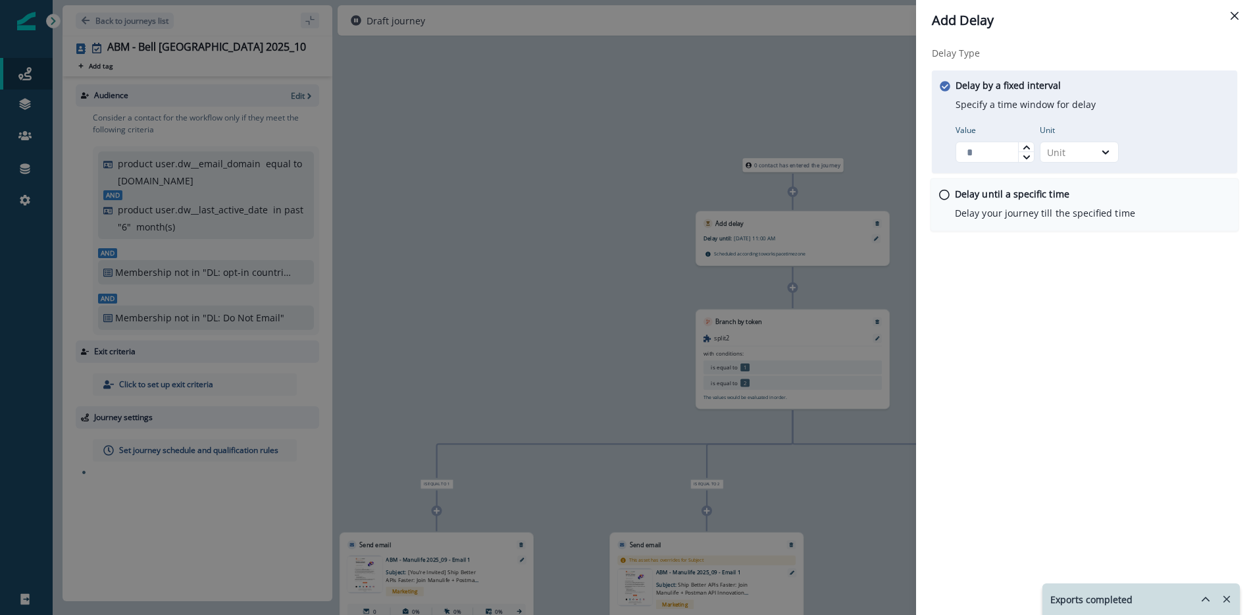
click at [1074, 217] on p "Delay your journey till the specified time" at bounding box center [1045, 213] width 180 height 14
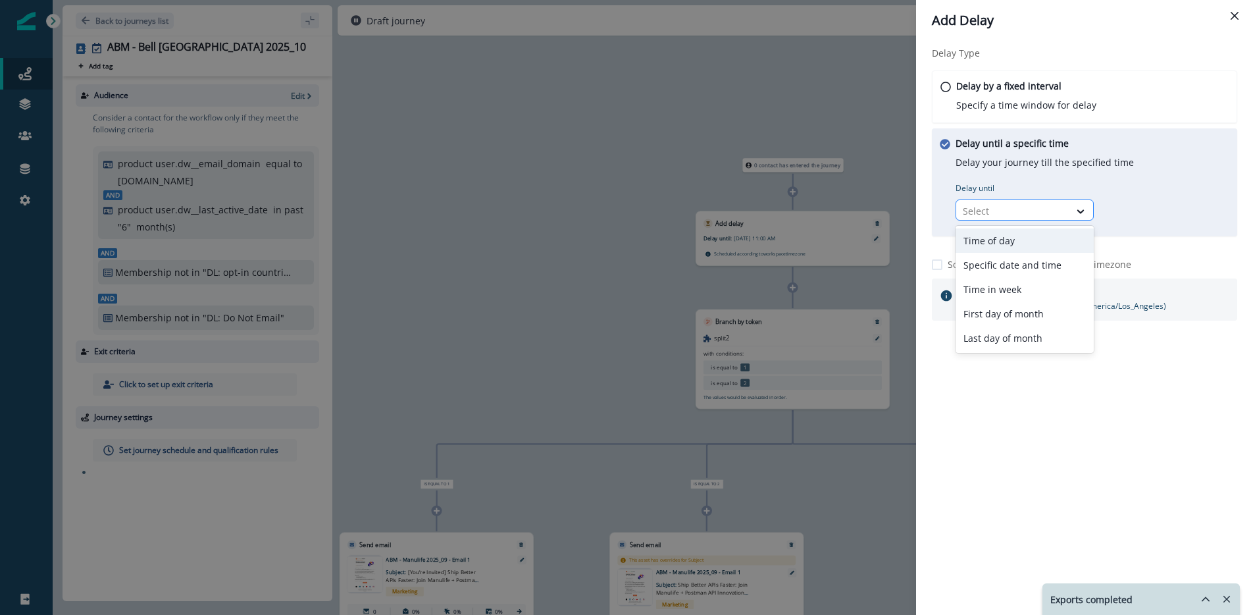
click at [1024, 210] on div at bounding box center [1013, 211] width 100 height 16
click at [1238, 15] on icon "Close" at bounding box center [1235, 16] width 8 height 8
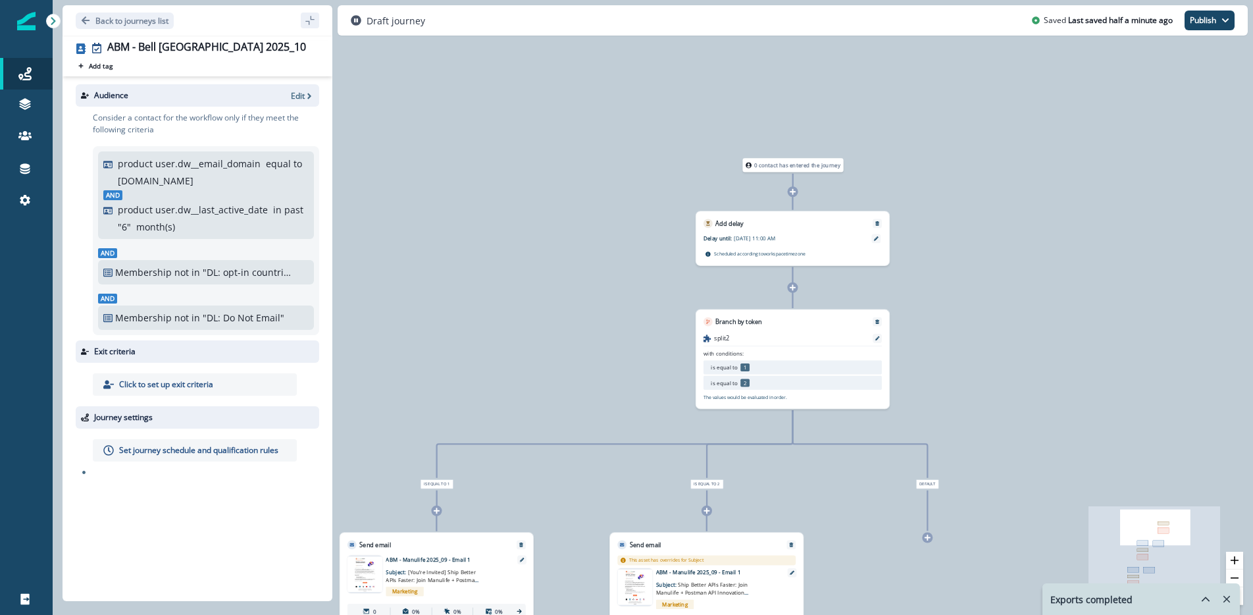
click at [760, 244] on div "[DATE] 11:00 AM" at bounding box center [801, 239] width 135 height 11
click at [746, 240] on p "[DATE] 11:00 AM" at bounding box center [781, 238] width 95 height 8
click at [796, 234] on p "[DATE] 11:00 AM" at bounding box center [781, 238] width 95 height 8
click at [872, 237] on div at bounding box center [875, 238] width 9 height 9
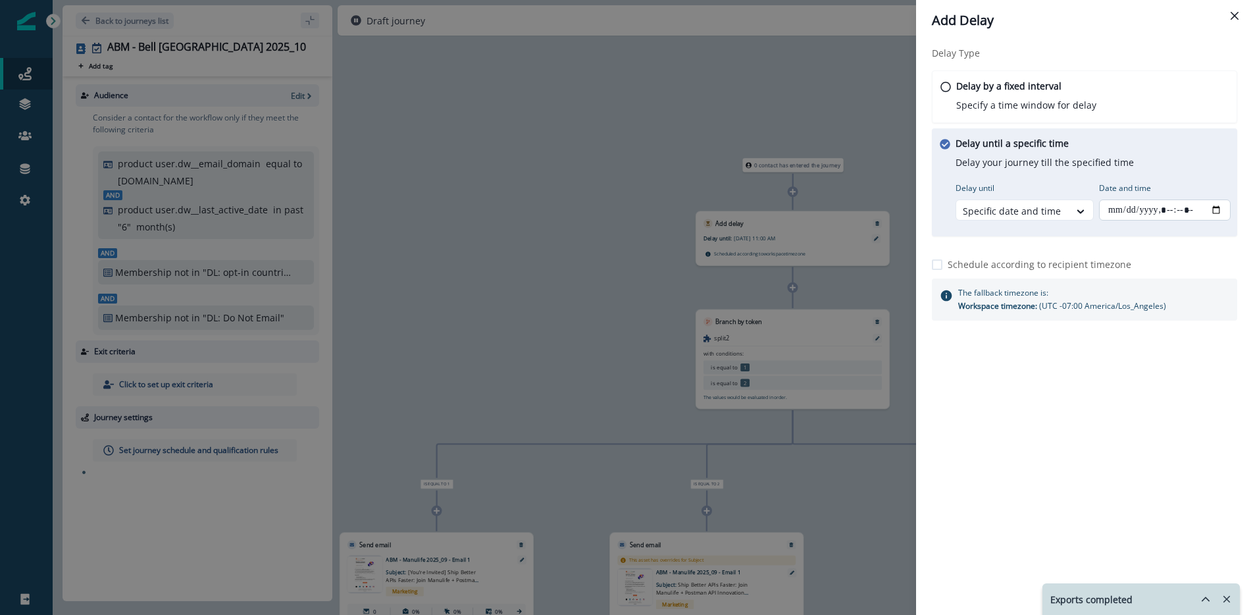
click at [1215, 208] on input "Date and time" at bounding box center [1165, 209] width 132 height 21
type input "**********"
click at [1192, 451] on div "Delay Type Delay by a fixed interval Specify a time window for delay Delay unti…" at bounding box center [1084, 307] width 337 height 533
click at [1235, 15] on icon "Close" at bounding box center [1235, 16] width 8 height 8
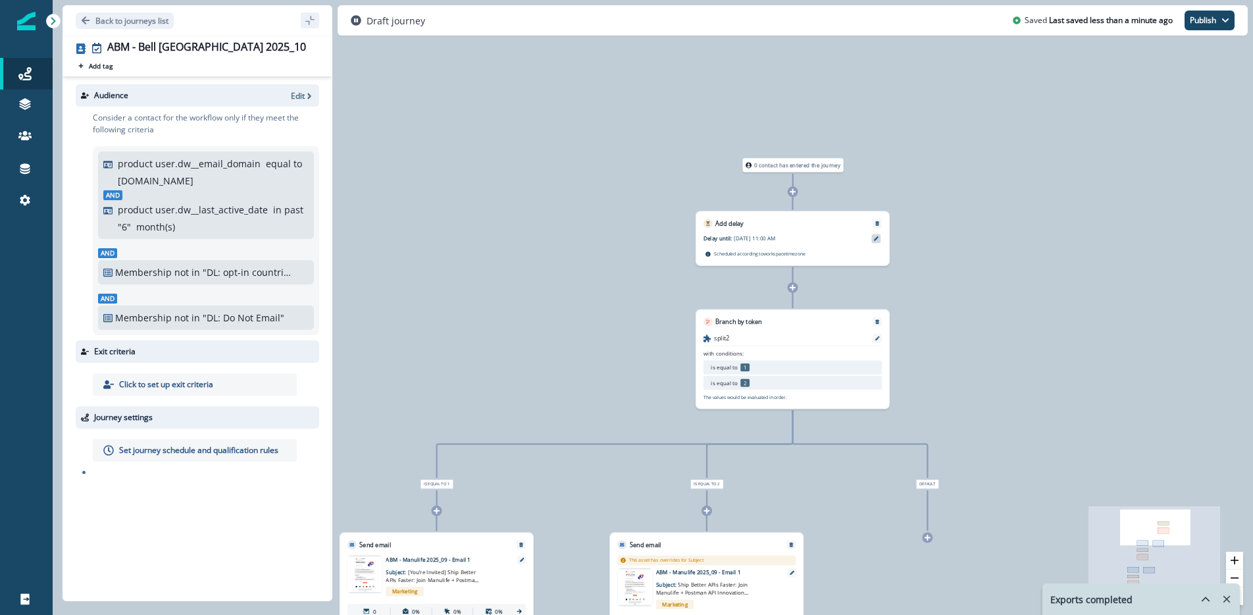
click at [875, 242] on div at bounding box center [875, 238] width 9 height 9
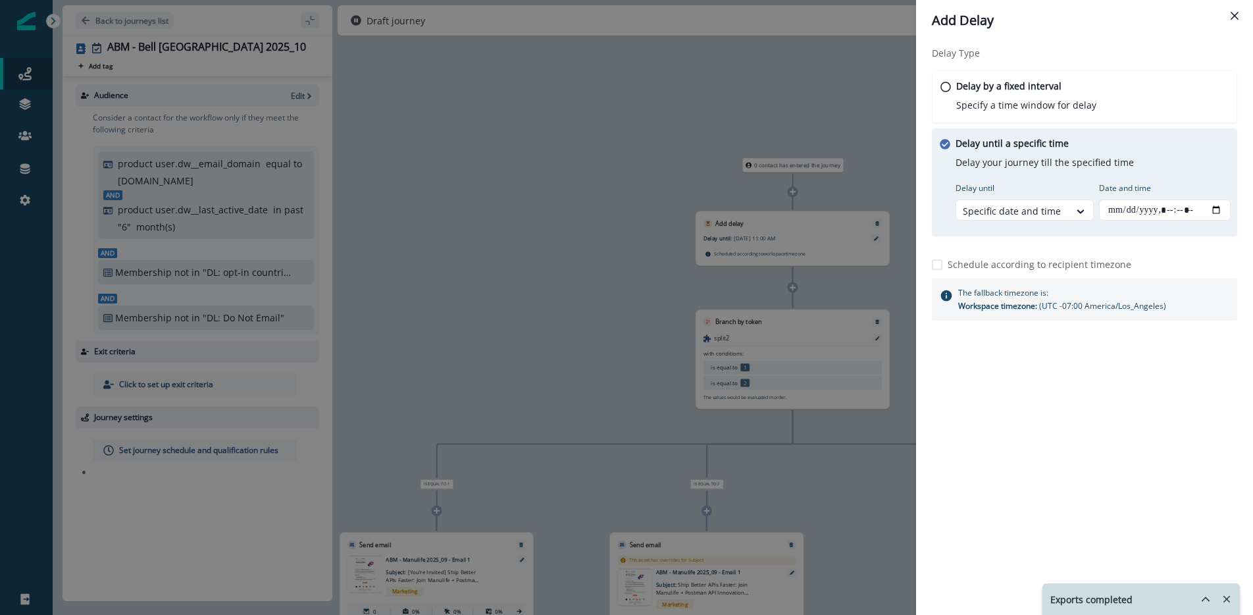
click at [1226, 597] on icon "Remove-exports" at bounding box center [1227, 599] width 12 height 12
click at [1214, 207] on input "Date and time" at bounding box center [1165, 209] width 132 height 21
type input "**********"
click at [1182, 494] on div "Delay Type Delay by a fixed interval Specify a time window for delay Delay unti…" at bounding box center [1084, 307] width 337 height 533
click at [1226, 596] on p "Save" at bounding box center [1223, 594] width 18 height 9
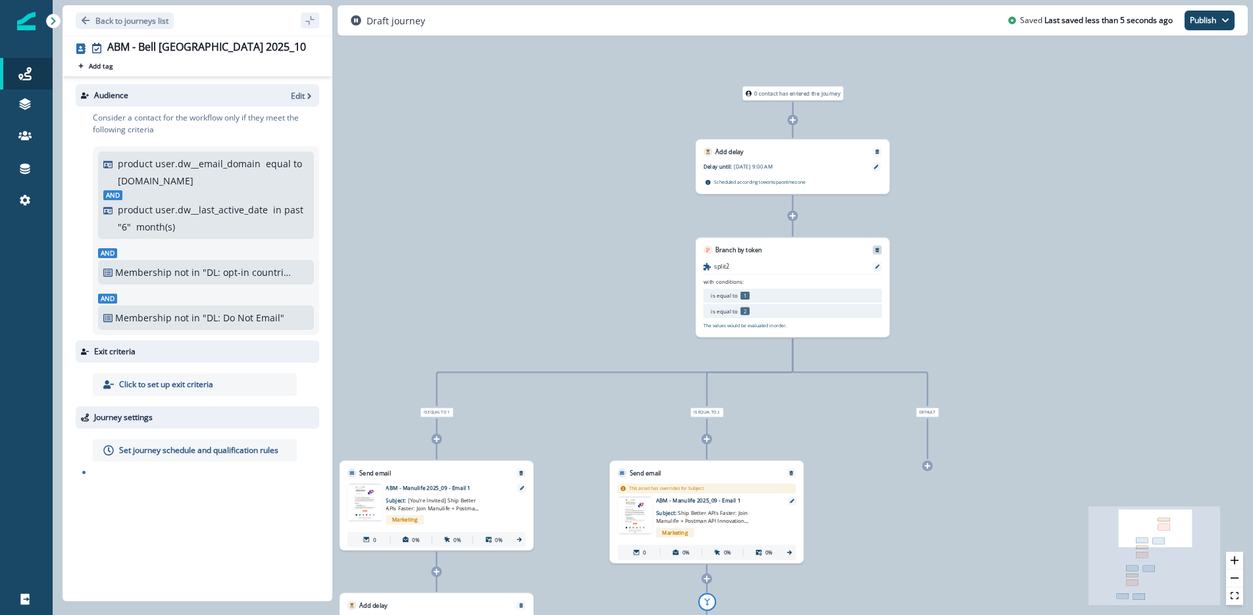
click at [879, 248] on icon "Remove" at bounding box center [877, 249] width 4 height 5
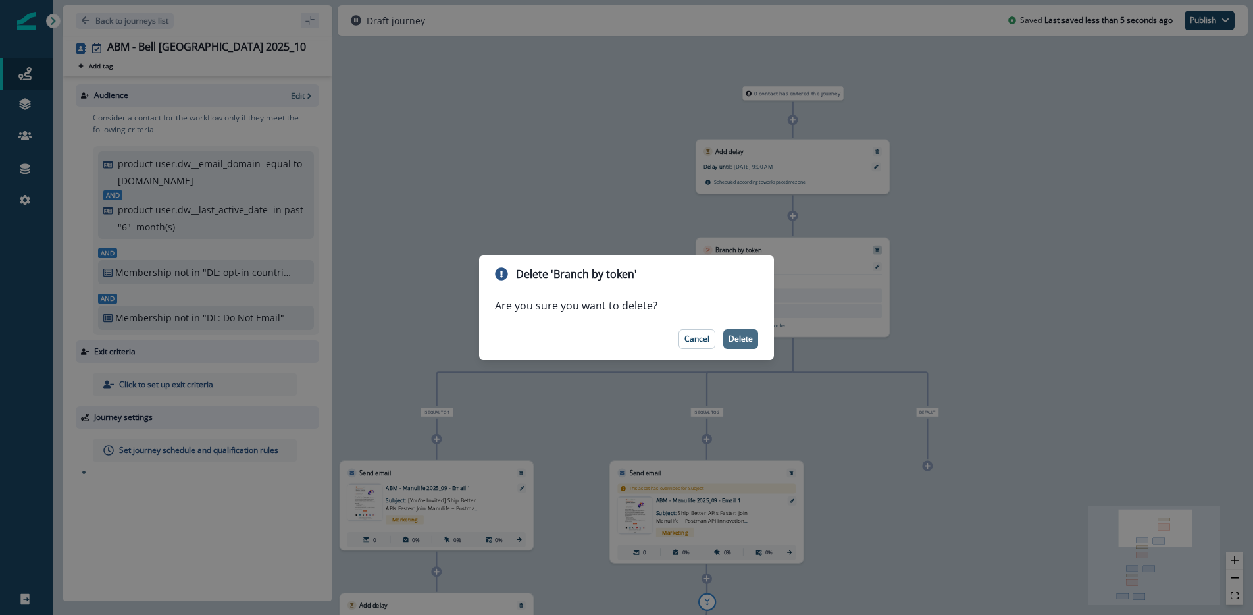
click at [744, 345] on button "Delete" at bounding box center [740, 339] width 35 height 20
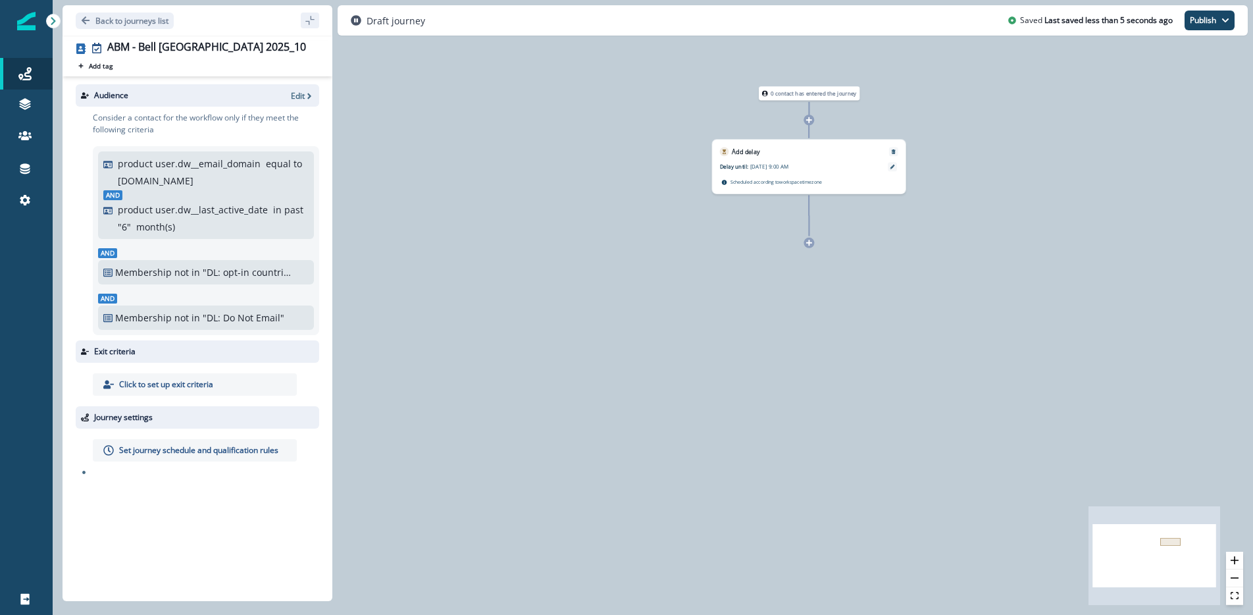
click at [810, 244] on icon at bounding box center [809, 243] width 7 height 7
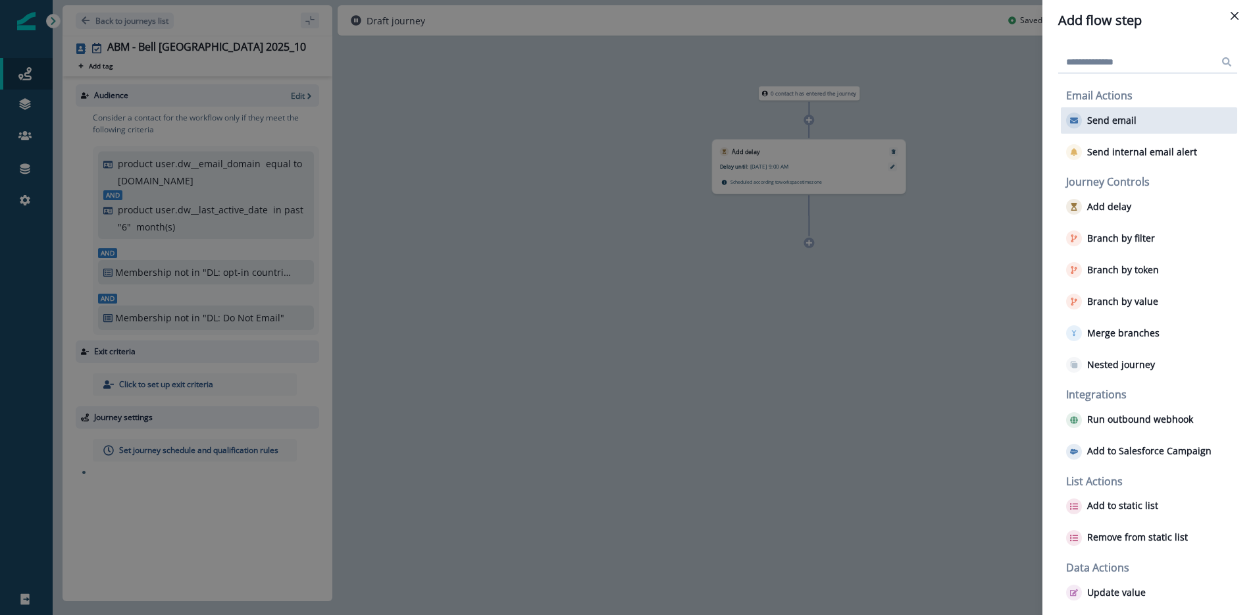
click at [1116, 121] on p "Send email" at bounding box center [1111, 120] width 49 height 11
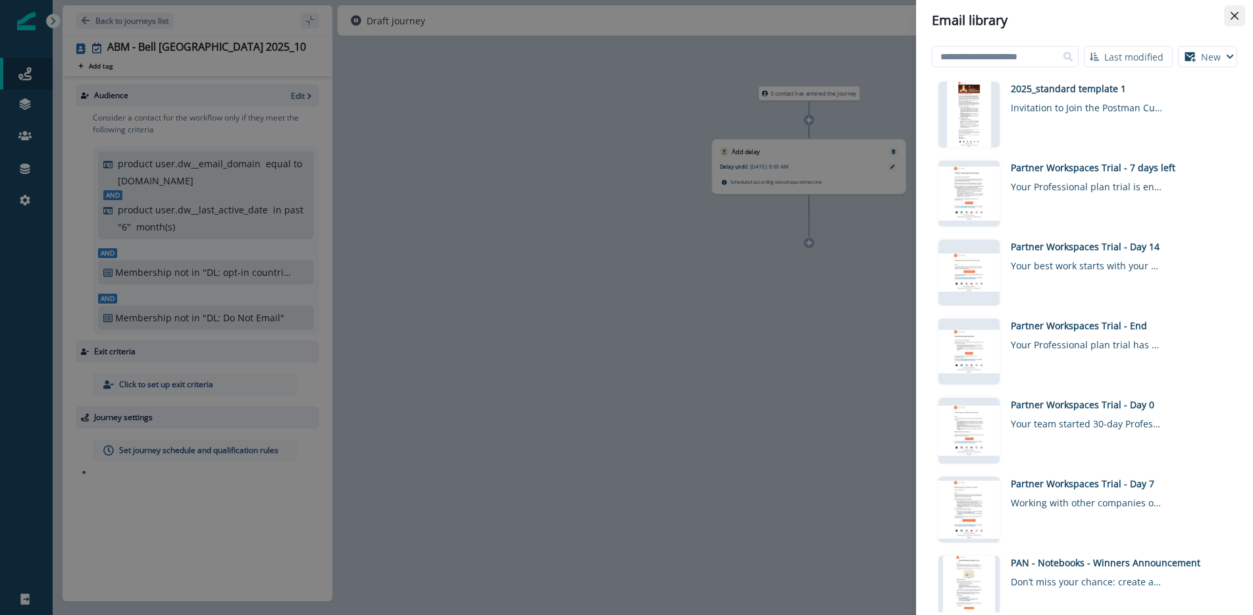
click at [1239, 14] on button "Close" at bounding box center [1234, 15] width 21 height 21
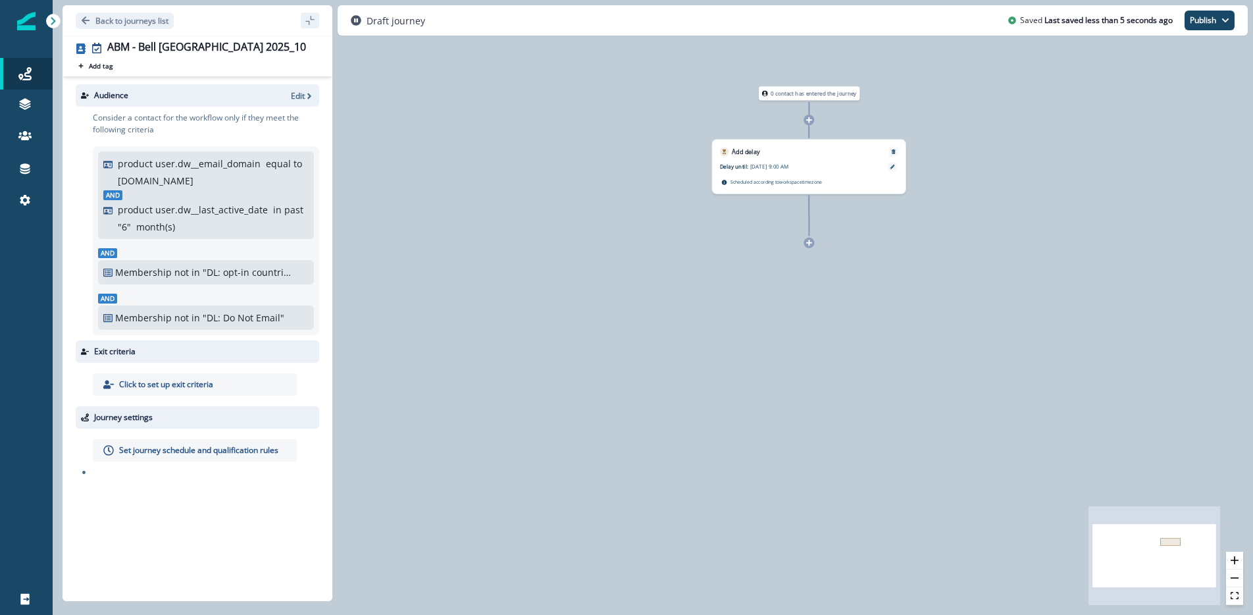
click at [634, 323] on div "0 contact has entered the journey Add delay Delay until: Sep 11, 2025 at 9:00 A…" at bounding box center [653, 307] width 1201 height 615
click at [812, 244] on icon at bounding box center [809, 243] width 7 height 7
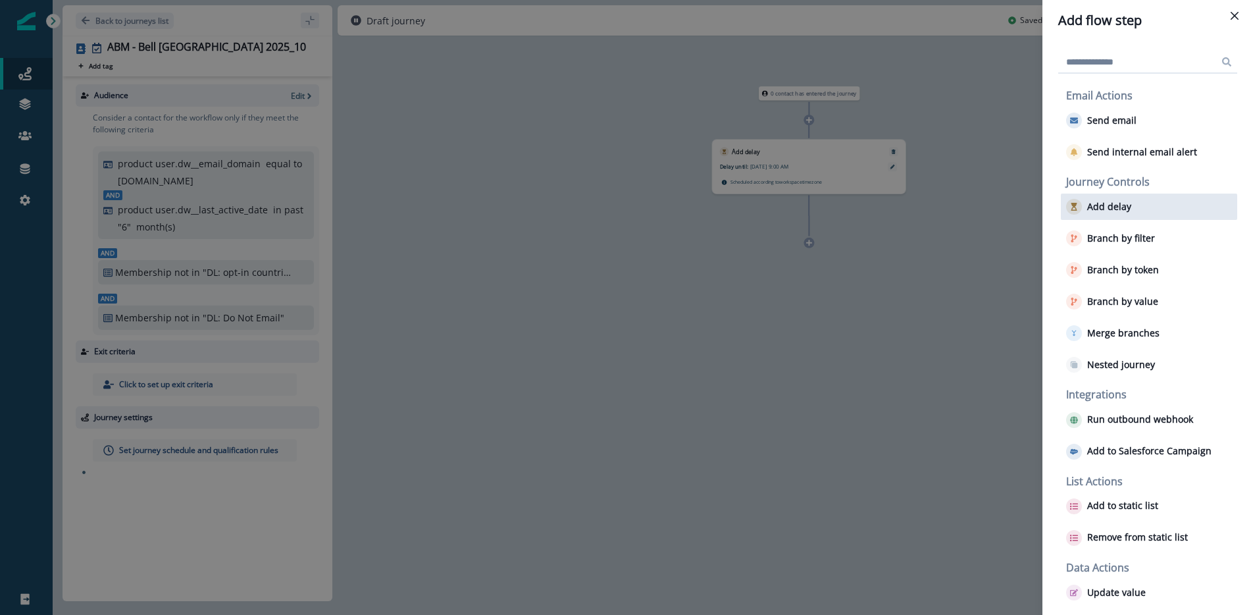
click at [1117, 207] on p "Add delay" at bounding box center [1109, 206] width 44 height 11
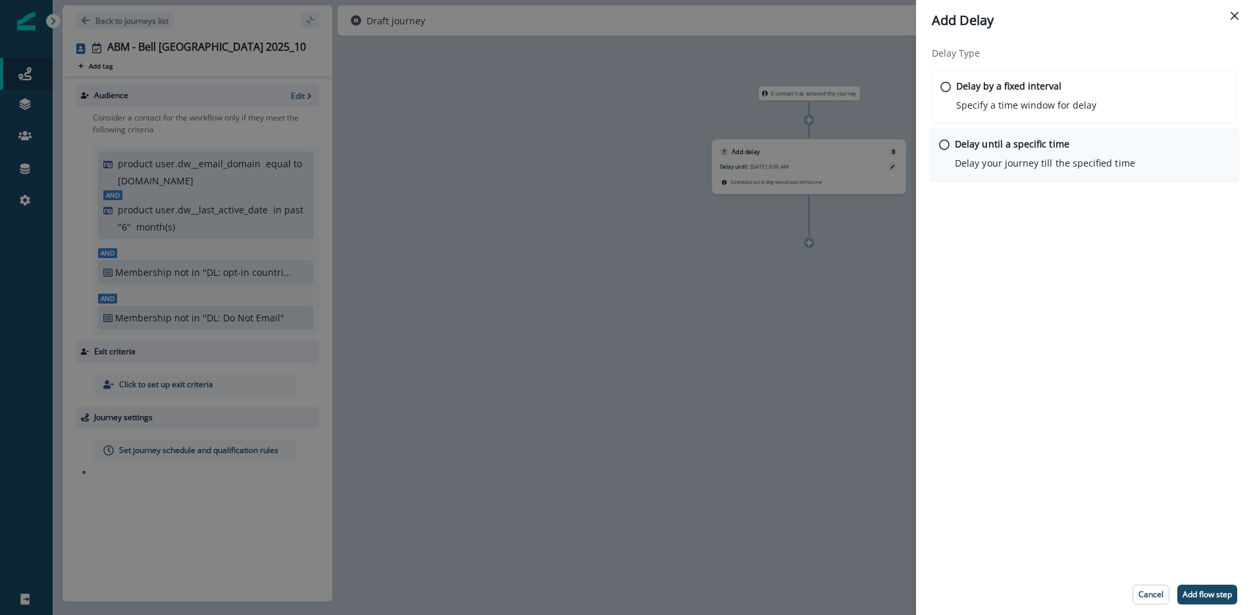
click at [1056, 159] on p "Delay your journey till the specified time" at bounding box center [1045, 163] width 180 height 14
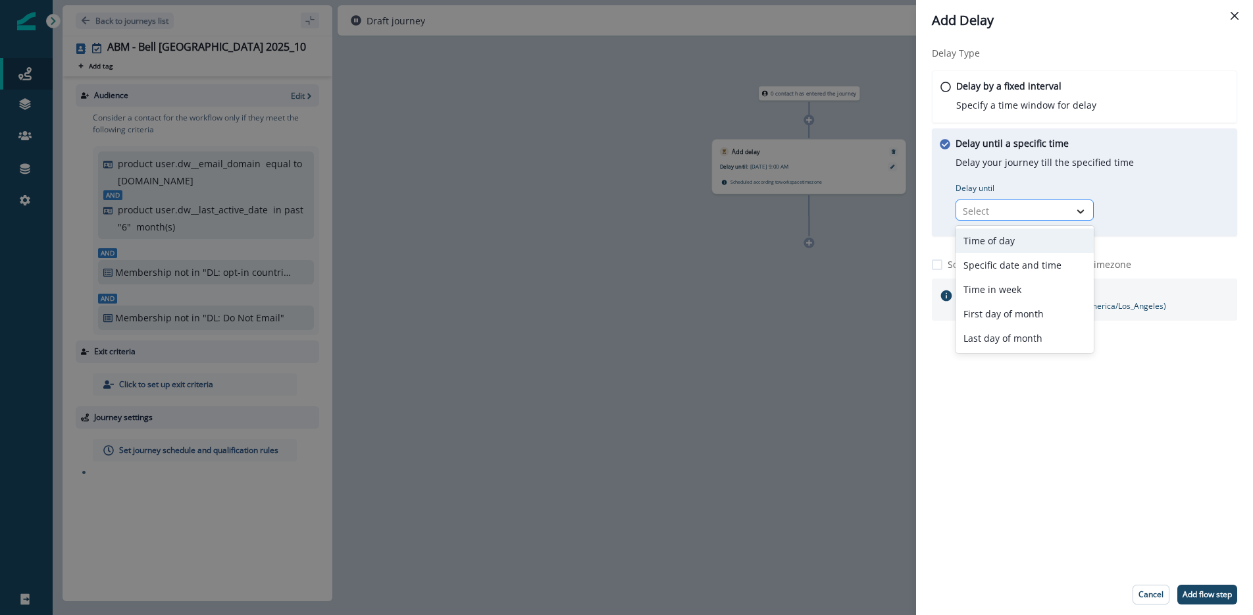
click at [1082, 210] on icon at bounding box center [1081, 211] width 7 height 4
click at [1052, 261] on div "Specific date and time" at bounding box center [1025, 265] width 138 height 24
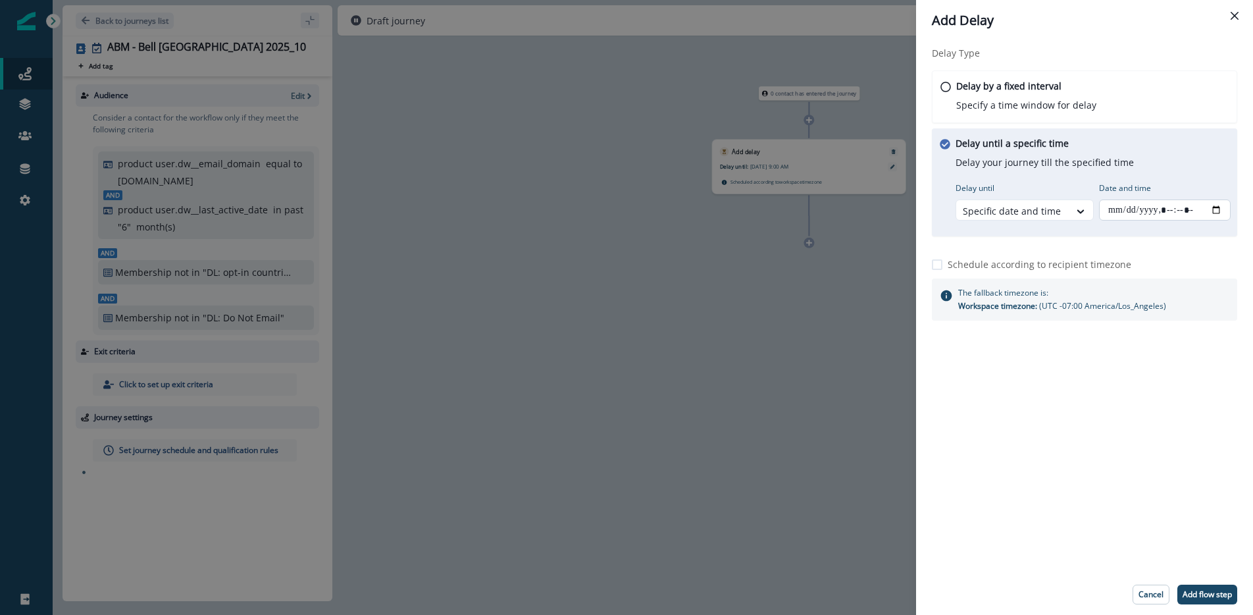
click at [1212, 207] on input "Date and time" at bounding box center [1165, 209] width 132 height 21
click at [1131, 467] on div "Delay Type Delay by a fixed interval Specify a time window for delay Delay unti…" at bounding box center [1084, 307] width 337 height 533
click at [1210, 594] on p "Add flow step" at bounding box center [1207, 594] width 49 height 9
type input "**********"
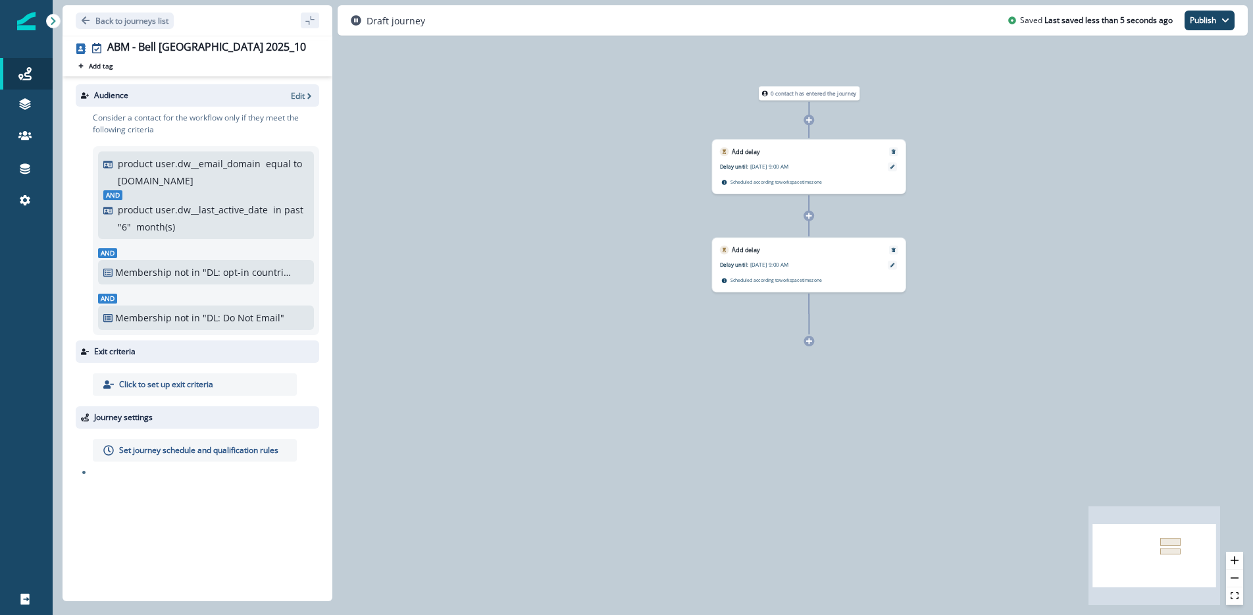
click at [812, 341] on icon at bounding box center [809, 341] width 6 height 6
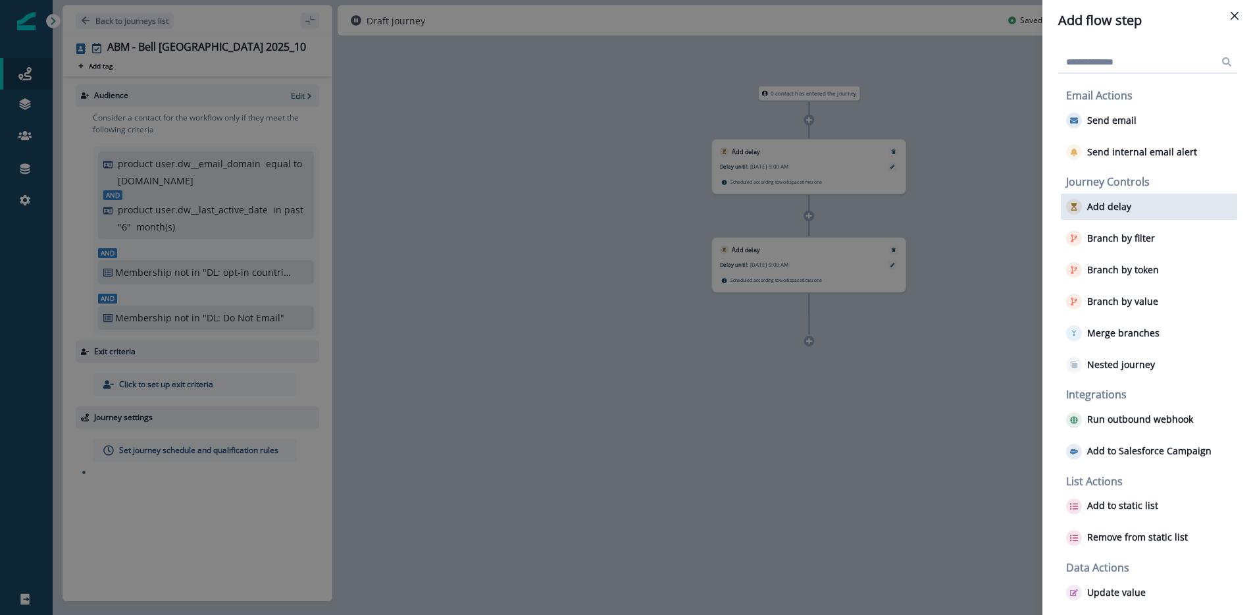
click at [1112, 205] on p "Add delay" at bounding box center [1109, 206] width 44 height 11
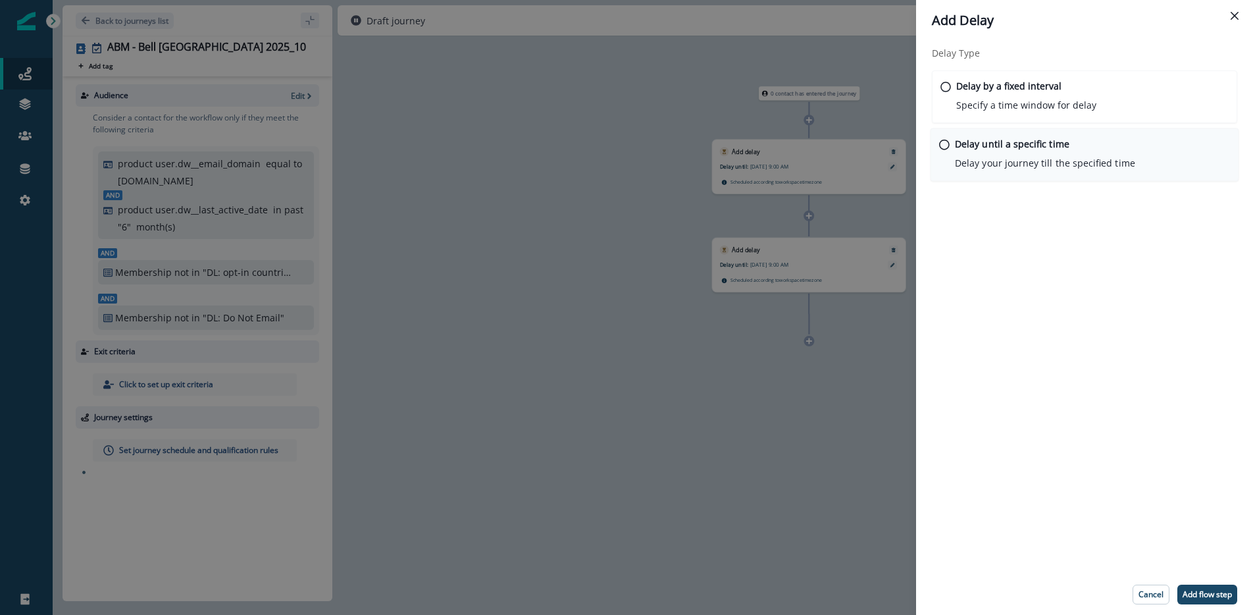
click at [1068, 162] on p "Delay your journey till the specified time" at bounding box center [1045, 163] width 180 height 14
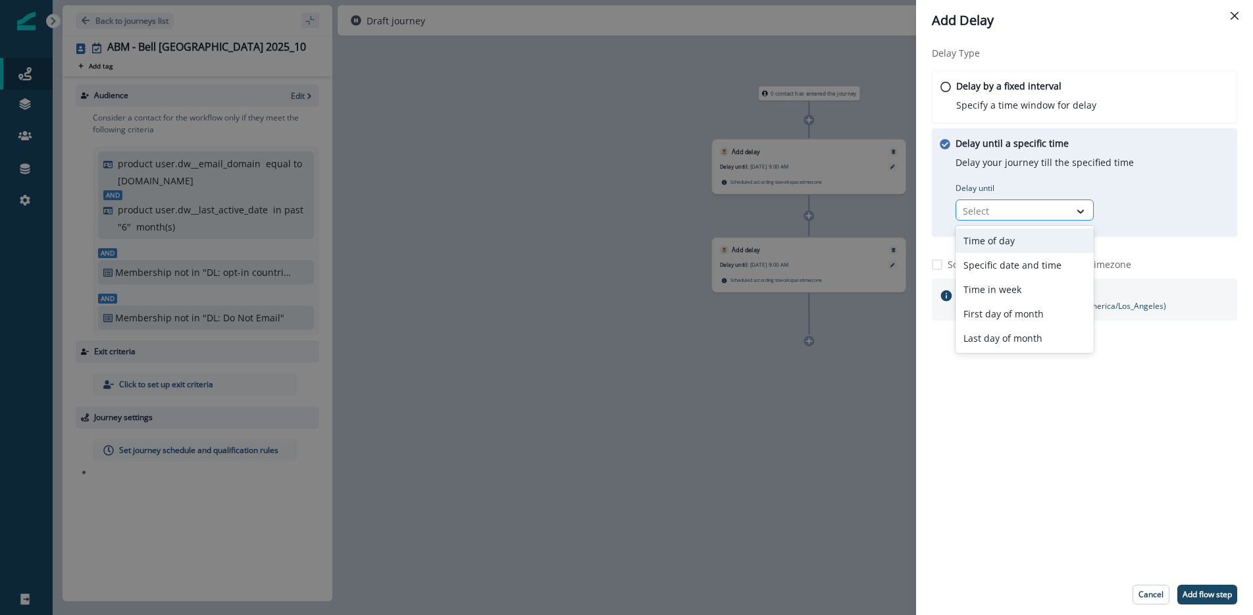
click at [1082, 211] on icon at bounding box center [1081, 211] width 7 height 4
click at [1024, 265] on div "Specific date and time" at bounding box center [1025, 265] width 138 height 24
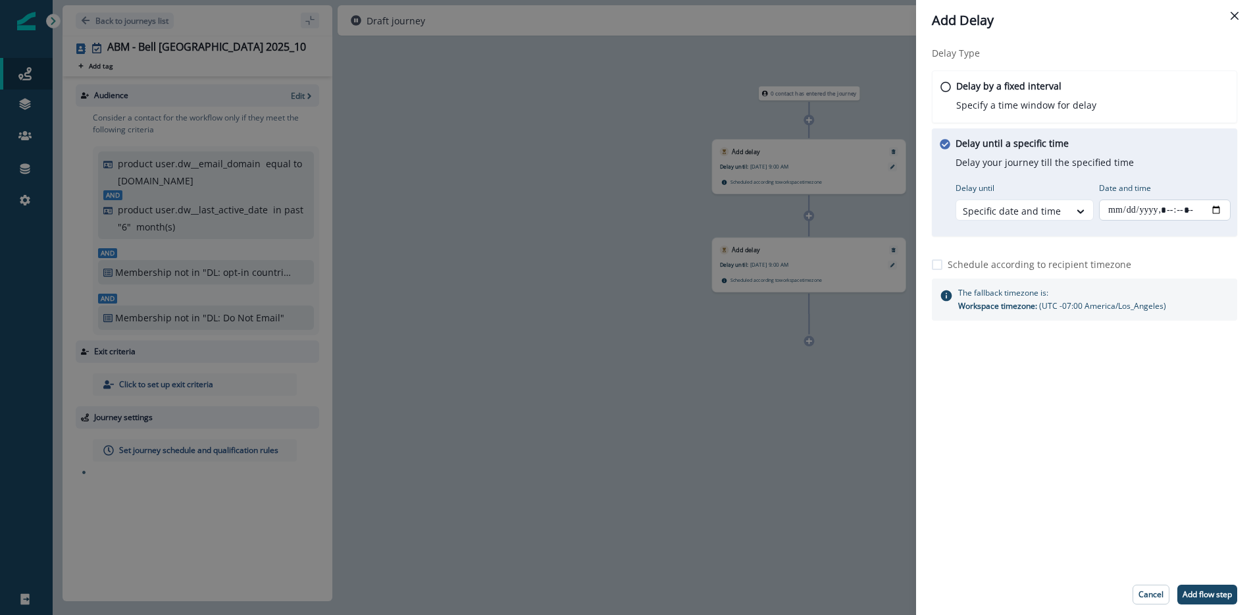
click at [1219, 211] on input "Date and time" at bounding box center [1165, 209] width 132 height 21
click at [1091, 502] on div "Delay Type Delay by a fixed interval Specify a time window for delay Delay unti…" at bounding box center [1084, 307] width 337 height 533
click at [1204, 592] on p "Add flow step" at bounding box center [1207, 594] width 49 height 9
type input "**********"
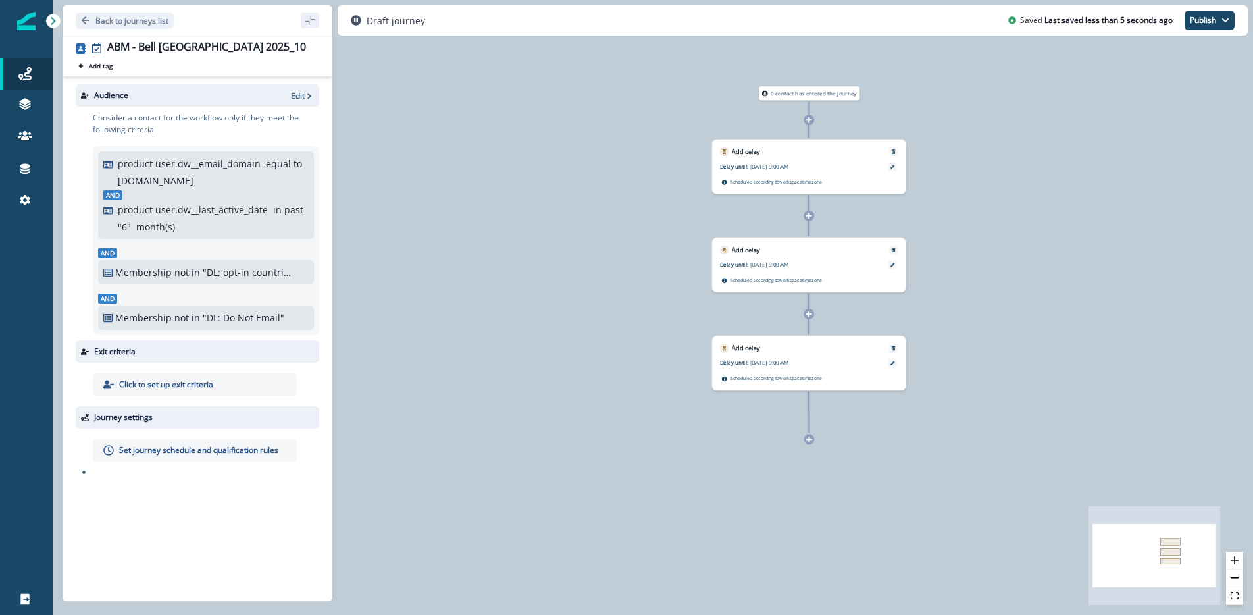
click at [808, 217] on icon at bounding box center [809, 216] width 6 height 6
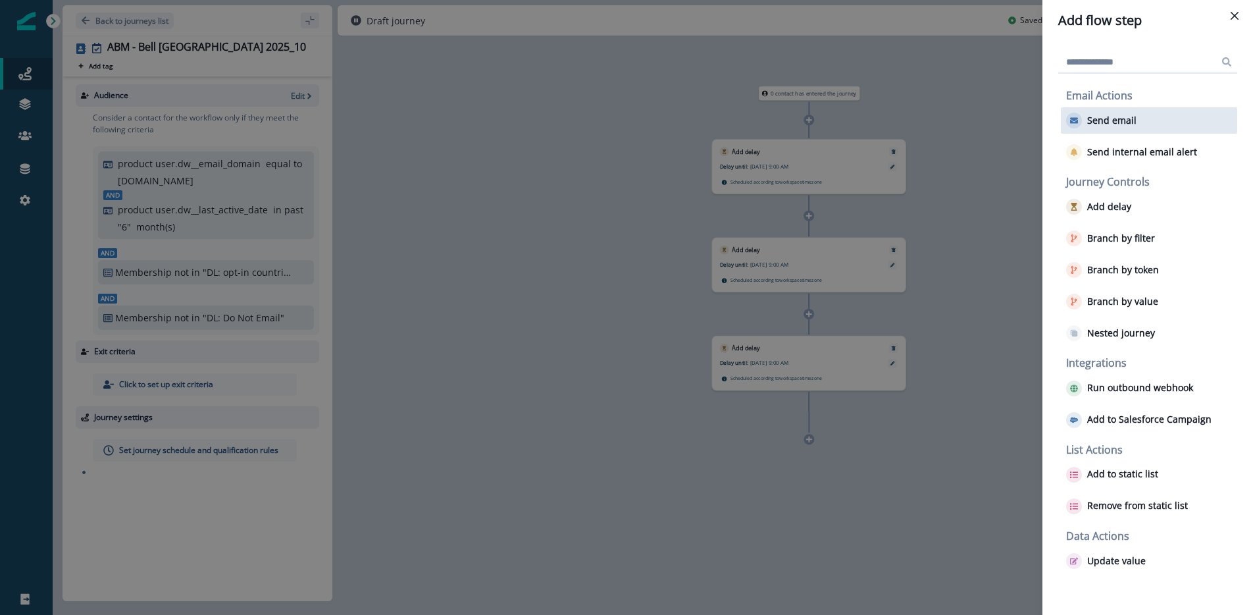
click at [1101, 128] on button "Send email" at bounding box center [1101, 121] width 70 height 16
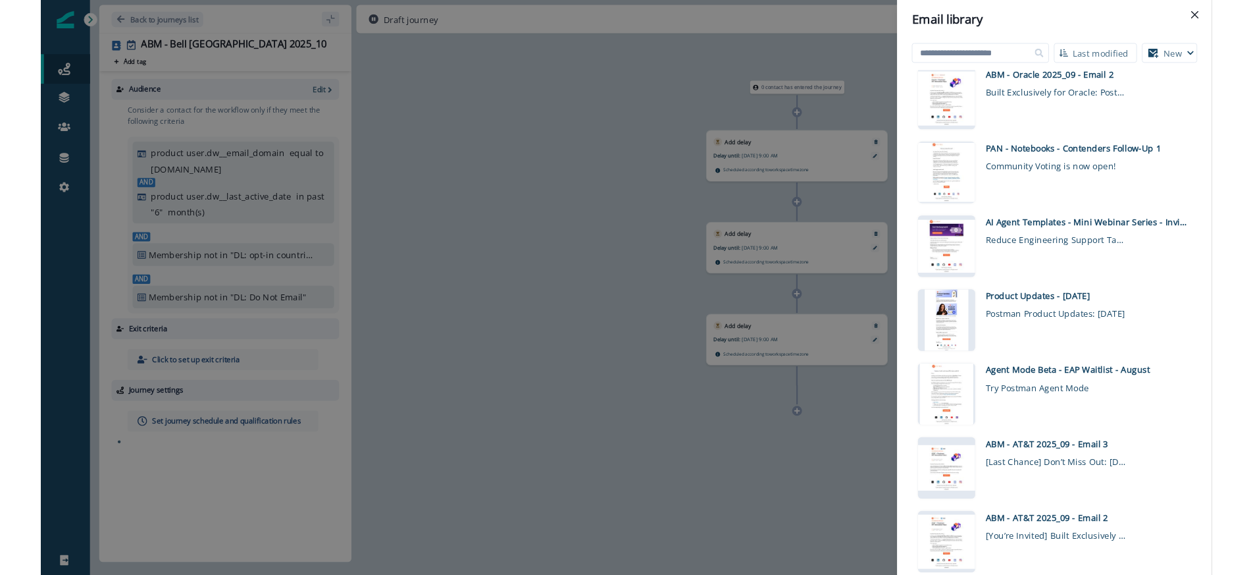
scroll to position [727, 0]
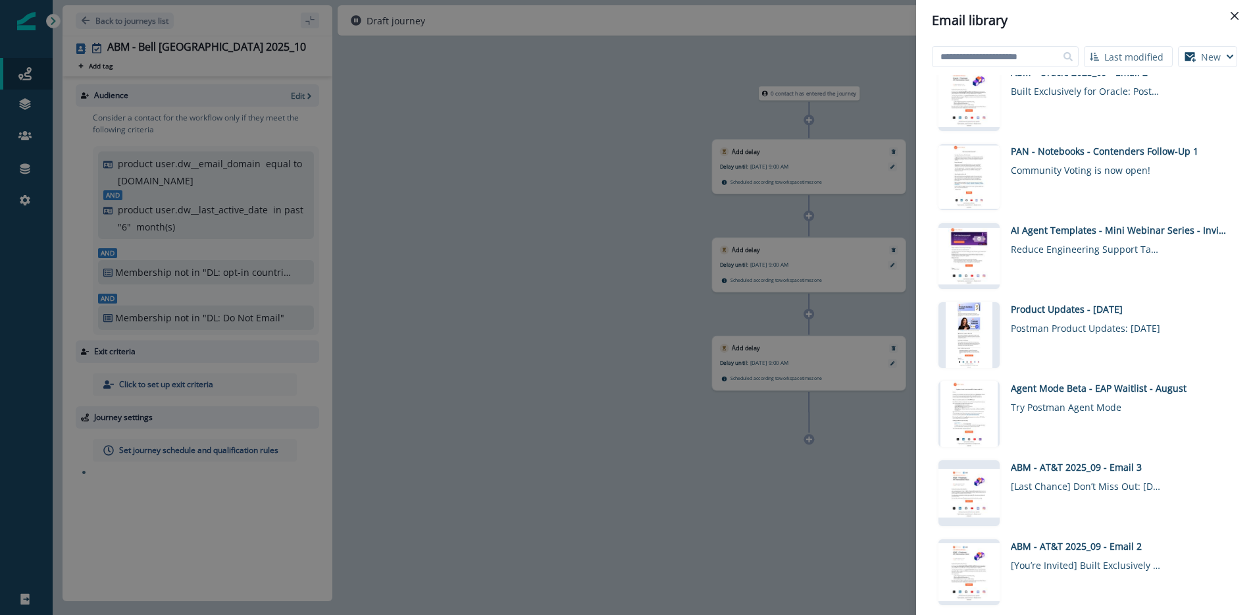
click at [1234, 11] on button "Close" at bounding box center [1234, 15] width 21 height 21
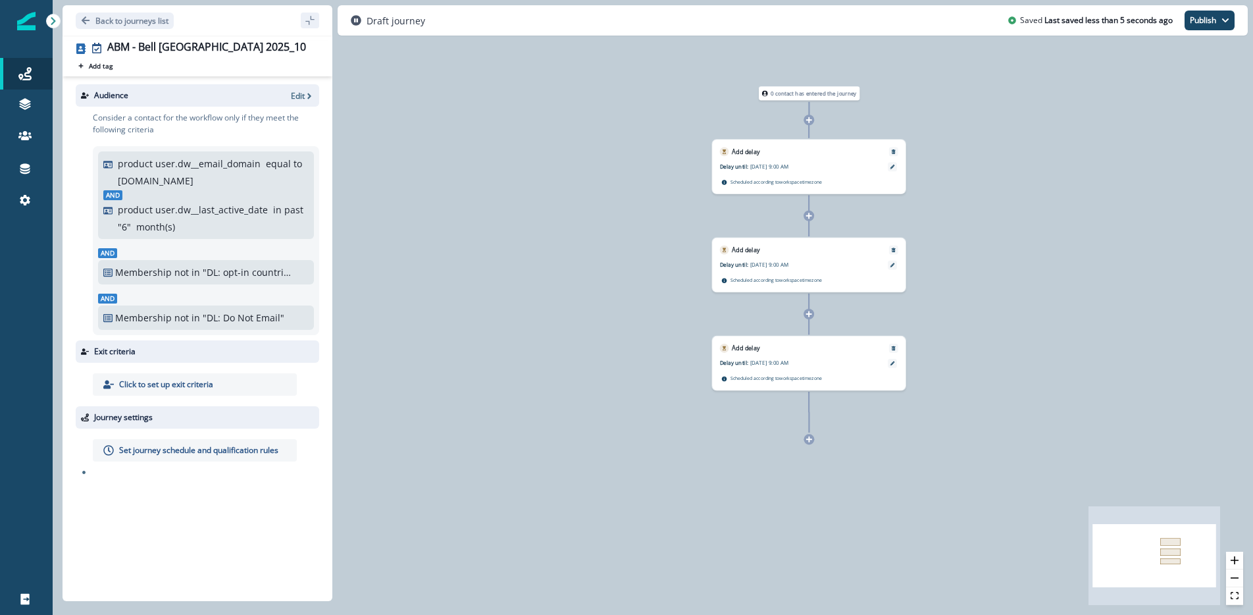
click at [558, 246] on div "0 contact has entered the journey Add delay Delay until: Sep 11, 2025 at 9:00 A…" at bounding box center [653, 307] width 1201 height 615
